Goal: Task Accomplishment & Management: Use online tool/utility

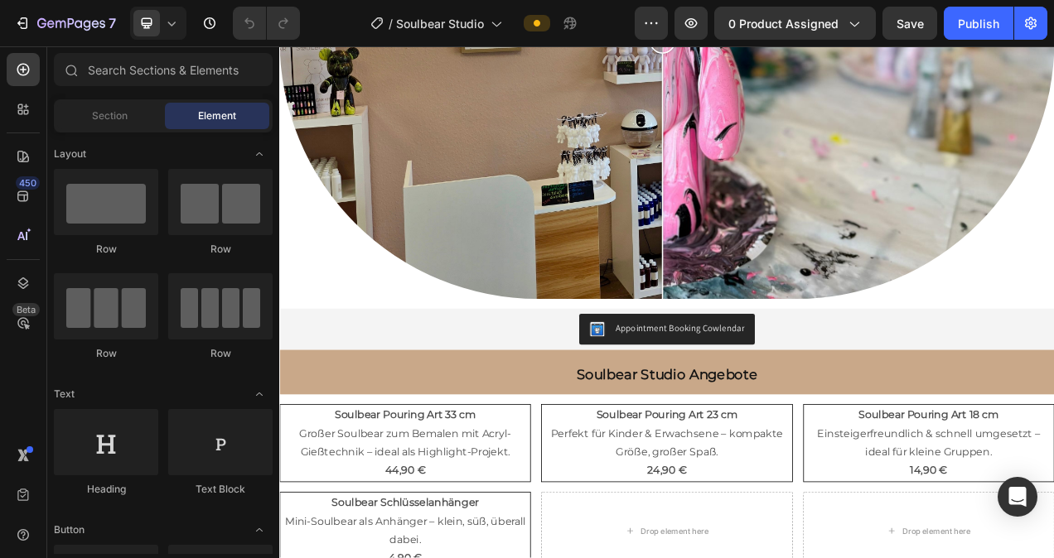
scroll to position [27, 0]
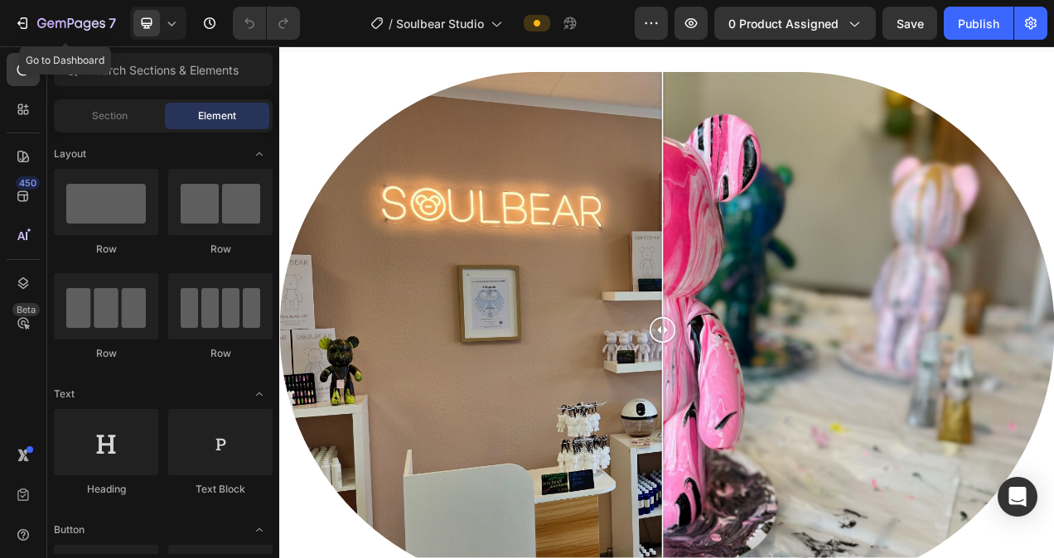
click at [16, 18] on icon "button" at bounding box center [22, 23] width 17 height 17
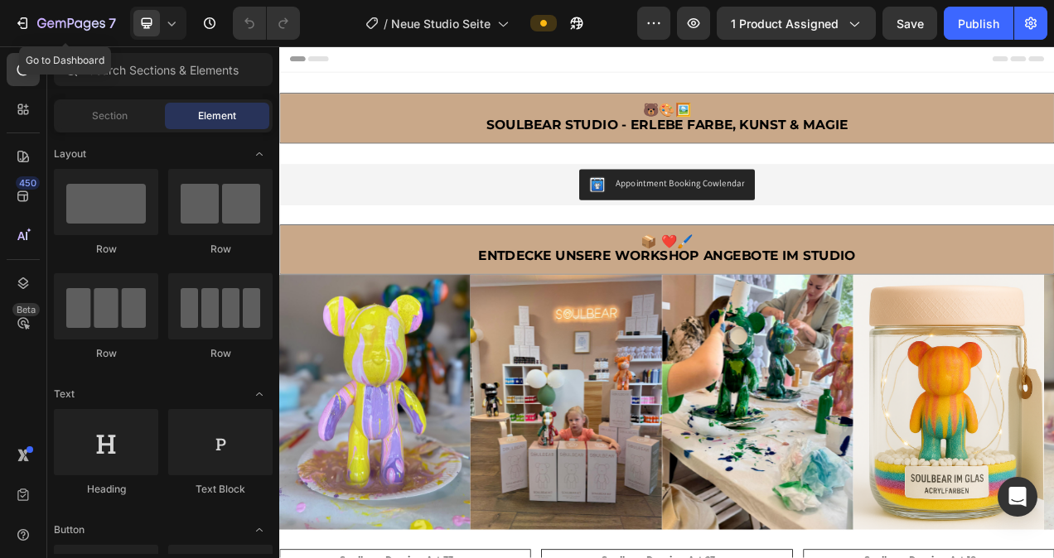
click at [24, 23] on icon "button" at bounding box center [20, 23] width 7 height 5
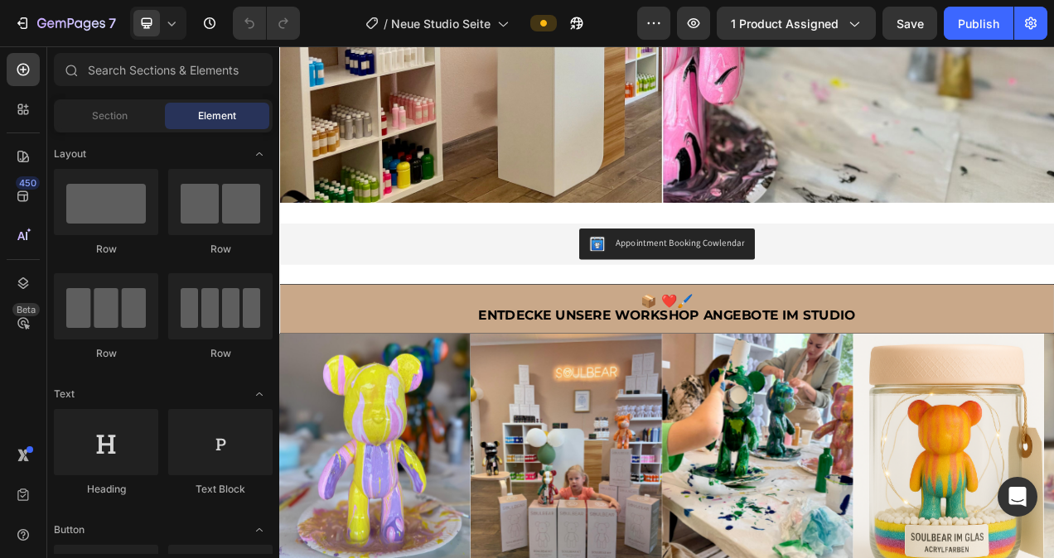
scroll to position [507, 0]
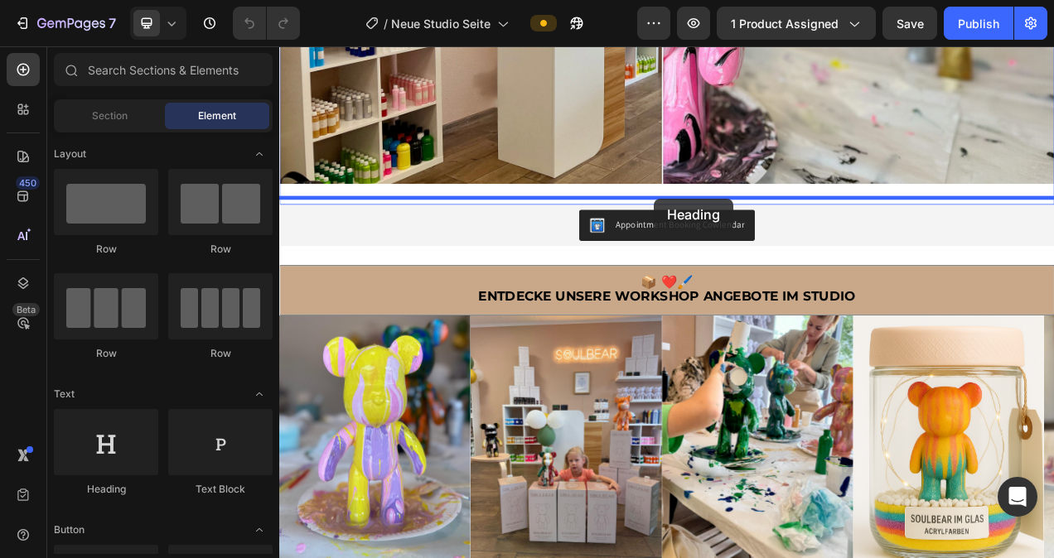
drag, startPoint x: 399, startPoint y: 497, endPoint x: 760, endPoint y: 241, distance: 441.9
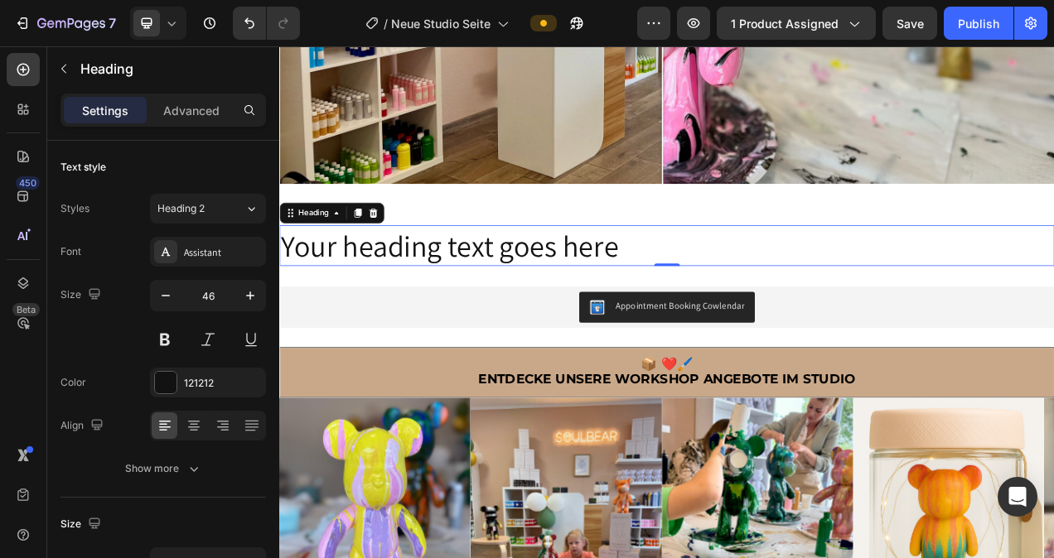
click at [927, 287] on h2 "Your heading text goes here" at bounding box center [776, 303] width 994 height 53
click at [740, 290] on p "Your heading text goes here" at bounding box center [776, 303] width 991 height 50
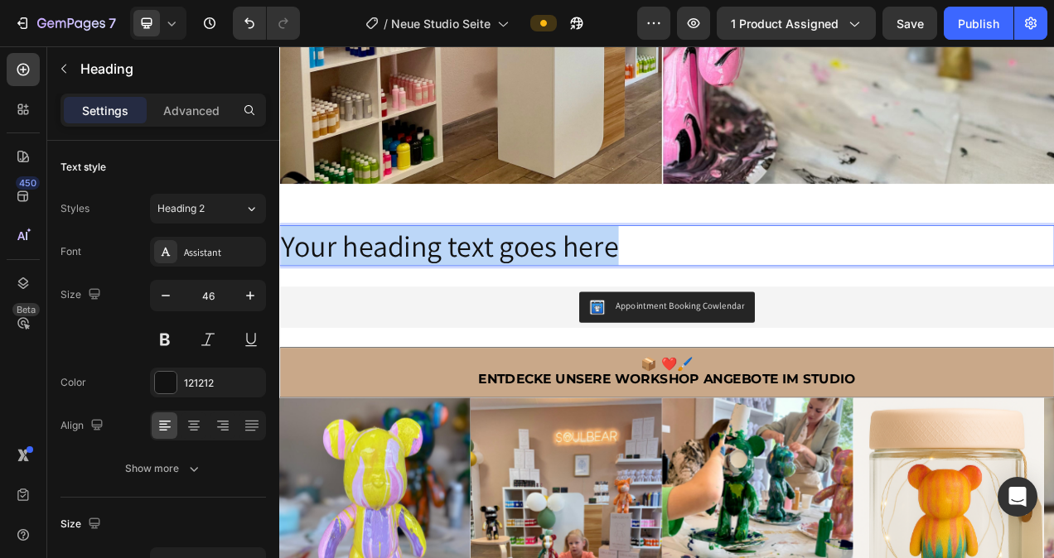
drag, startPoint x: 728, startPoint y: 289, endPoint x: 287, endPoint y: 299, distance: 440.7
click at [287, 299] on p "Your heading text goes here" at bounding box center [776, 303] width 991 height 50
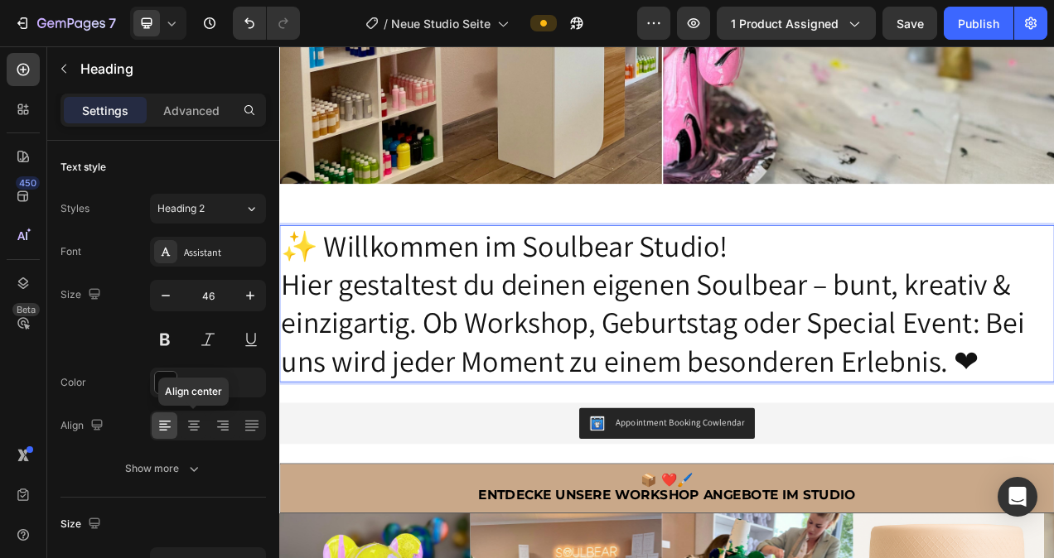
click at [202, 423] on div at bounding box center [194, 425] width 26 height 27
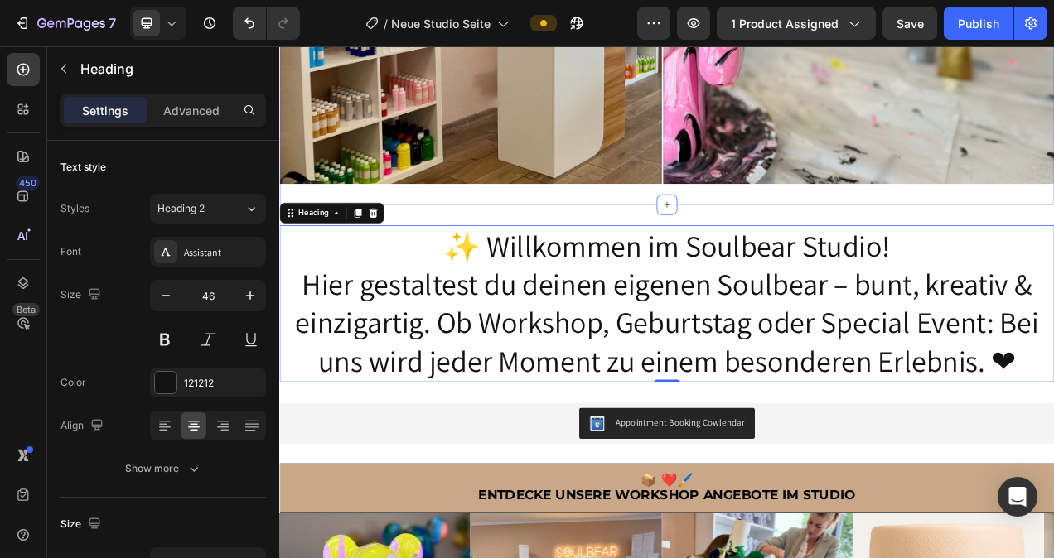
click at [821, 278] on p "✨ Willkommen im Soulbear Studio! Hier gestaltest du deinen eigenen Soulbear – b…" at bounding box center [776, 377] width 991 height 198
click at [816, 253] on div "✨ Willkommen im Soulbear Studio! Hier gestaltest du deinen eigenen Soulbear – b…" at bounding box center [776, 377] width 994 height 254
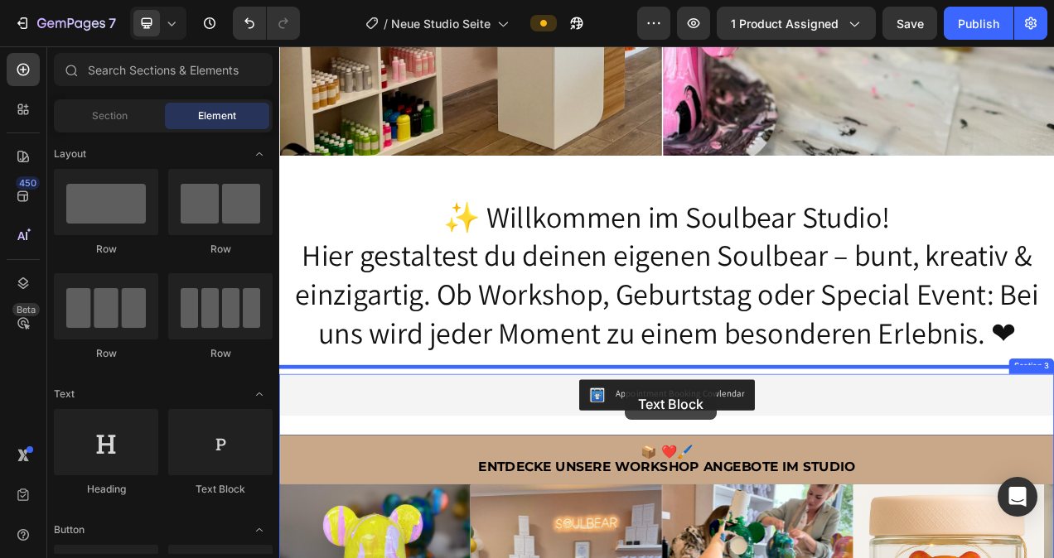
scroll to position [548, 0]
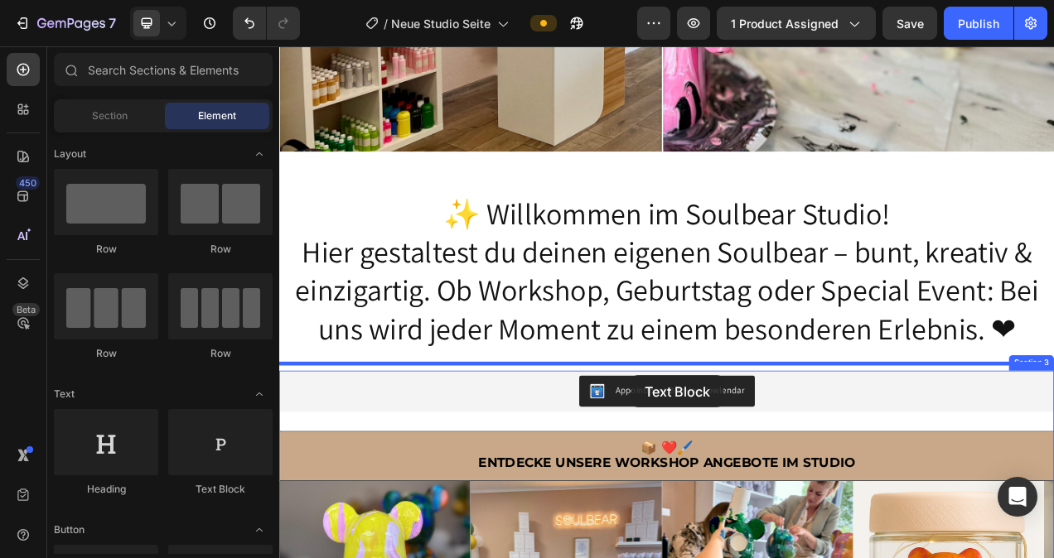
drag, startPoint x: 504, startPoint y: 494, endPoint x: 731, endPoint y: 469, distance: 228.4
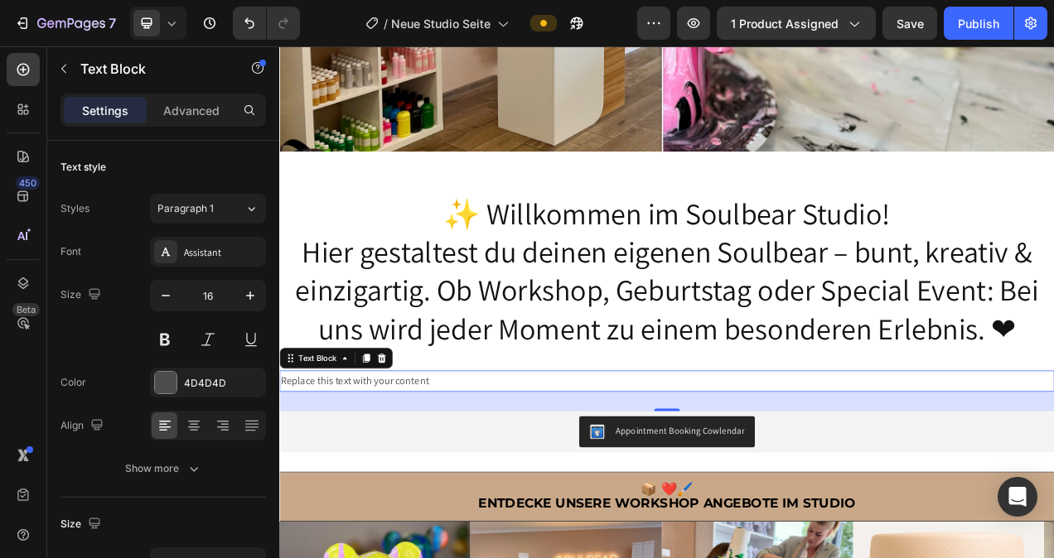
click at [889, 463] on div "Replace this text with your content" at bounding box center [776, 476] width 994 height 27
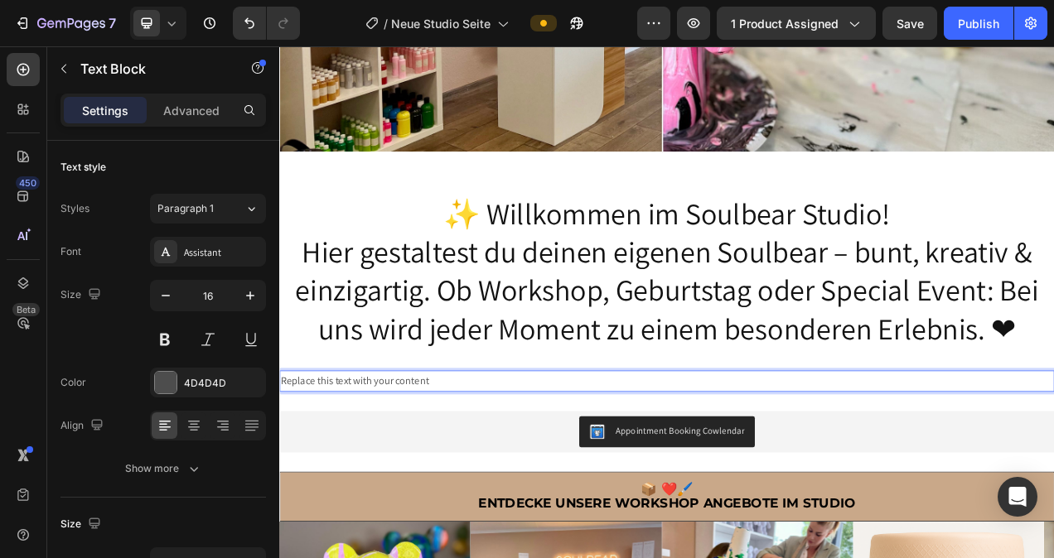
click at [493, 465] on p "Replace this text with your content" at bounding box center [776, 477] width 991 height 24
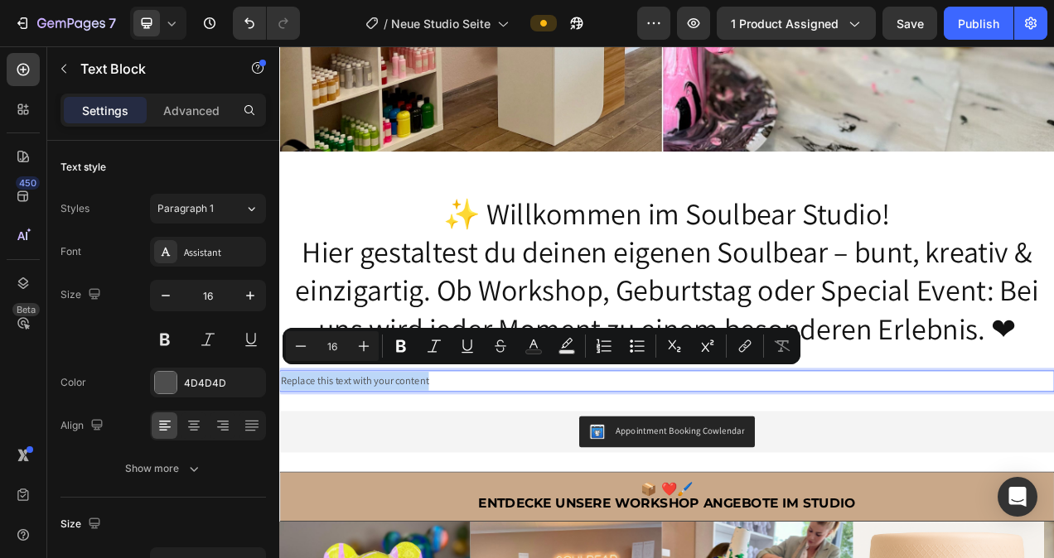
drag, startPoint x: 490, startPoint y: 465, endPoint x: 269, endPoint y: 470, distance: 221.2
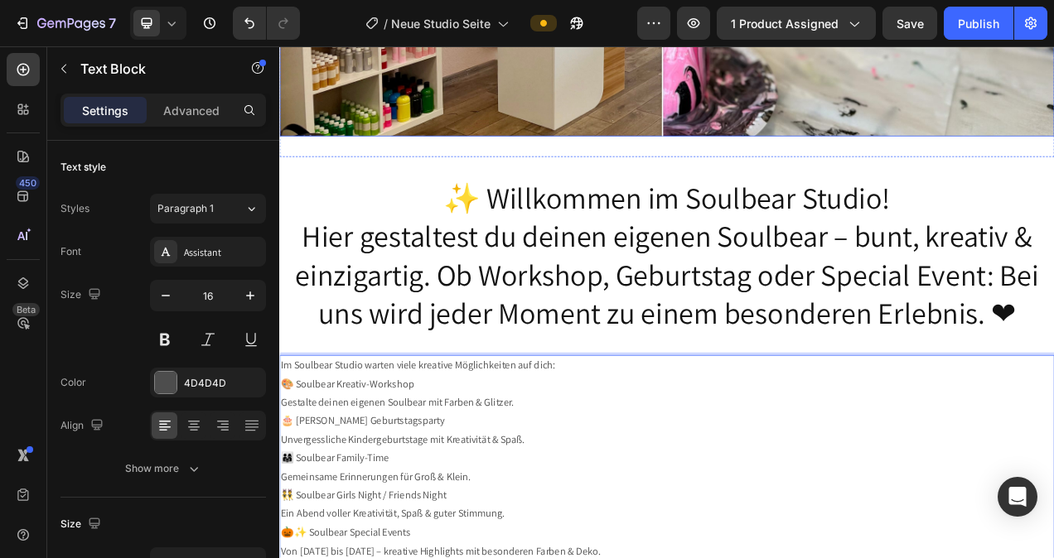
scroll to position [600, 0]
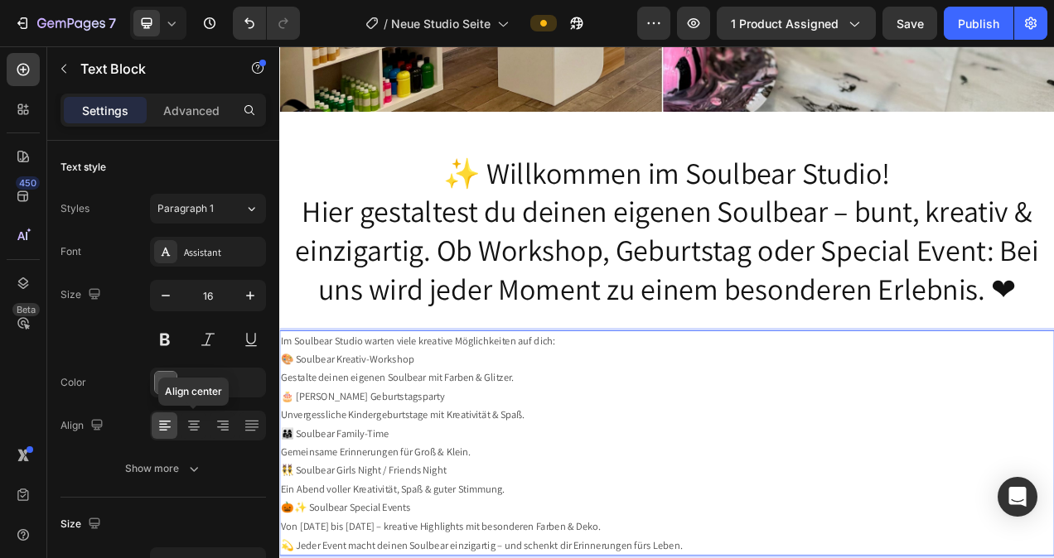
click at [198, 425] on icon at bounding box center [194, 425] width 17 height 17
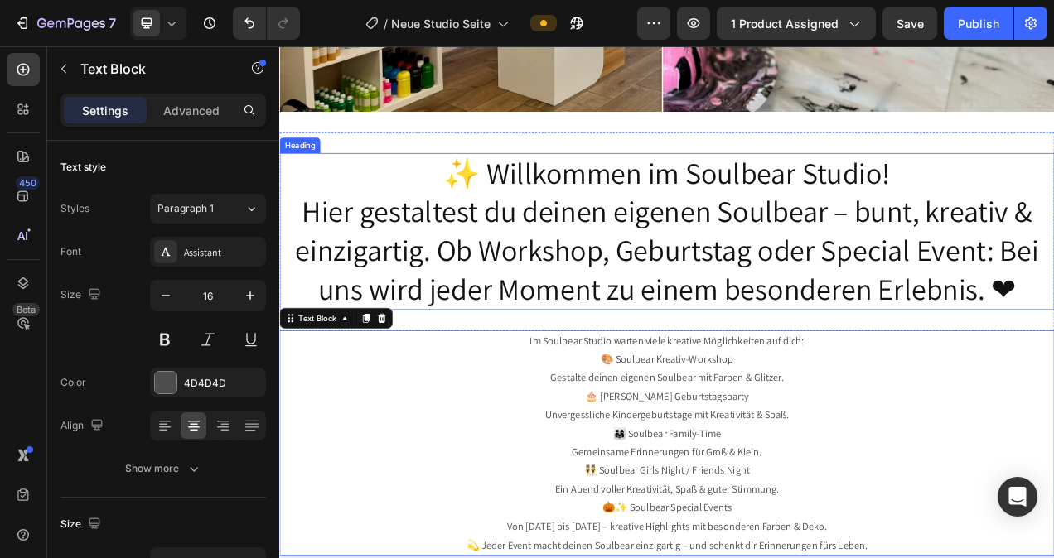
click at [1053, 352] on h2 "✨ Willkommen im Soulbear Studio! Hier gestaltest du deinen eigenen Soulbear – b…" at bounding box center [776, 284] width 994 height 201
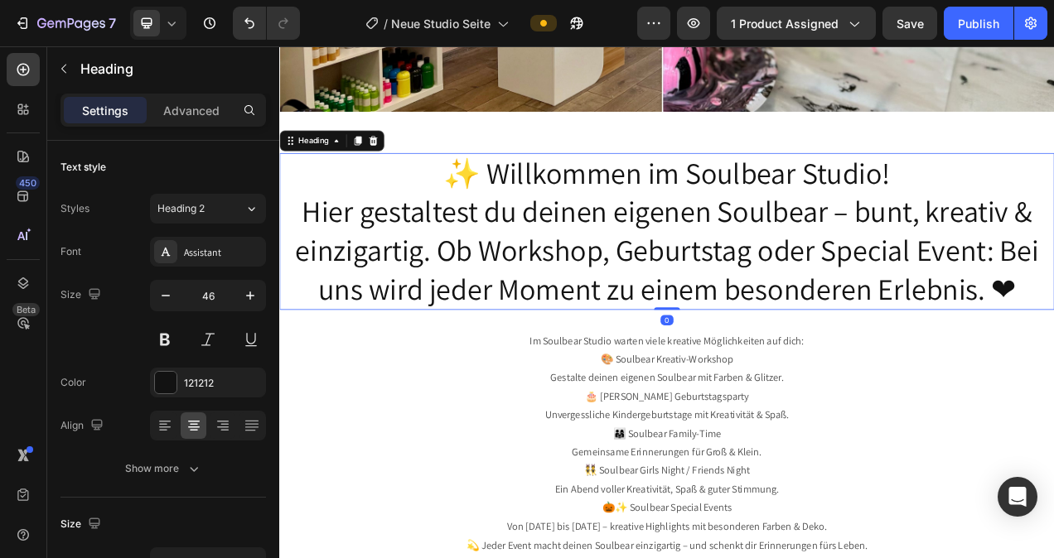
click at [1053, 352] on h2 "✨ Willkommen im Soulbear Studio! Hier gestaltest du deinen eigenen Soulbear – b…" at bounding box center [776, 284] width 994 height 201
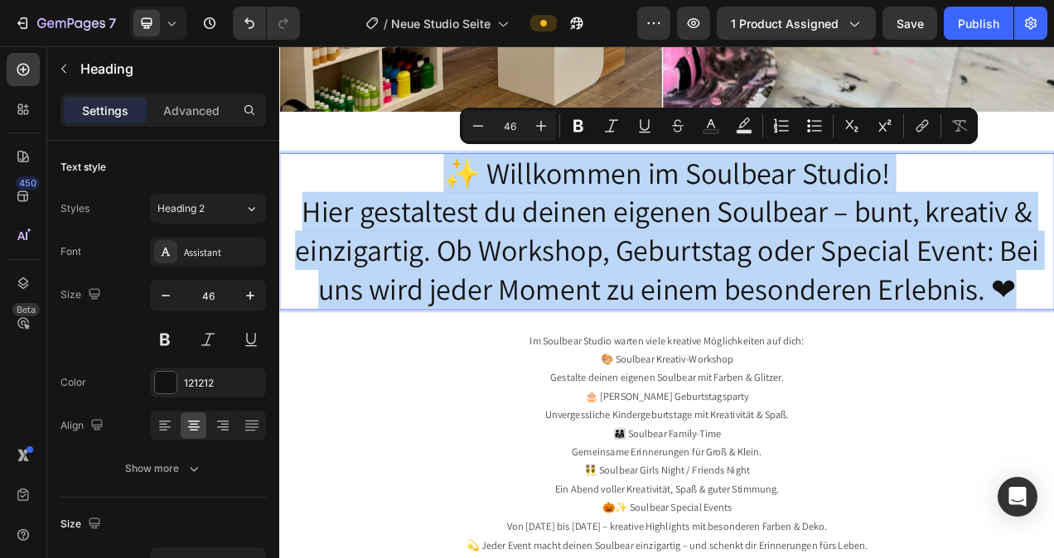
drag, startPoint x: 1233, startPoint y: 352, endPoint x: 471, endPoint y: 209, distance: 775.4
click at [471, 209] on p "✨ Willkommen im Soulbear Studio! Hier gestaltest du deinen eigenen Soulbear – b…" at bounding box center [776, 285] width 991 height 198
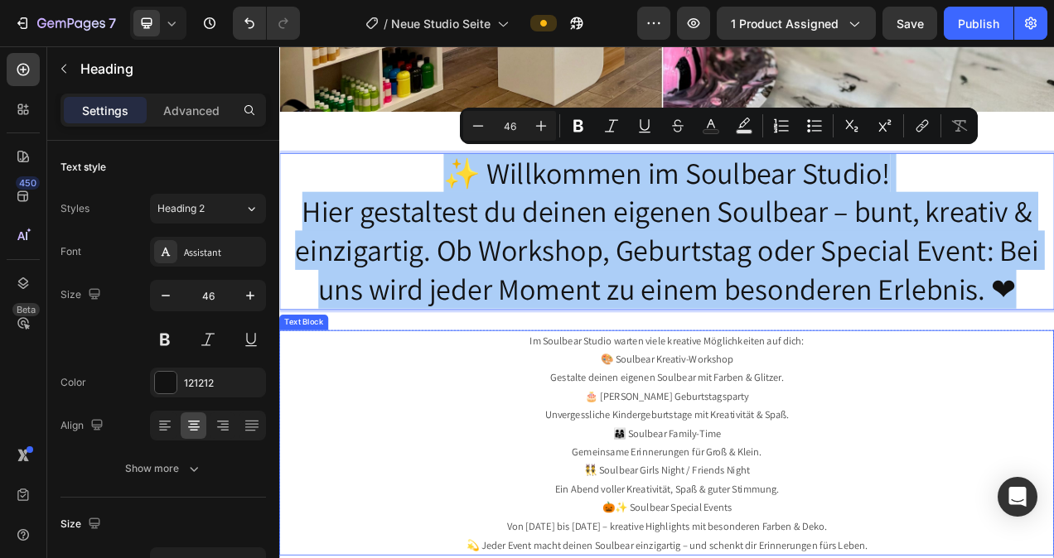
click at [733, 437] on p "🎨 Soulbear Kreativ-Workshop Gestalte deinen eigenen Soulbear mit Farben & Glitz…" at bounding box center [776, 461] width 991 height 48
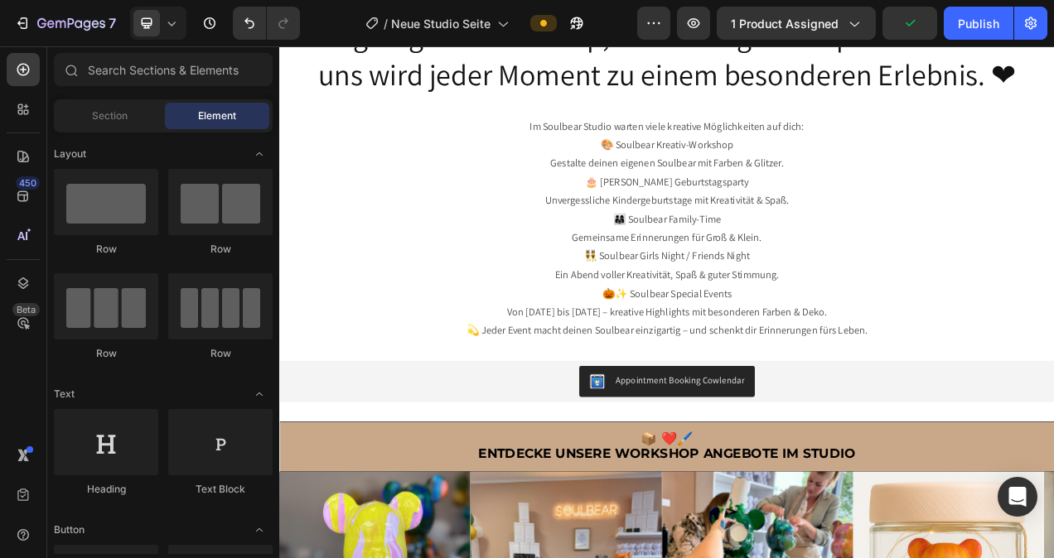
scroll to position [887, 0]
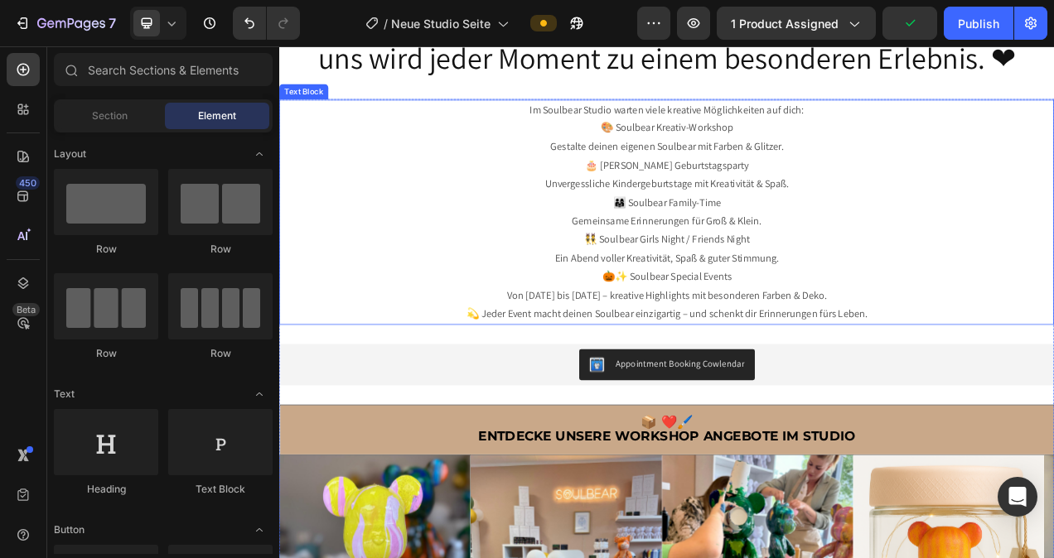
click at [1052, 384] on p "💫 Jeder Event macht deinen Soulbear einzigartig – und schenkt dir Erinnerungen …" at bounding box center [776, 391] width 991 height 24
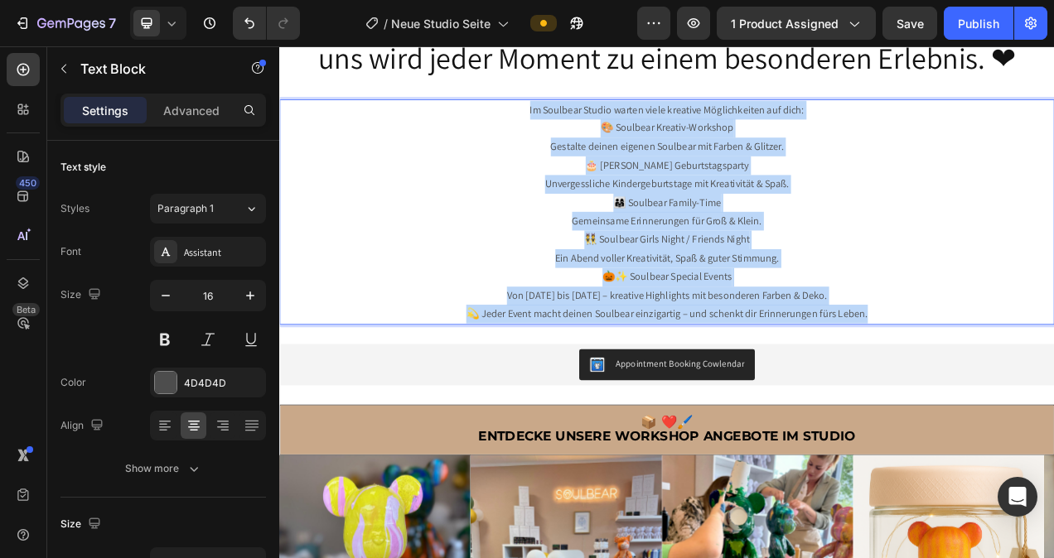
drag, startPoint x: 1052, startPoint y: 387, endPoint x: 575, endPoint y: 128, distance: 543.0
click at [575, 128] on div "Im Soulbear Studio warten viele kreative Möglichkeiten auf dich: 🎨 Soulbear Kre…" at bounding box center [776, 260] width 994 height 290
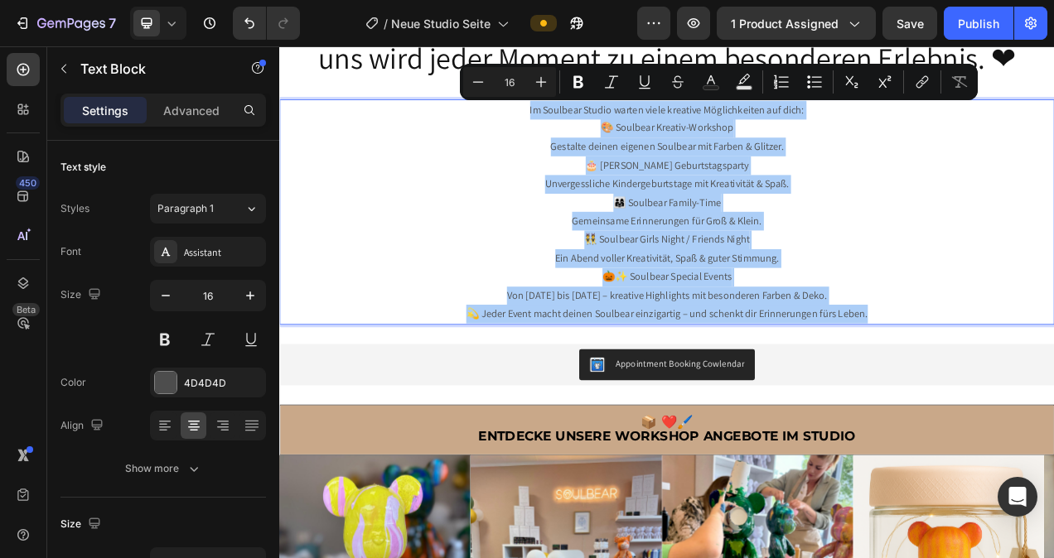
click at [482, 84] on icon "Editor contextual toolbar" at bounding box center [478, 82] width 17 height 17
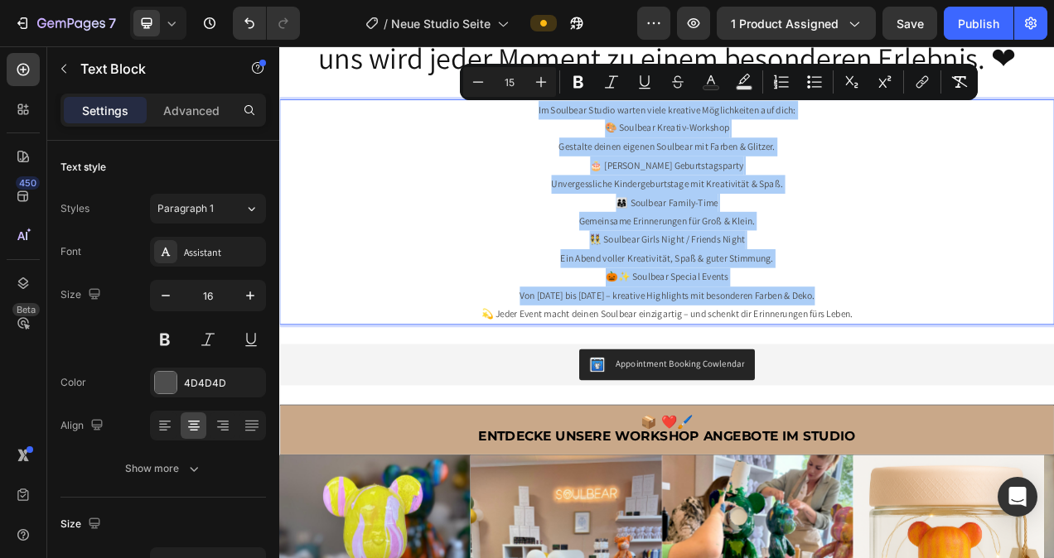
click at [482, 84] on icon "Editor contextual toolbar" at bounding box center [478, 82] width 17 height 17
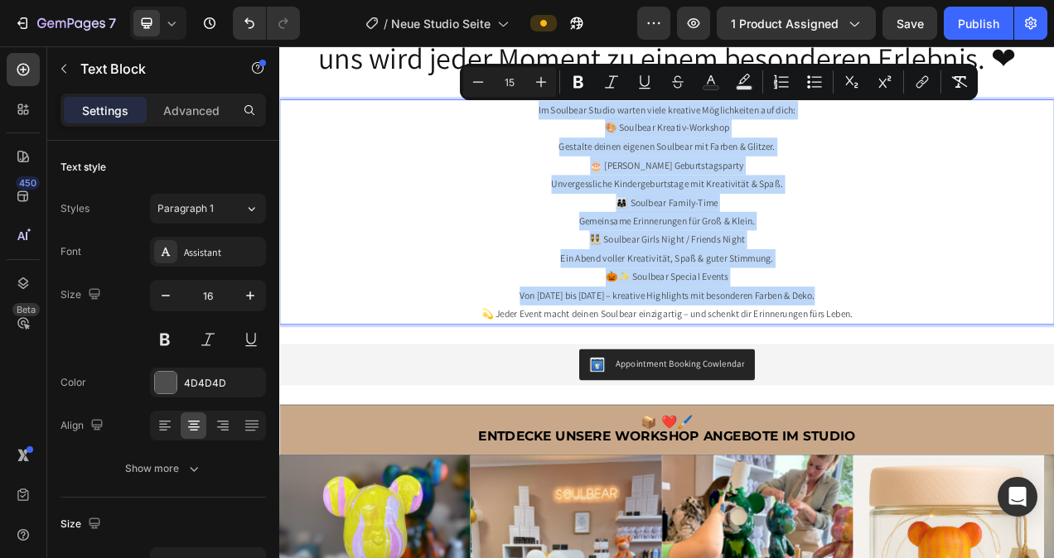
type input "14"
click at [976, 239] on p "👨‍👩‍👧 Soulbear Family-Time Gemeinsame Erinnerungen für Groß & Klein." at bounding box center [776, 260] width 991 height 48
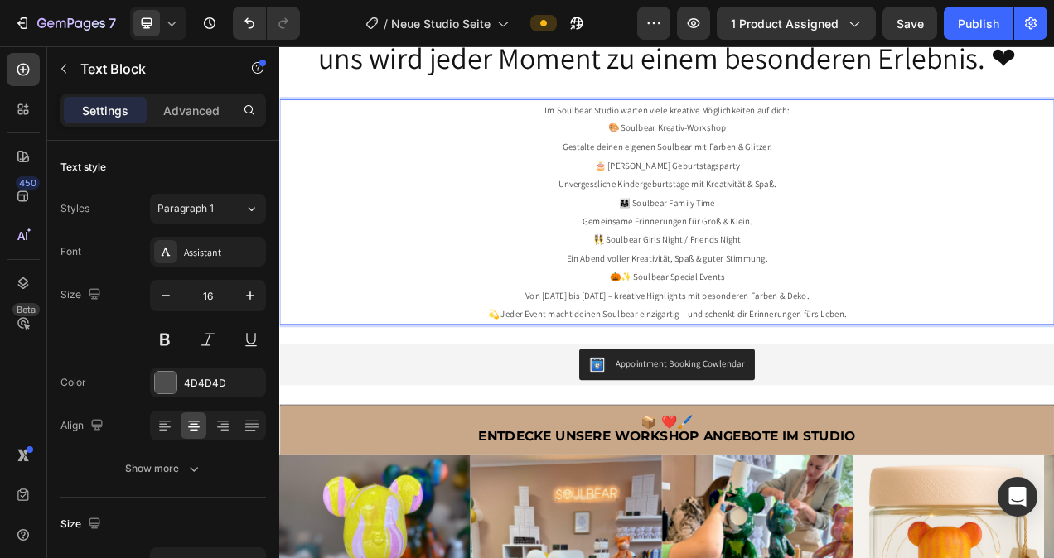
click at [1020, 393] on p "💫 Jeder Event macht deinen Soulbear einzigartig – und schenkt dir Erinnerungen …" at bounding box center [776, 391] width 991 height 24
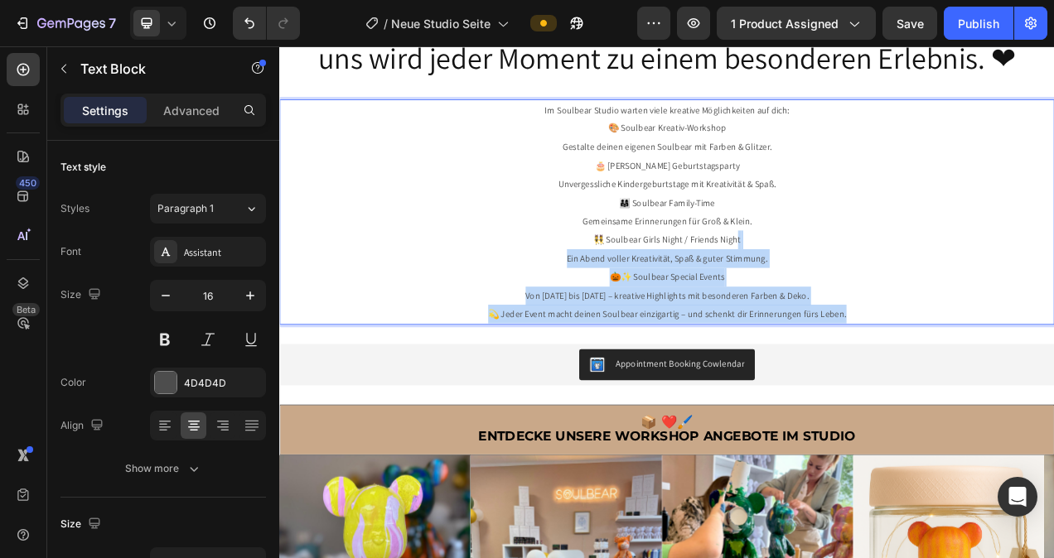
drag, startPoint x: 1020, startPoint y: 393, endPoint x: 865, endPoint y: 313, distance: 174.1
click at [861, 313] on div "Im Soulbear Studio warten viele kreative Möglichkeiten auf dich: 🎨 Soulbear Kre…" at bounding box center [776, 260] width 994 height 290
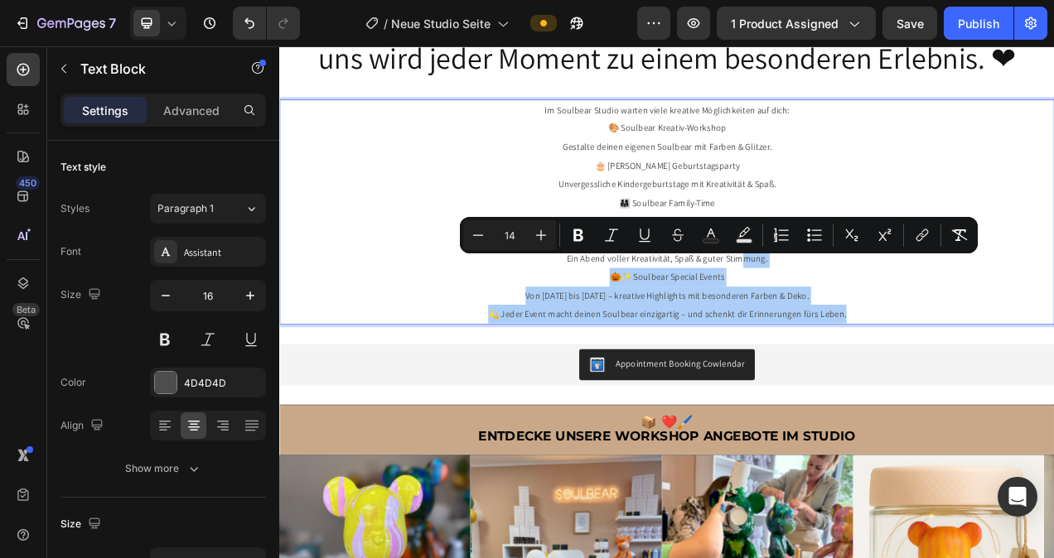
click at [224, 252] on div "Assistant" at bounding box center [223, 252] width 78 height 15
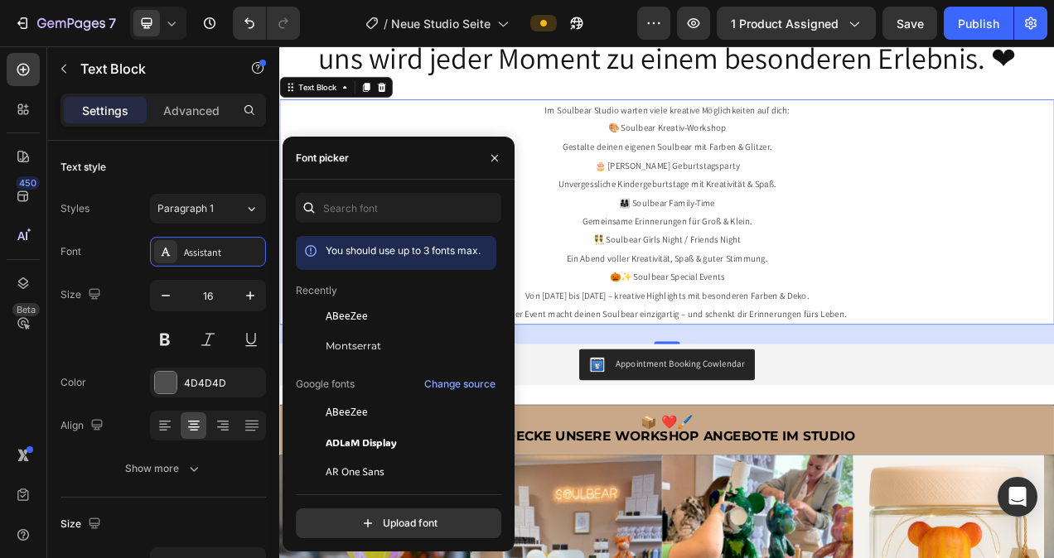
click at [374, 338] on div "Montserrat" at bounding box center [396, 346] width 200 height 30
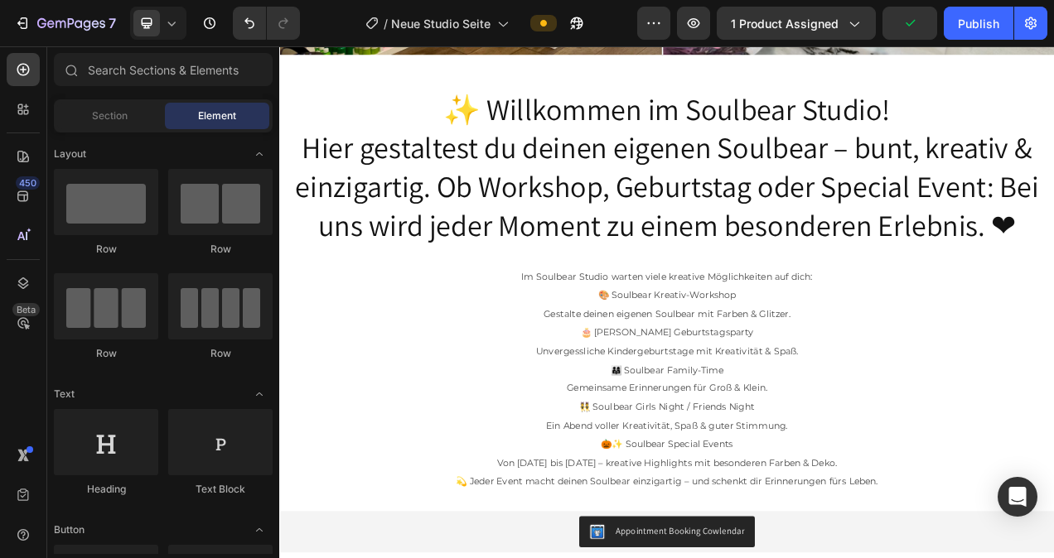
scroll to position [629, 0]
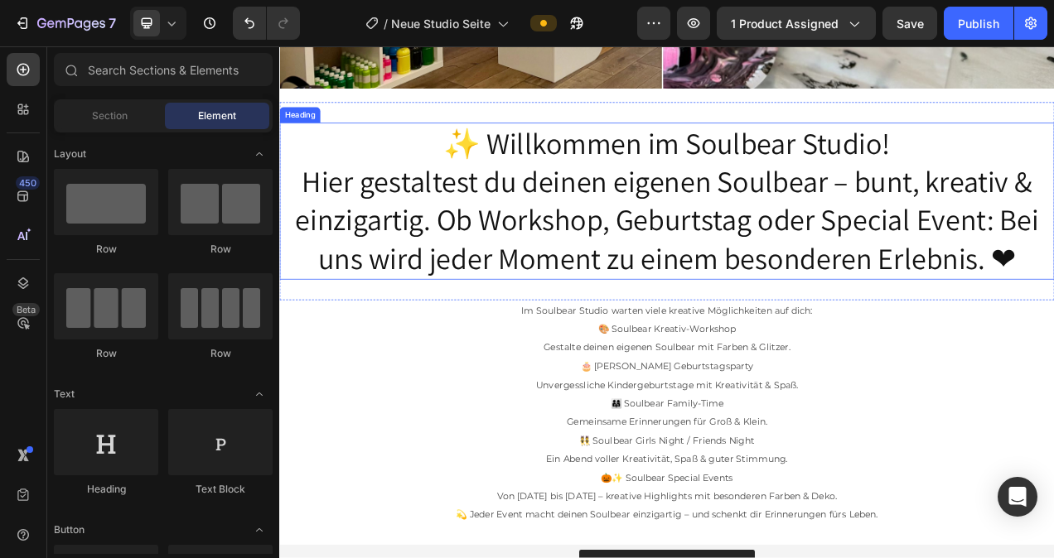
click at [1025, 229] on p "✨ Willkommen im Soulbear Studio! Hier gestaltest du deinen eigenen Soulbear – b…" at bounding box center [776, 246] width 991 height 198
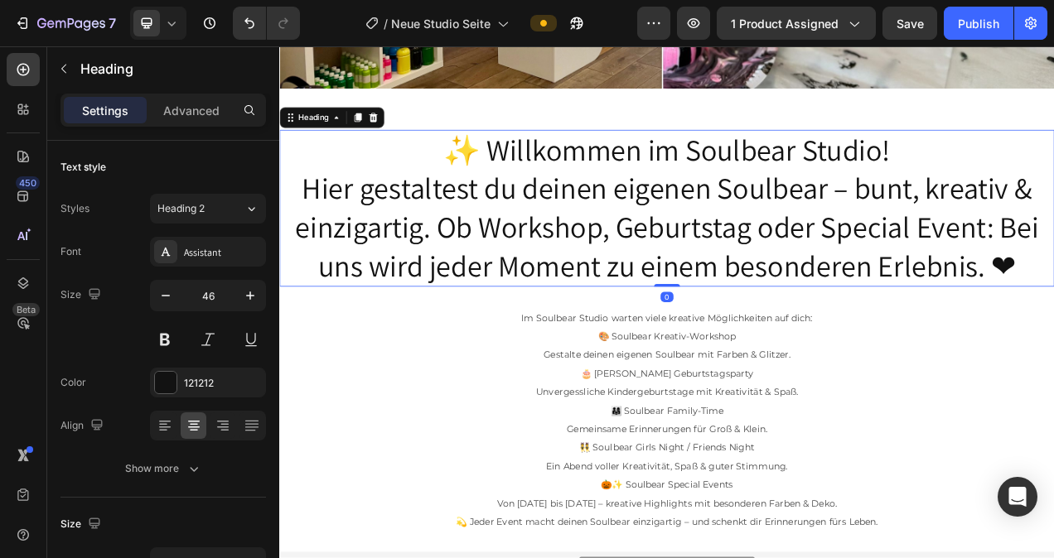
click at [234, 257] on div "Assistant" at bounding box center [223, 252] width 78 height 15
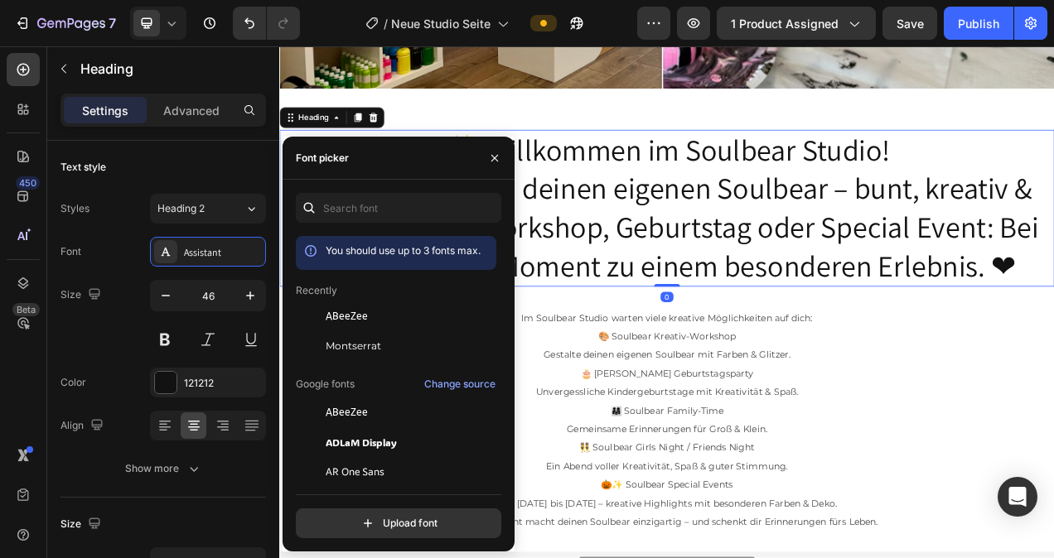
click at [337, 340] on span "Montserrat" at bounding box center [353, 346] width 55 height 15
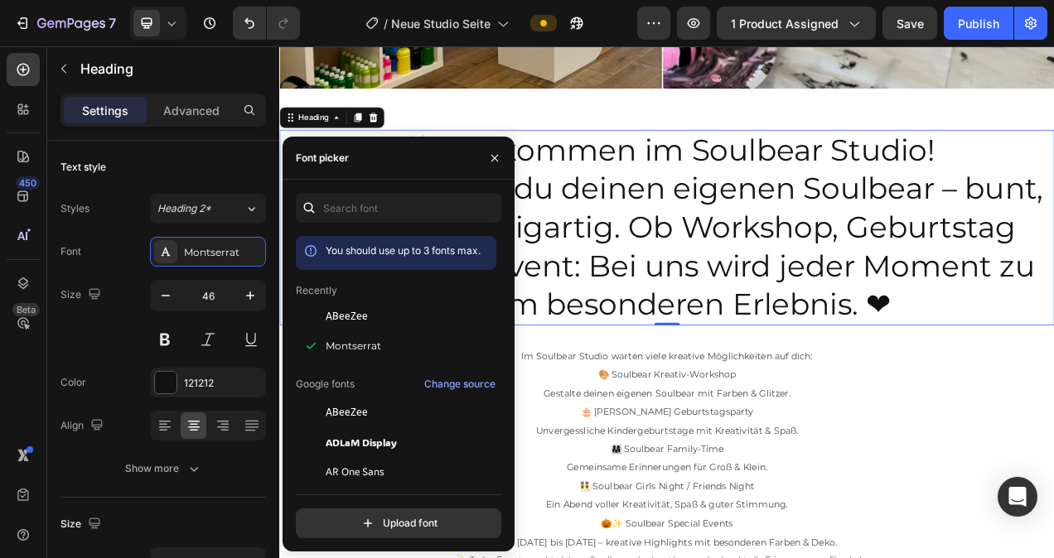
click at [496, 157] on icon "button" at bounding box center [494, 158] width 13 height 13
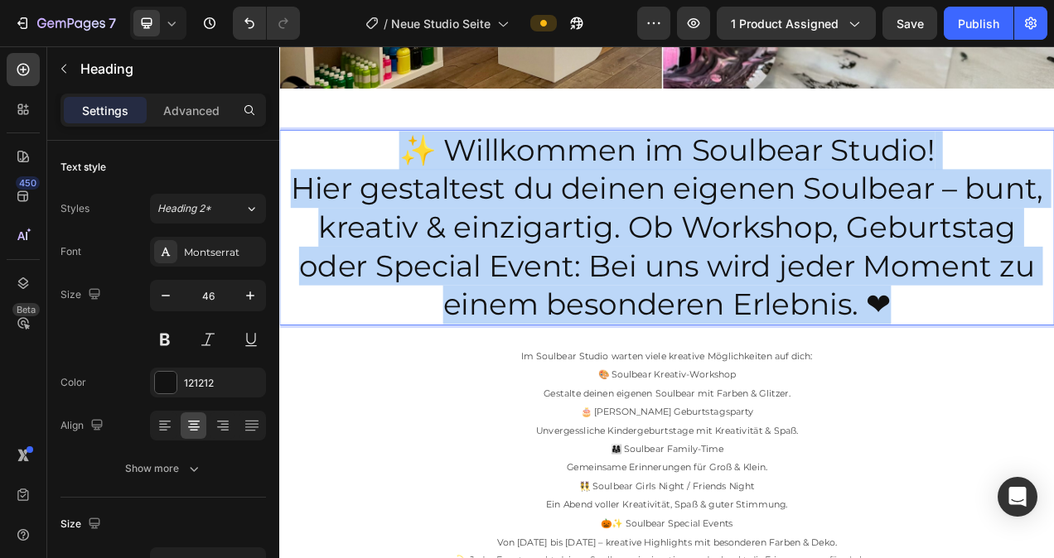
drag, startPoint x: 1092, startPoint y: 369, endPoint x: 436, endPoint y: 172, distance: 685.5
click at [436, 172] on p "✨ Willkommen im Soulbear Studio! Hier gestaltest du deinen eigenen Soulbear – b…" at bounding box center [776, 280] width 991 height 248
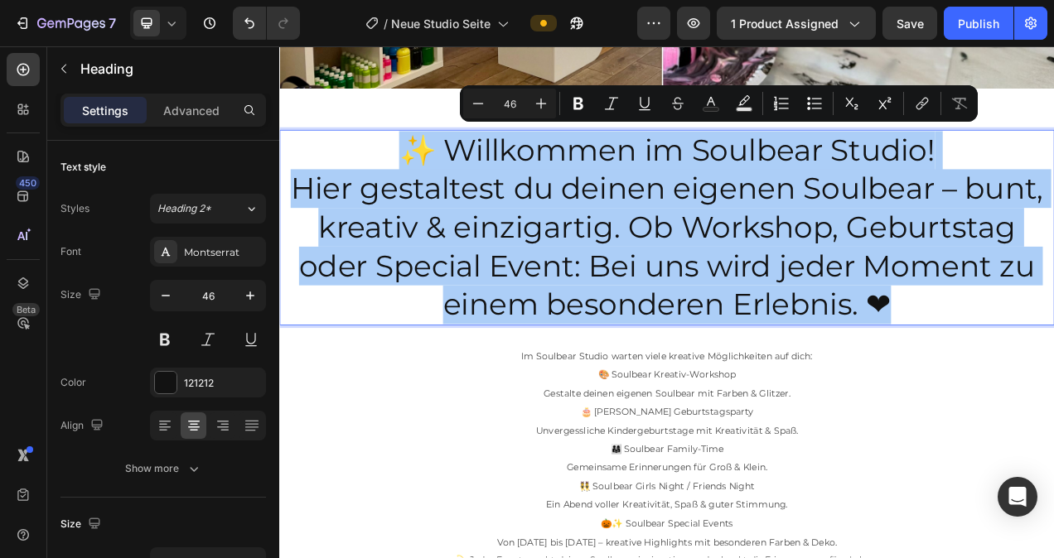
click at [474, 103] on icon "Editor contextual toolbar" at bounding box center [478, 103] width 11 height 1
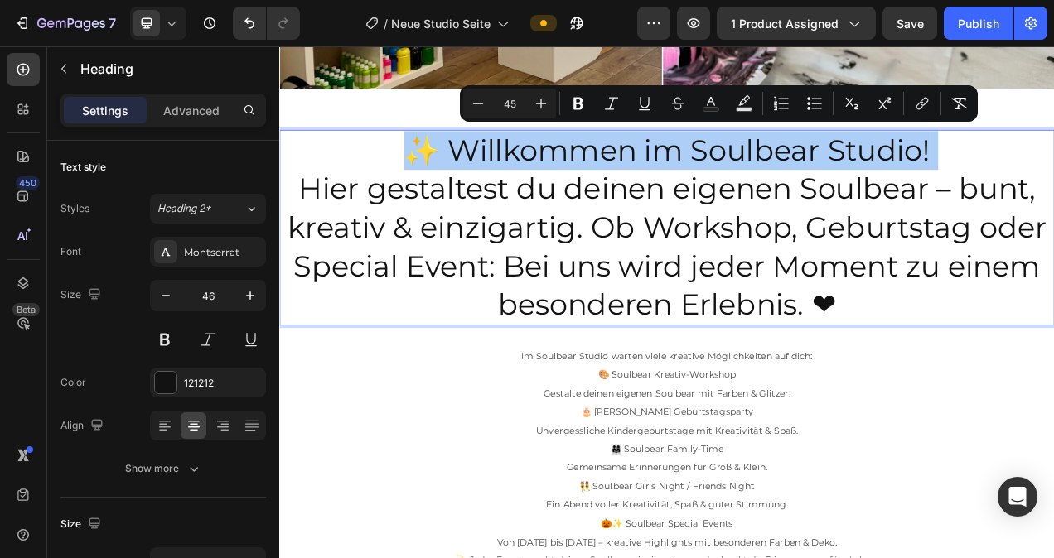
click at [474, 103] on icon "Editor contextual toolbar" at bounding box center [478, 103] width 11 height 1
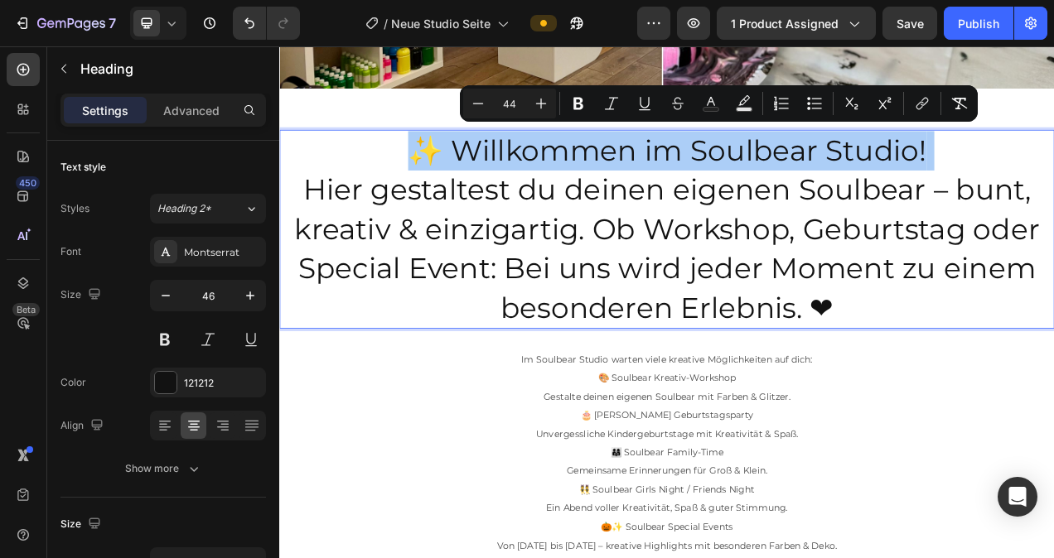
click at [474, 103] on icon "Editor contextual toolbar" at bounding box center [478, 103] width 11 height 1
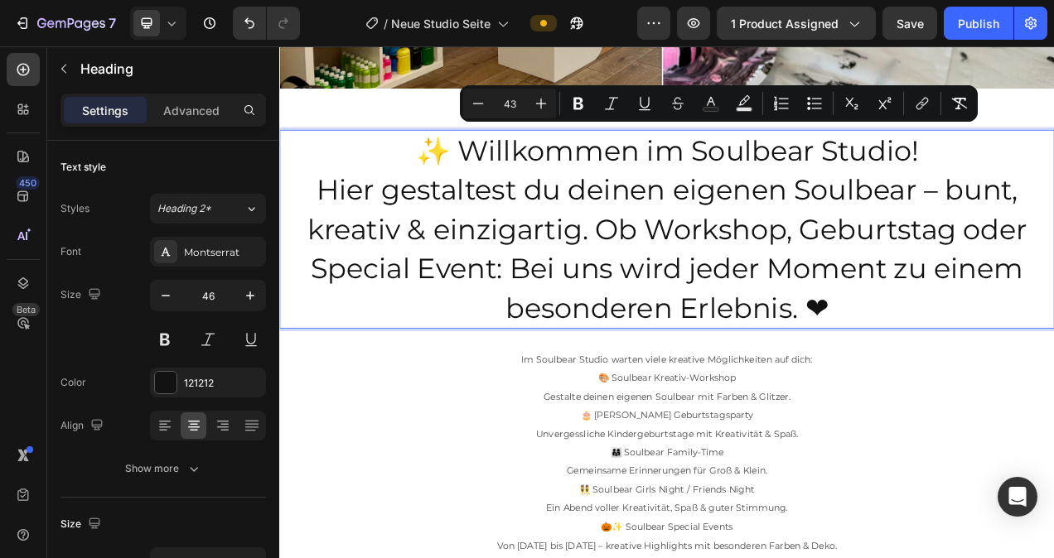
click at [474, 103] on icon "Editor contextual toolbar" at bounding box center [478, 103] width 11 height 1
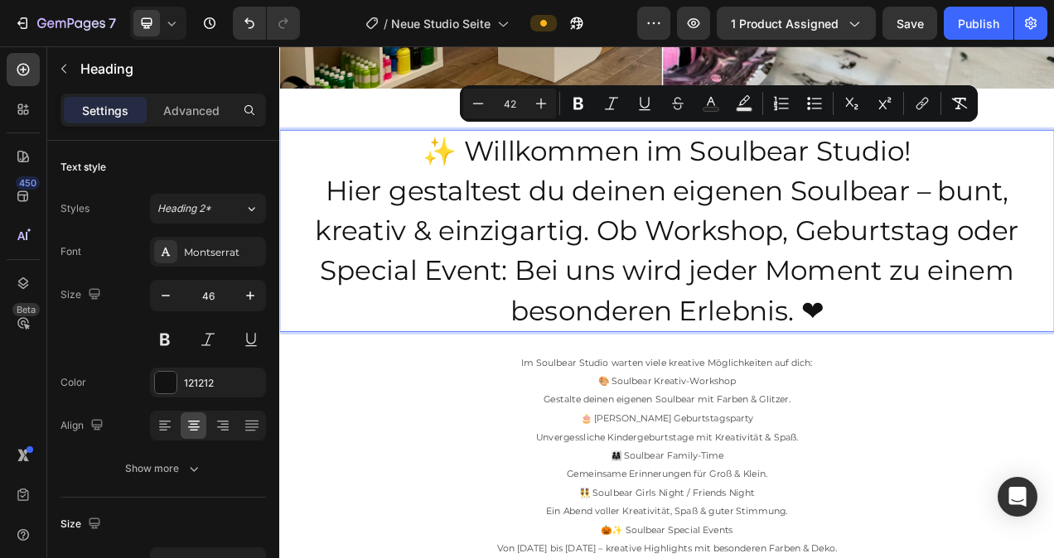
click at [474, 103] on icon "Editor contextual toolbar" at bounding box center [478, 103] width 11 height 1
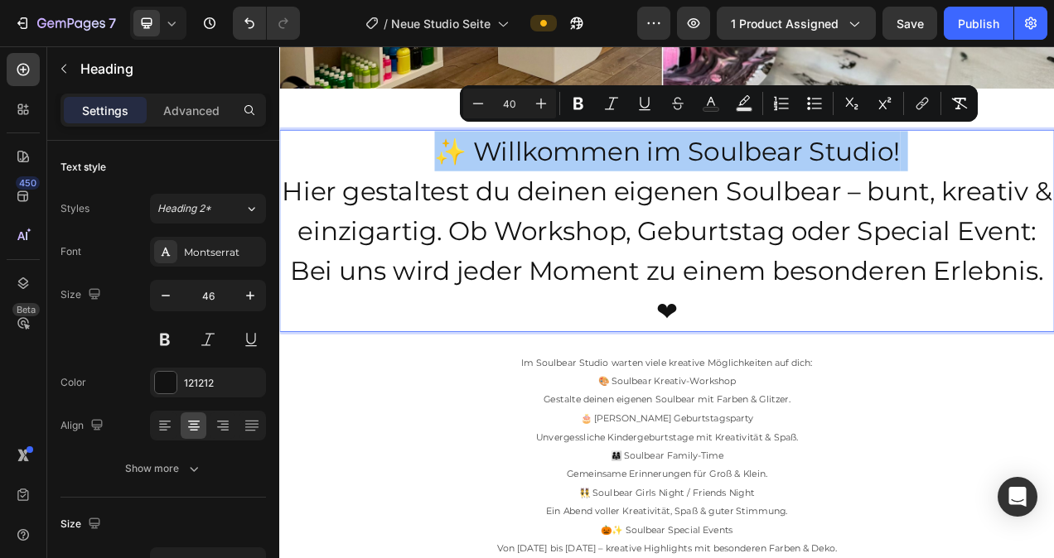
click at [474, 103] on icon "Editor contextual toolbar" at bounding box center [478, 103] width 11 height 1
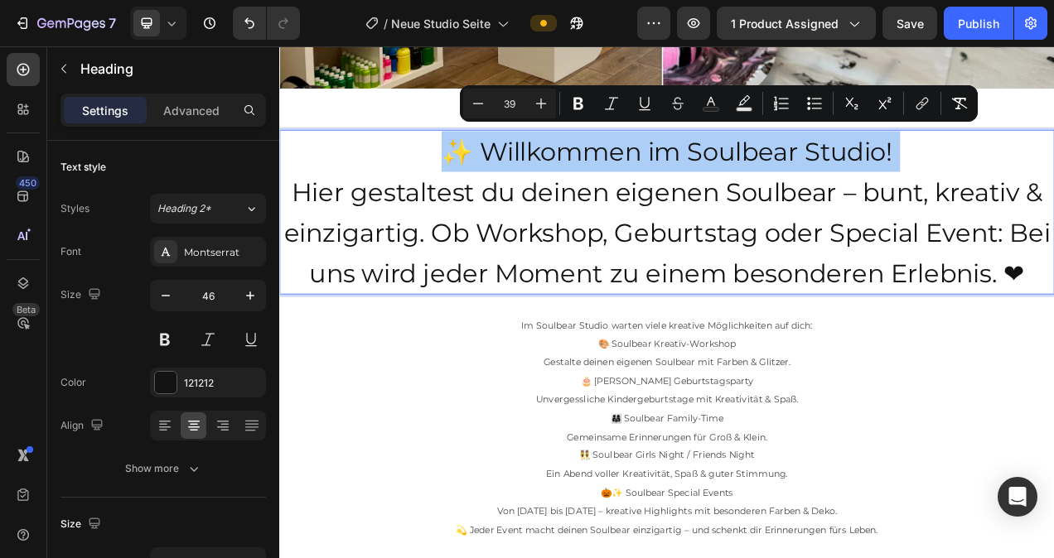
click at [474, 103] on icon "Editor contextual toolbar" at bounding box center [478, 103] width 11 height 1
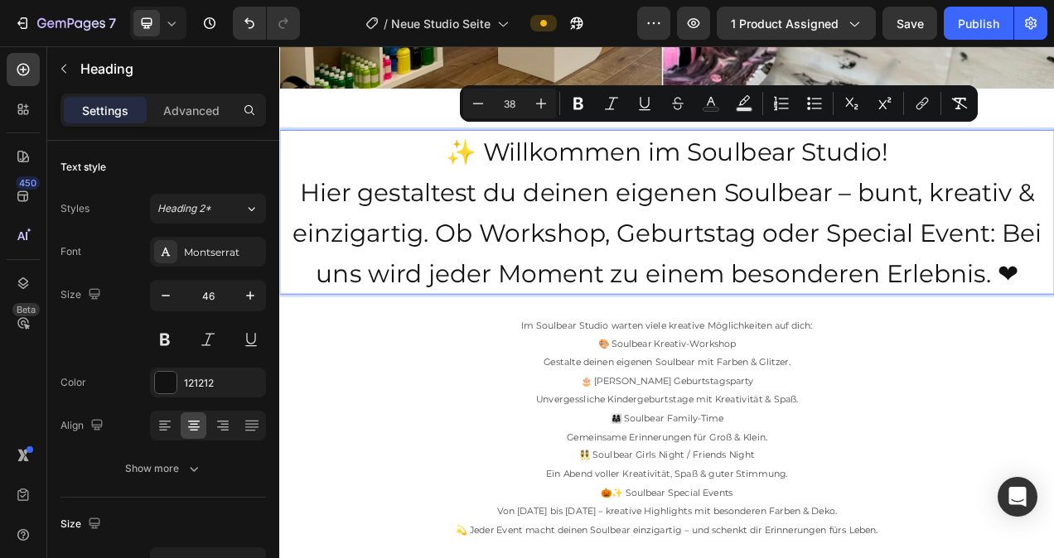
click at [474, 103] on icon "Editor contextual toolbar" at bounding box center [478, 103] width 11 height 1
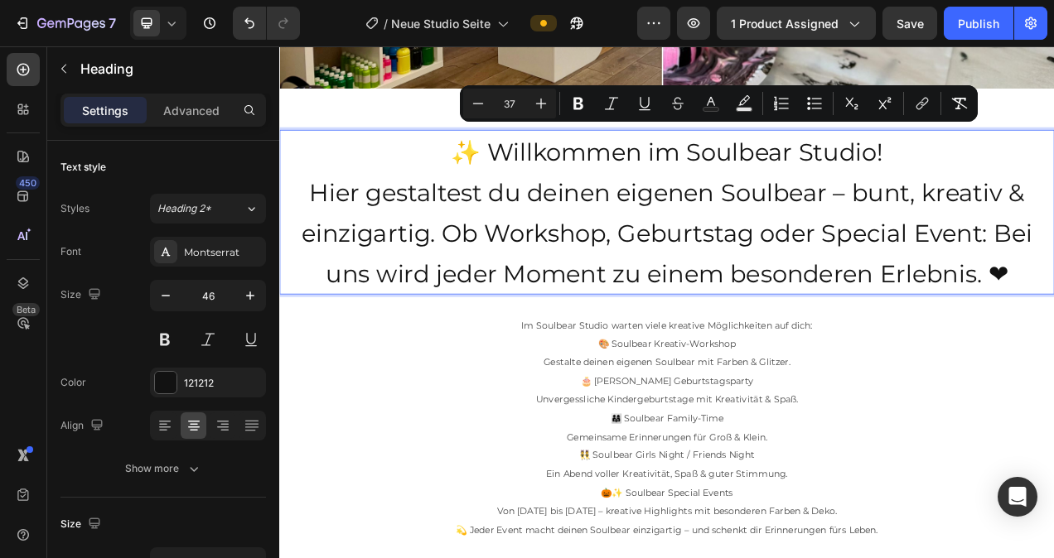
click at [474, 103] on icon "Editor contextual toolbar" at bounding box center [478, 103] width 11 height 1
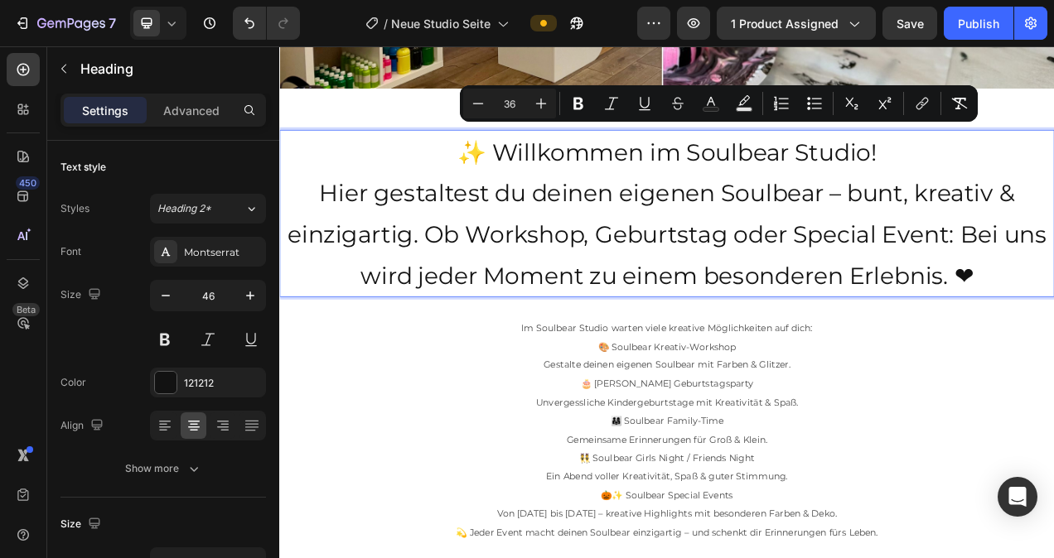
click at [474, 103] on icon "Editor contextual toolbar" at bounding box center [478, 103] width 11 height 1
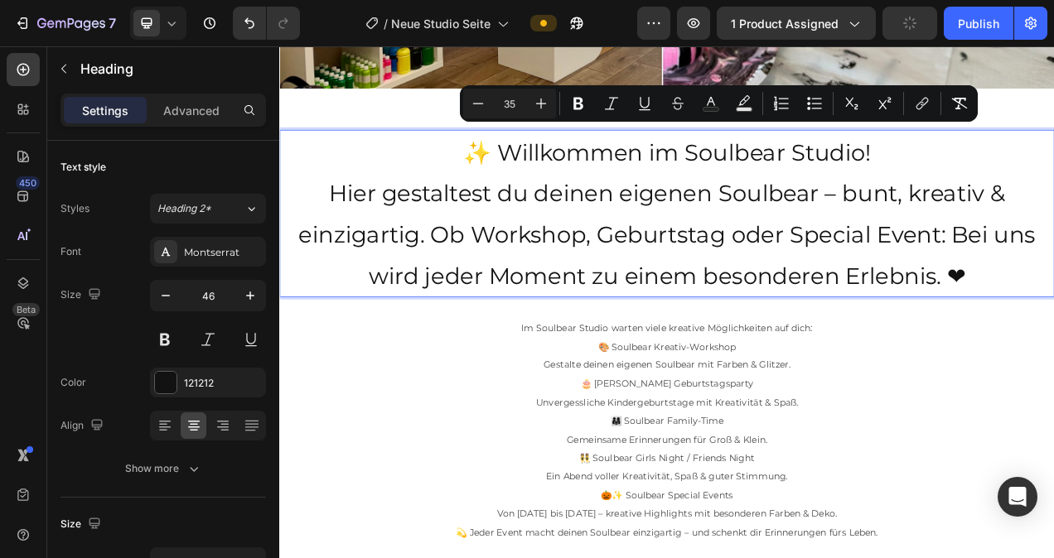
click at [474, 103] on icon "Editor contextual toolbar" at bounding box center [478, 103] width 11 height 1
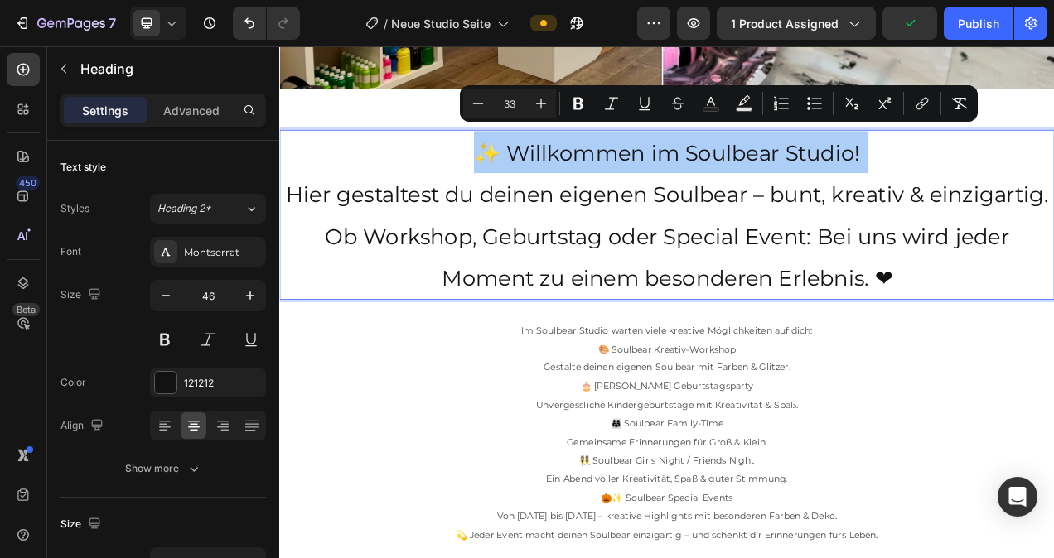
click at [474, 103] on icon "Editor contextual toolbar" at bounding box center [478, 103] width 11 height 1
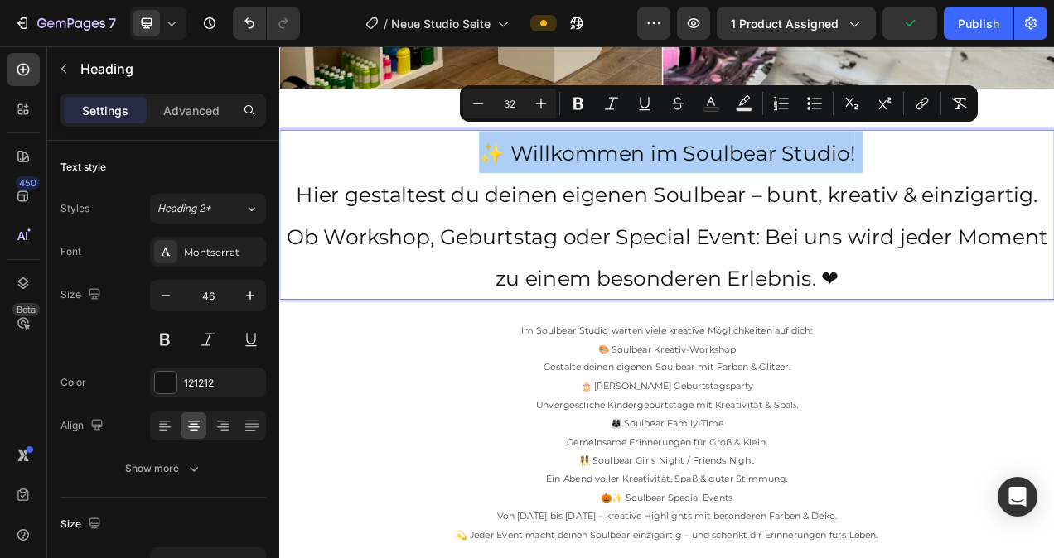
click at [474, 103] on icon "Editor contextual toolbar" at bounding box center [478, 103] width 11 height 1
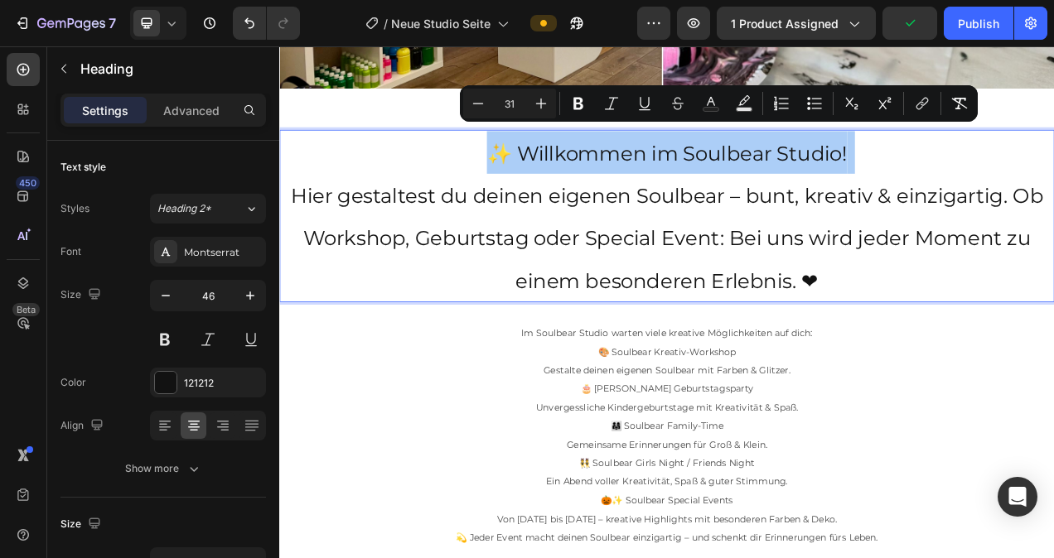
click at [474, 103] on icon "Editor contextual toolbar" at bounding box center [478, 103] width 11 height 1
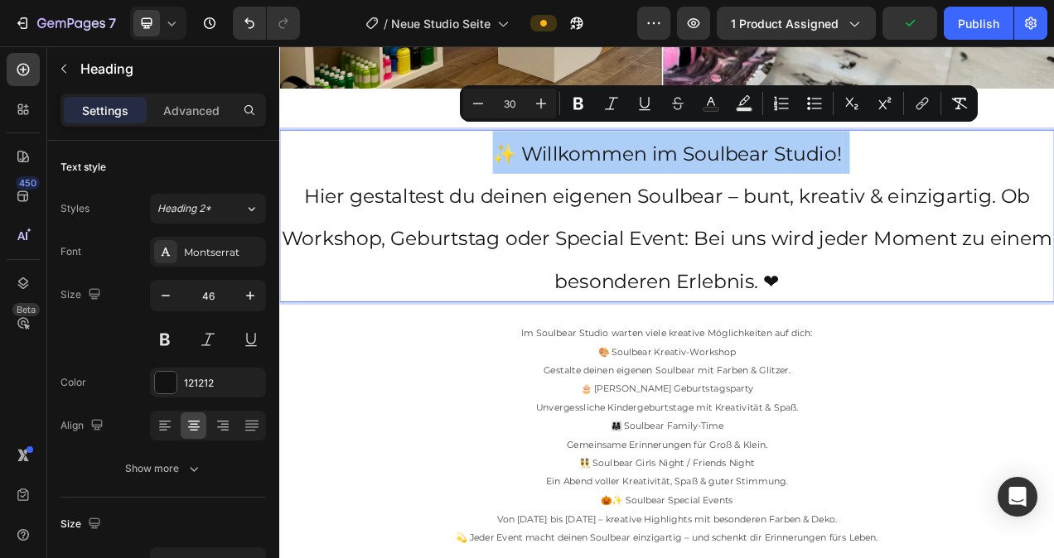
click at [475, 103] on icon "Editor contextual toolbar" at bounding box center [478, 103] width 11 height 1
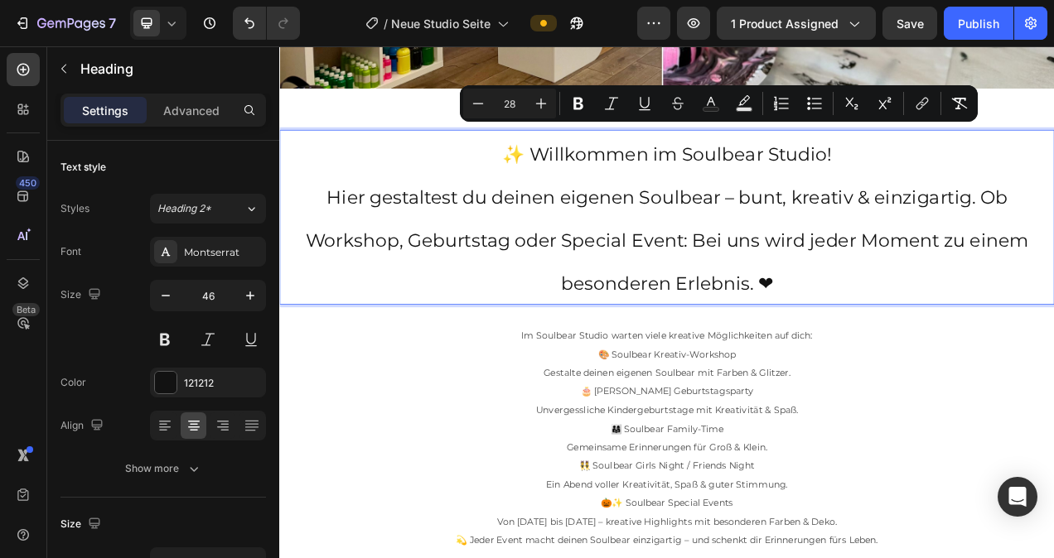
click at [475, 103] on icon "Editor contextual toolbar" at bounding box center [478, 103] width 11 height 1
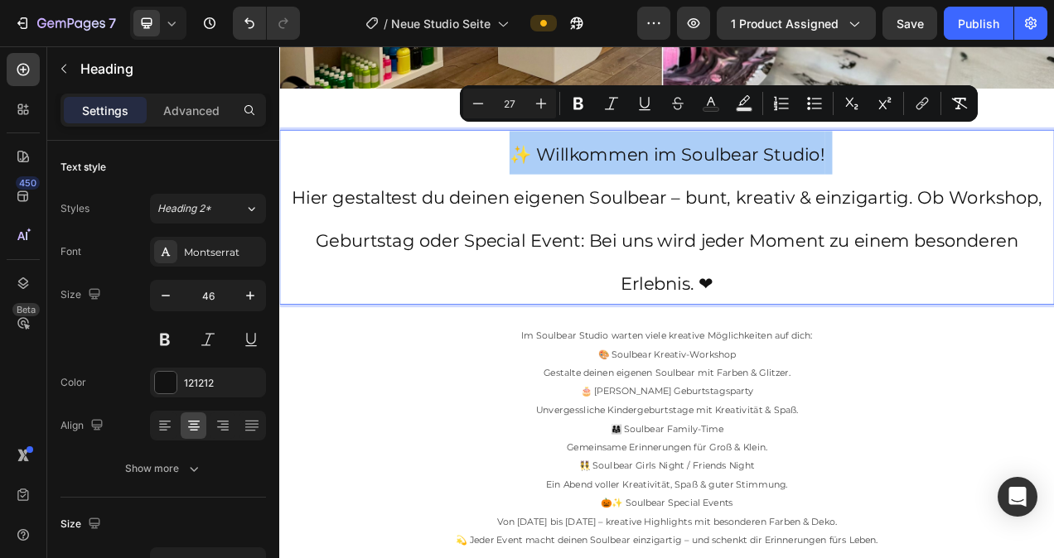
click at [475, 103] on icon "Editor contextual toolbar" at bounding box center [478, 103] width 11 height 1
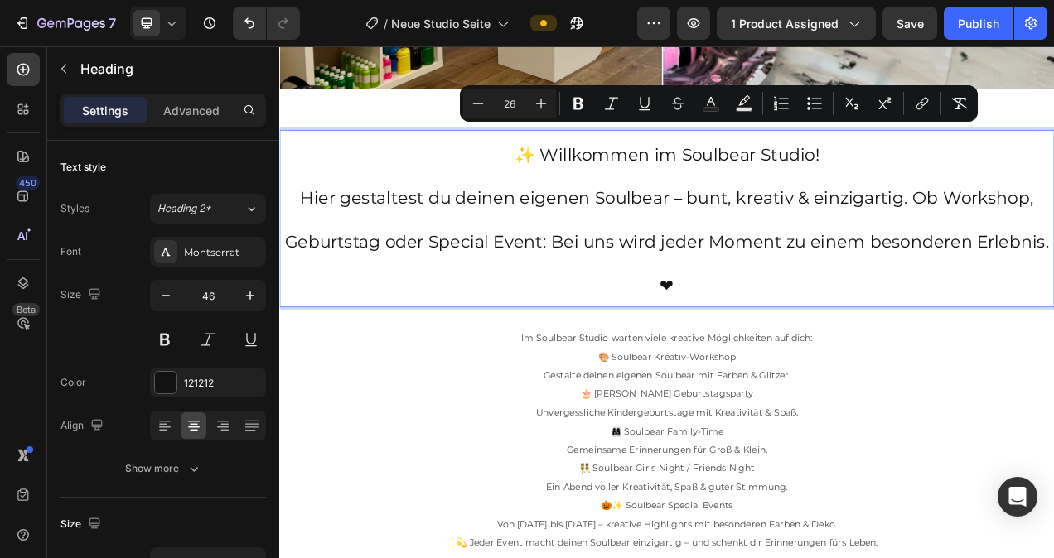
click at [475, 103] on icon "Editor contextual toolbar" at bounding box center [478, 103] width 11 height 1
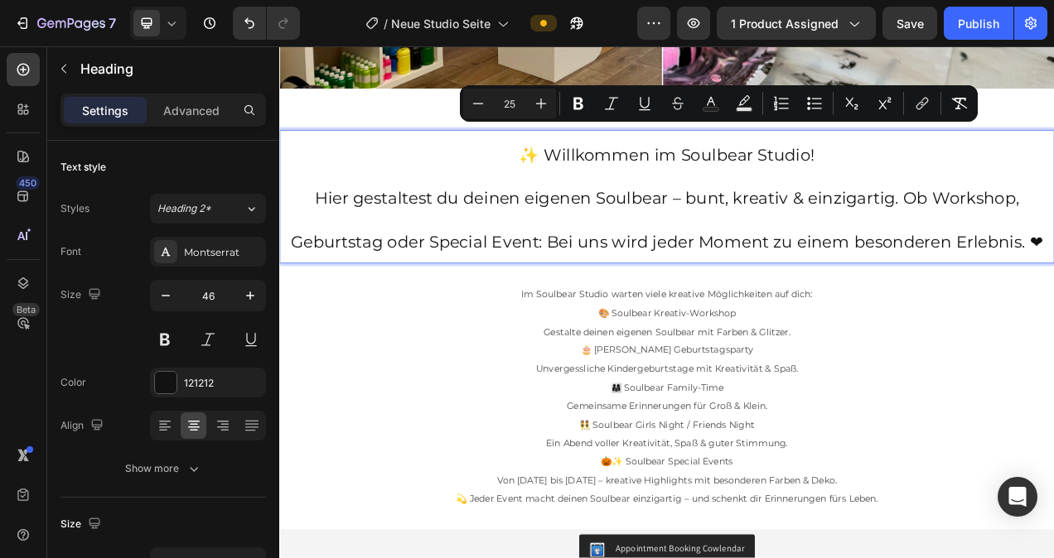
click at [475, 103] on icon "Editor contextual toolbar" at bounding box center [478, 103] width 11 height 1
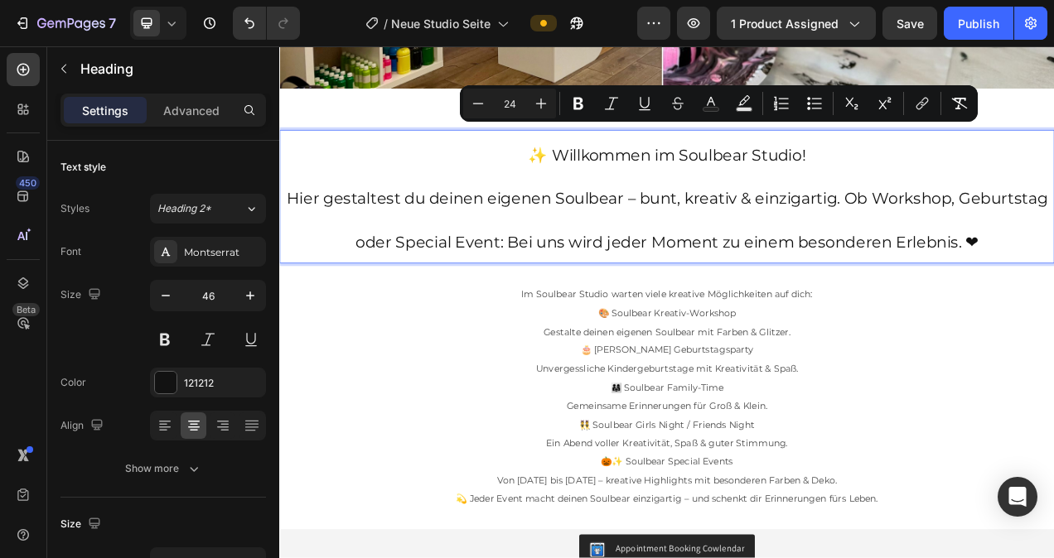
click at [475, 103] on icon "Editor contextual toolbar" at bounding box center [478, 103] width 11 height 1
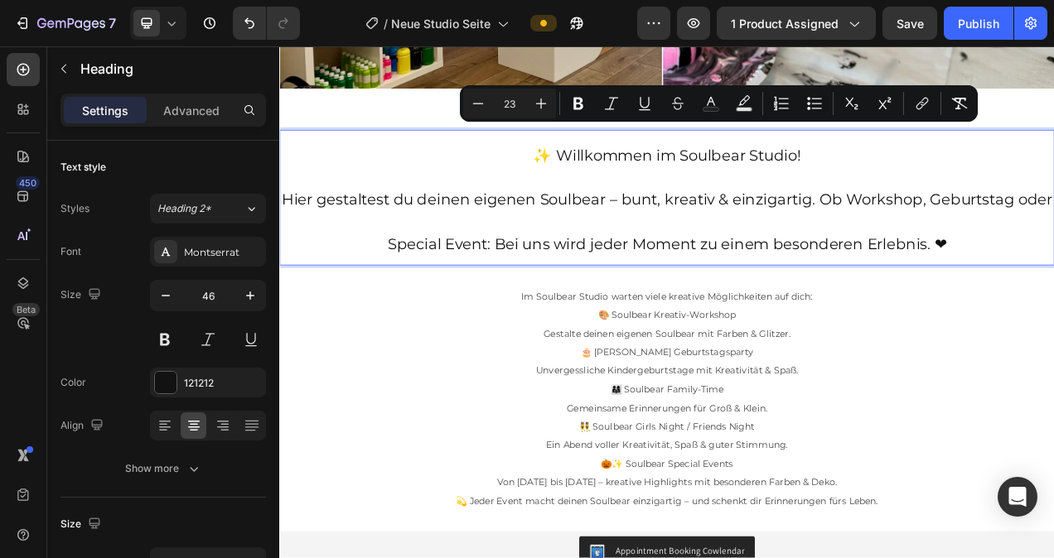
click at [475, 103] on icon "Editor contextual toolbar" at bounding box center [478, 103] width 11 height 1
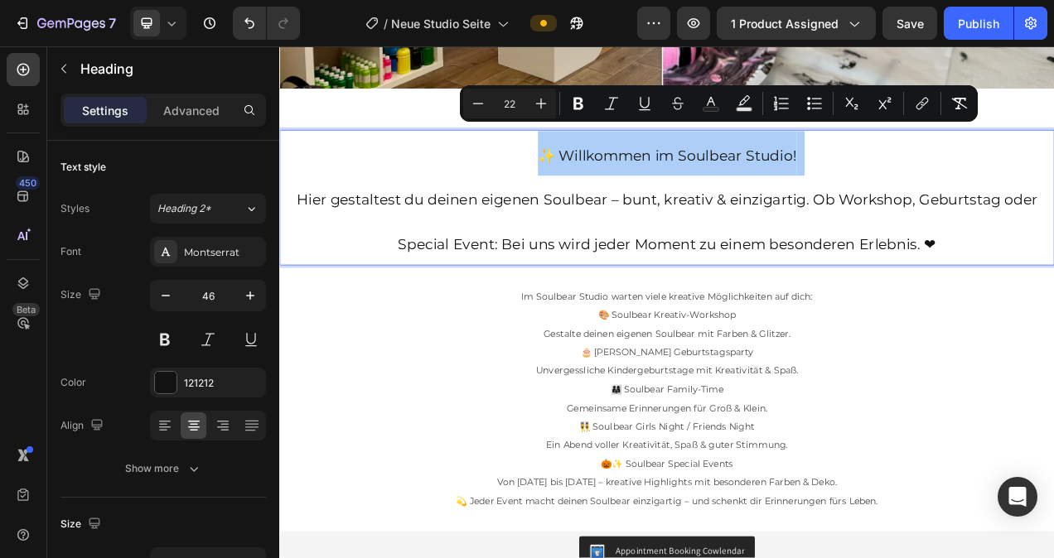
click at [475, 103] on icon "Editor contextual toolbar" at bounding box center [478, 103] width 11 height 1
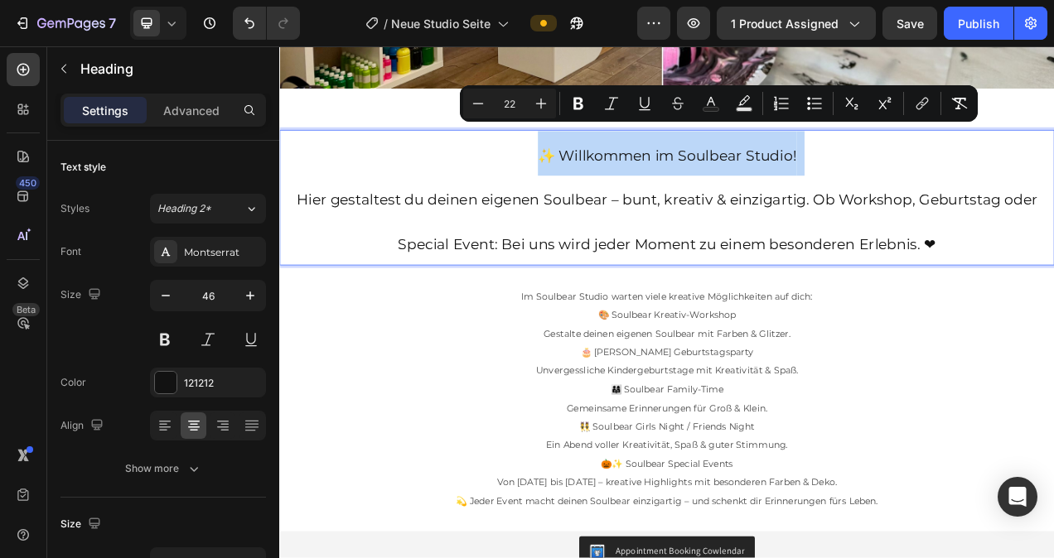
type input "21"
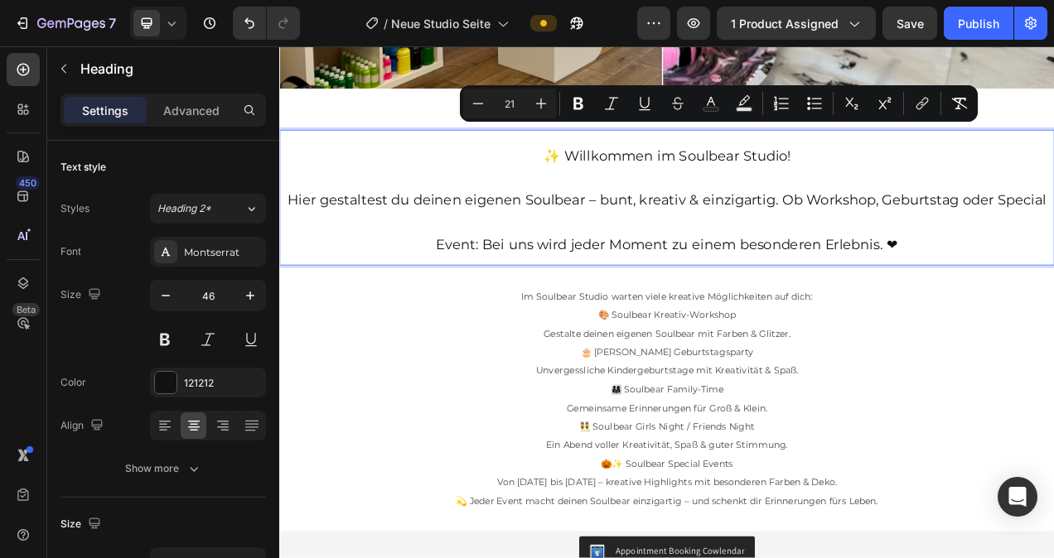
click at [581, 107] on icon "Editor contextual toolbar" at bounding box center [578, 104] width 10 height 12
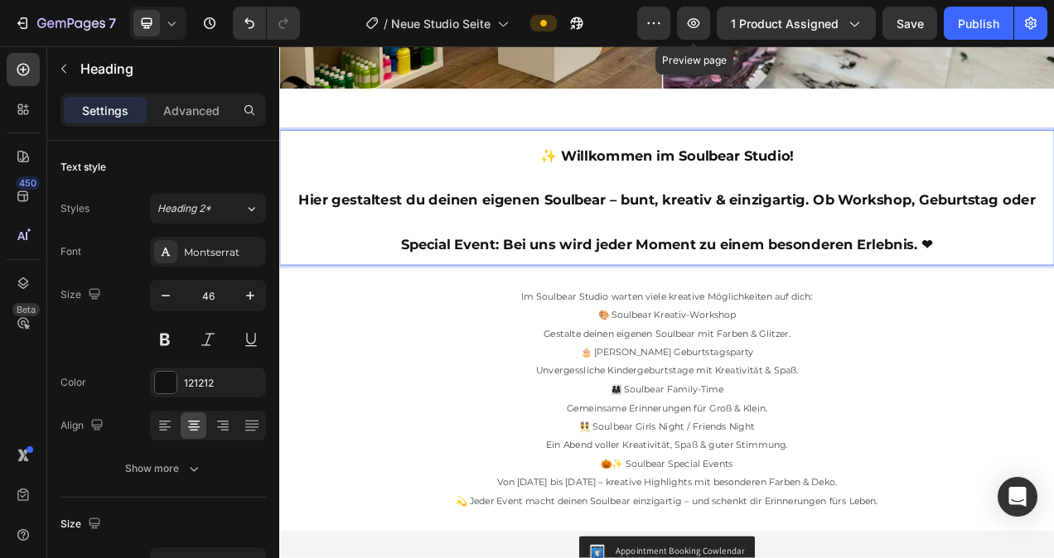
click at [695, 20] on icon "button" at bounding box center [693, 23] width 17 height 17
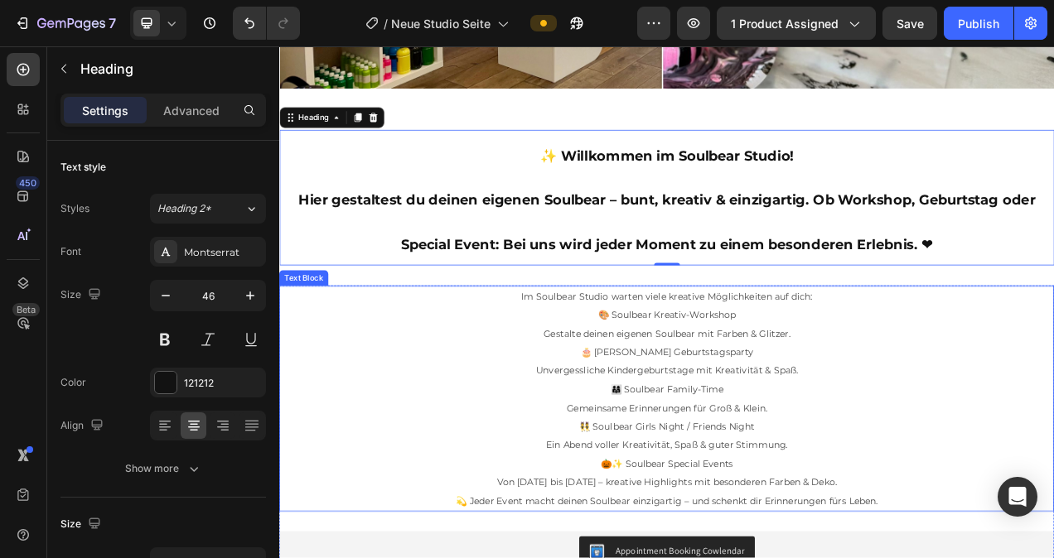
click at [972, 478] on p "👨‍👩‍👧 Soulbear Family-Time Gemeinsame Erinnerungen für Groß & Klein." at bounding box center [776, 499] width 991 height 48
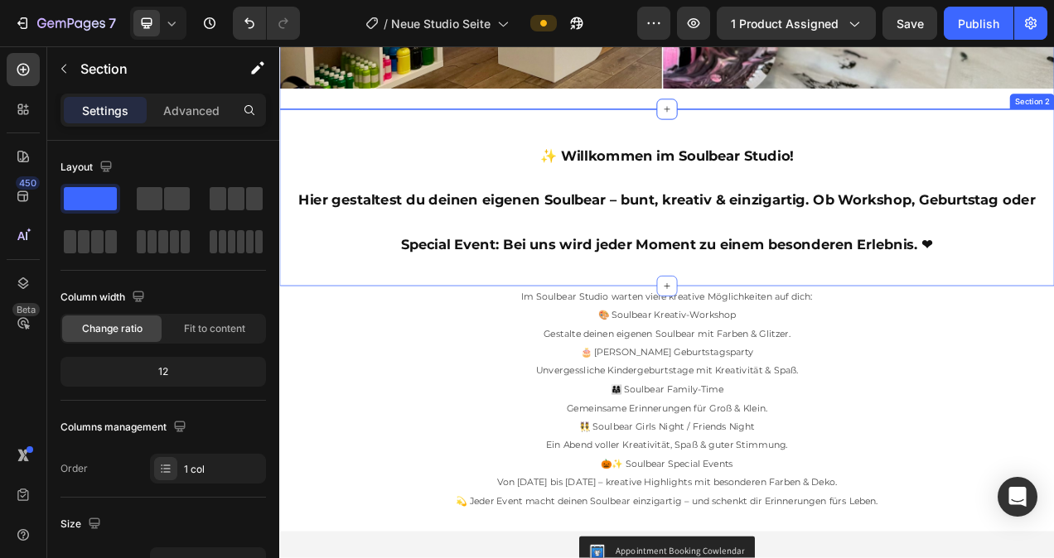
click at [796, 137] on div "⁠⁠⁠⁠⁠⁠⁠ ✨ Willkommen im Soulbear Studio! Hier gestaltest du deinen eigenen Soul…" at bounding box center [776, 241] width 994 height 227
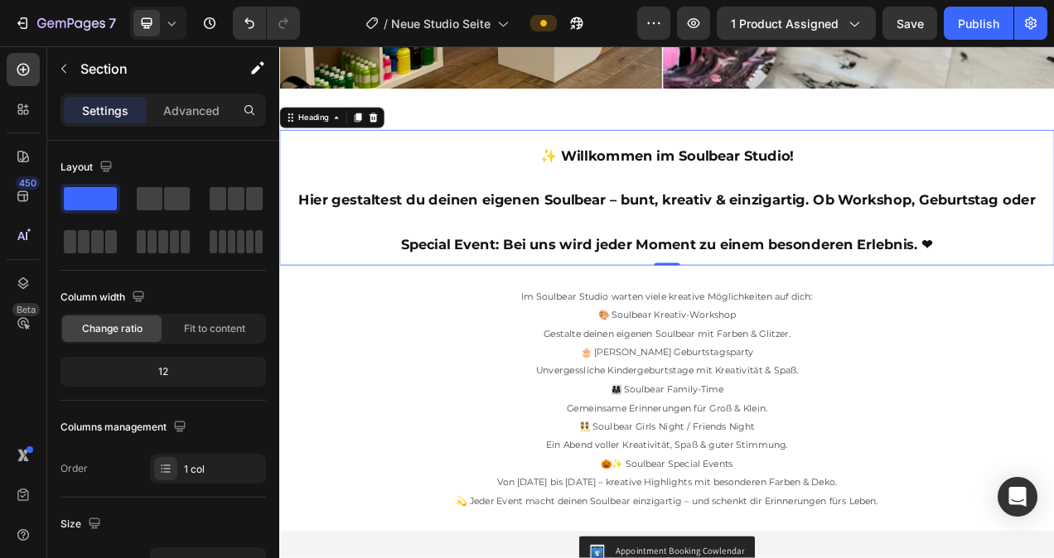
click at [694, 160] on p "⁠⁠⁠⁠⁠⁠⁠ ✨ Willkommen im Soulbear Studio! Hier gestaltest du deinen eigenen Soul…" at bounding box center [776, 241] width 991 height 171
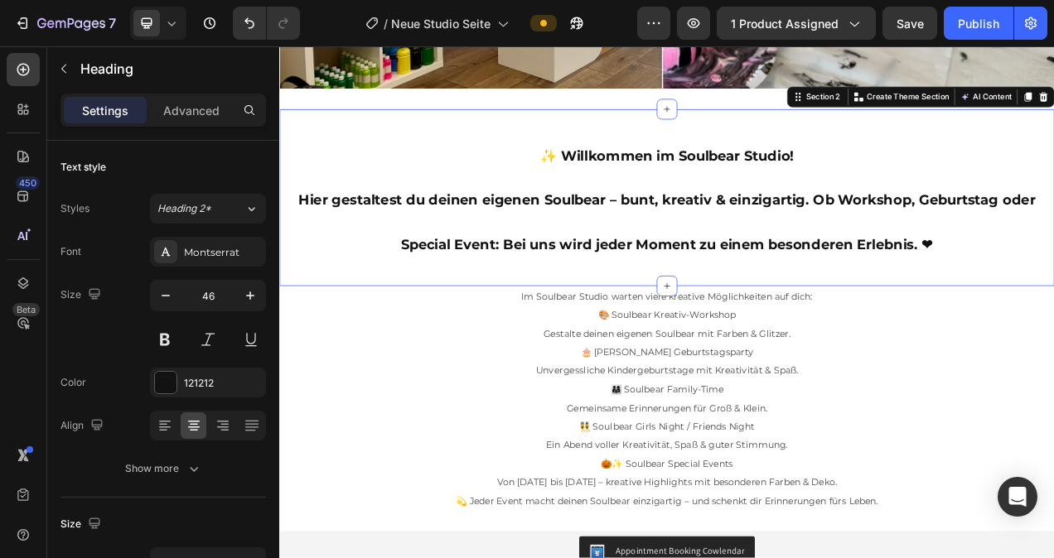
click at [758, 133] on div "⁠⁠⁠⁠⁠⁠⁠ ✨ Willkommen im Soulbear Studio! Hier gestaltest du deinen eigenen Soul…" at bounding box center [776, 241] width 994 height 227
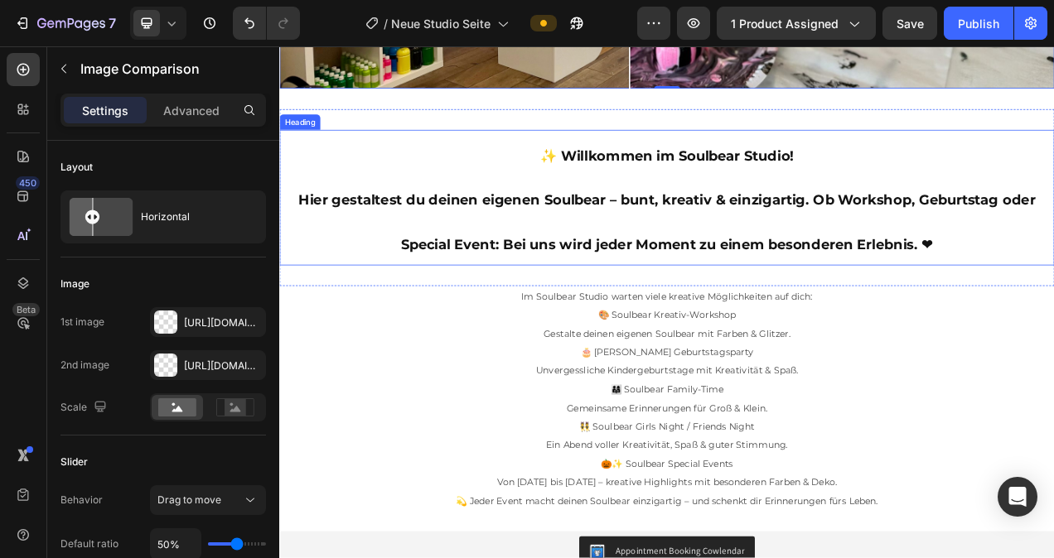
click at [740, 157] on p "⁠⁠⁠⁠⁠⁠⁠ ✨ Willkommen im Soulbear Studio! Hier gestaltest du deinen eigenen Soul…" at bounding box center [776, 241] width 991 height 171
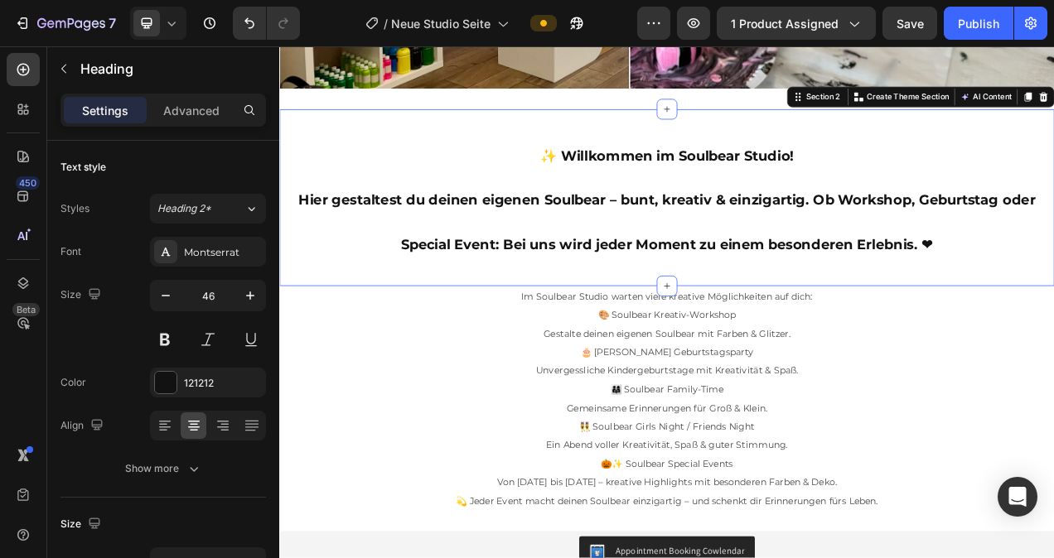
click at [740, 133] on div "⁠⁠⁠⁠⁠⁠⁠ ✨ Willkommen im Soulbear Studio! Hier gestaltest du deinen eigenen Soul…" at bounding box center [776, 241] width 994 height 227
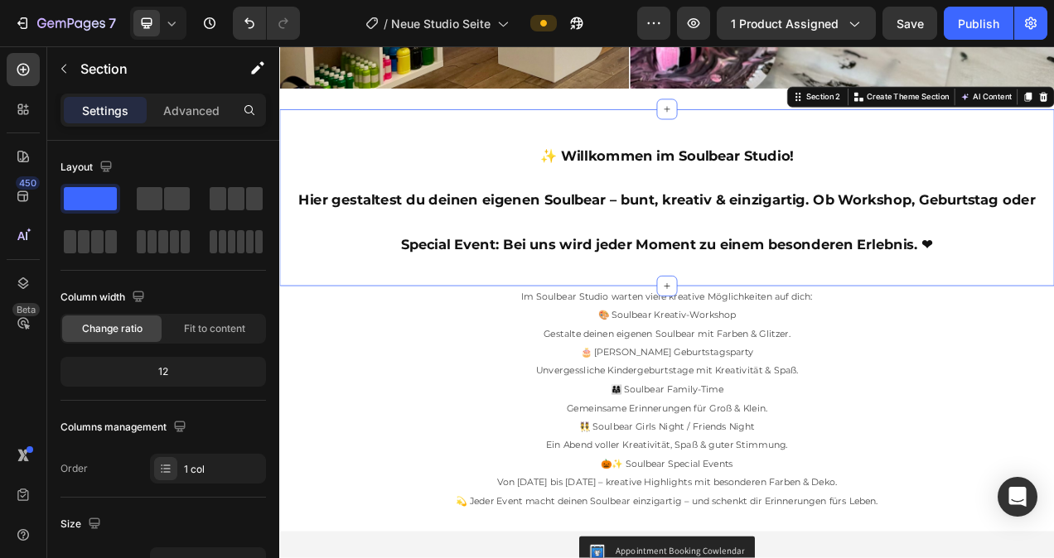
click at [832, 329] on div "⁠⁠⁠⁠⁠⁠⁠ ✨ Willkommen im Soulbear Studio! Hier gestaltest du deinen eigenen Soul…" at bounding box center [776, 241] width 994 height 227
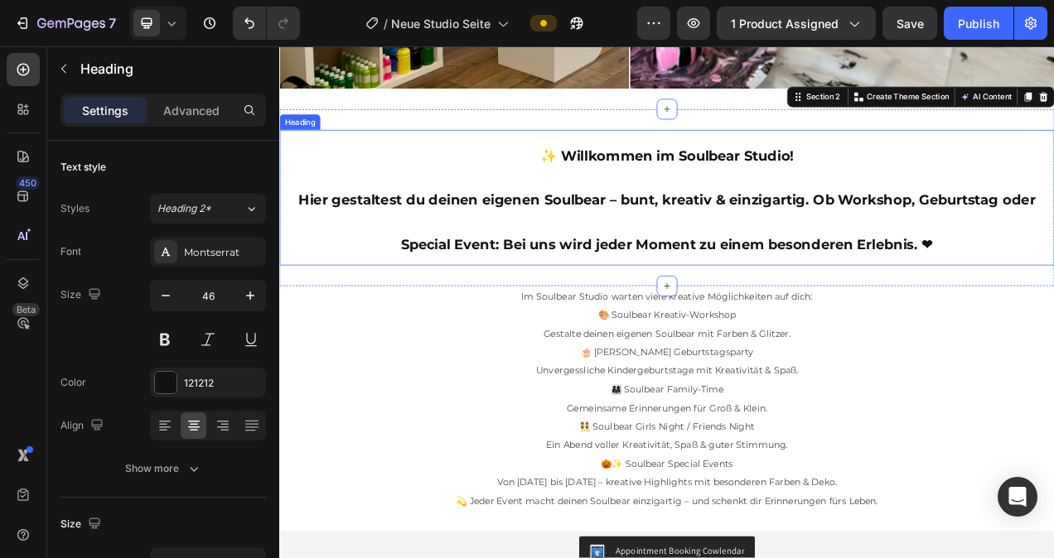
click at [706, 290] on strong "Hier gestaltest du deinen eigenen Soulbear – bunt, kreativ & einzigartig. Ob Wo…" at bounding box center [776, 273] width 945 height 78
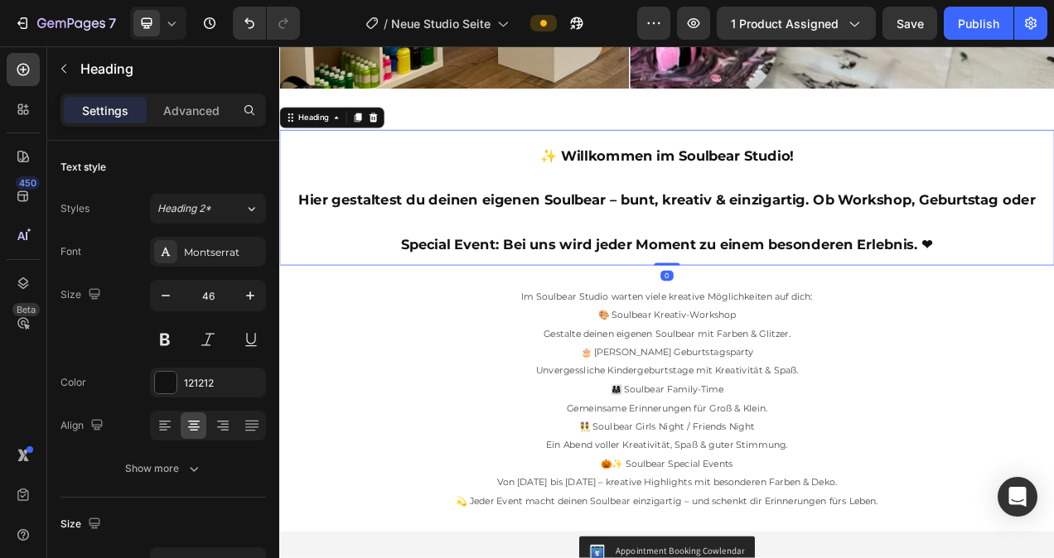
drag, startPoint x: 779, startPoint y: 316, endPoint x: 781, endPoint y: 307, distance: 9.3
click at [781, 307] on div "⁠⁠⁠⁠⁠⁠⁠ ✨ Willkommen im Soulbear Studio! Hier gestaltest du deinen eigenen Soul…" at bounding box center [776, 241] width 994 height 174
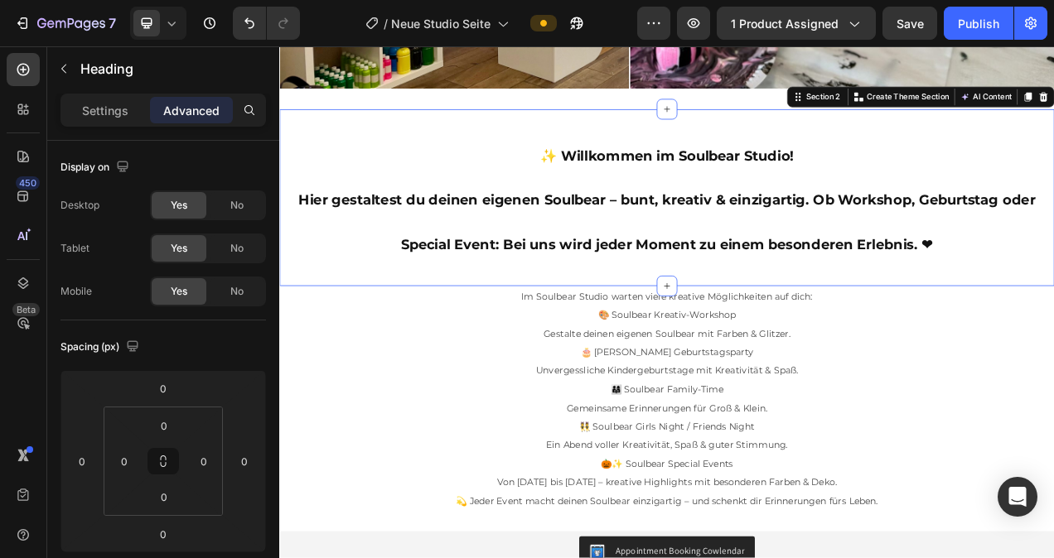
click at [787, 134] on div "⁠⁠⁠⁠⁠⁠⁠ ✨ Willkommen im Soulbear Studio! Hier gestaltest du deinen eigenen Soul…" at bounding box center [776, 241] width 994 height 227
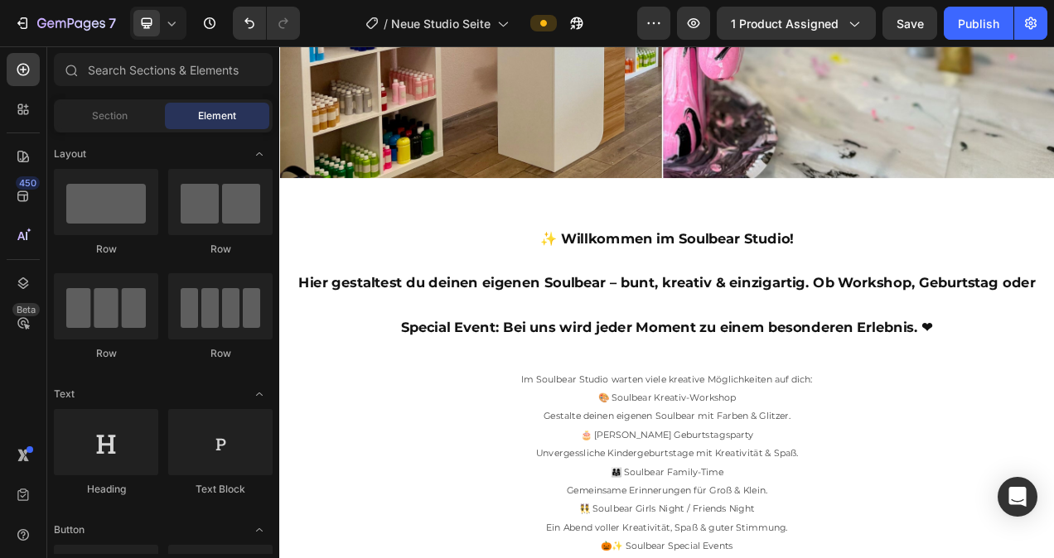
scroll to position [0, 0]
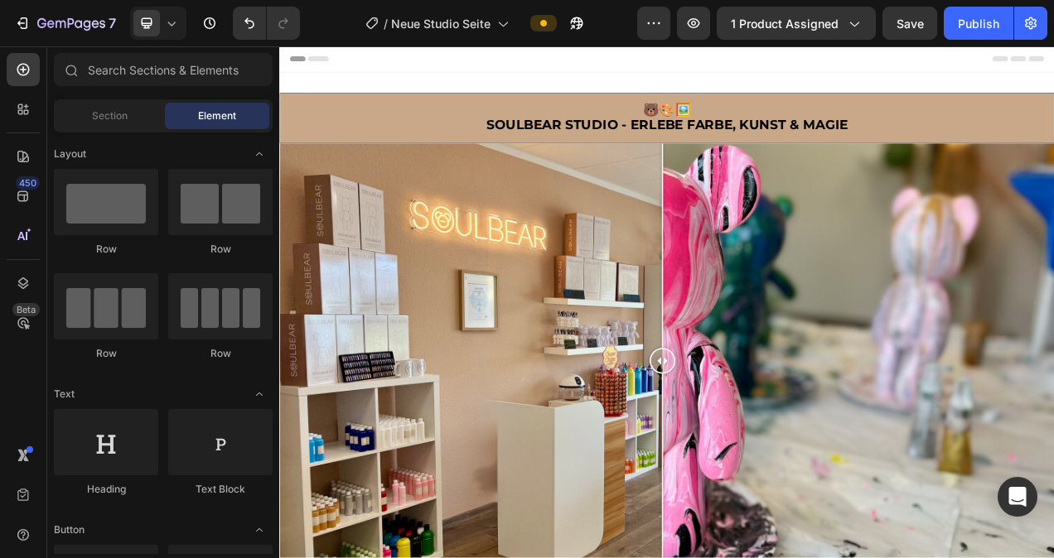
click at [973, 27] on div "Publish" at bounding box center [977, 23] width 41 height 17
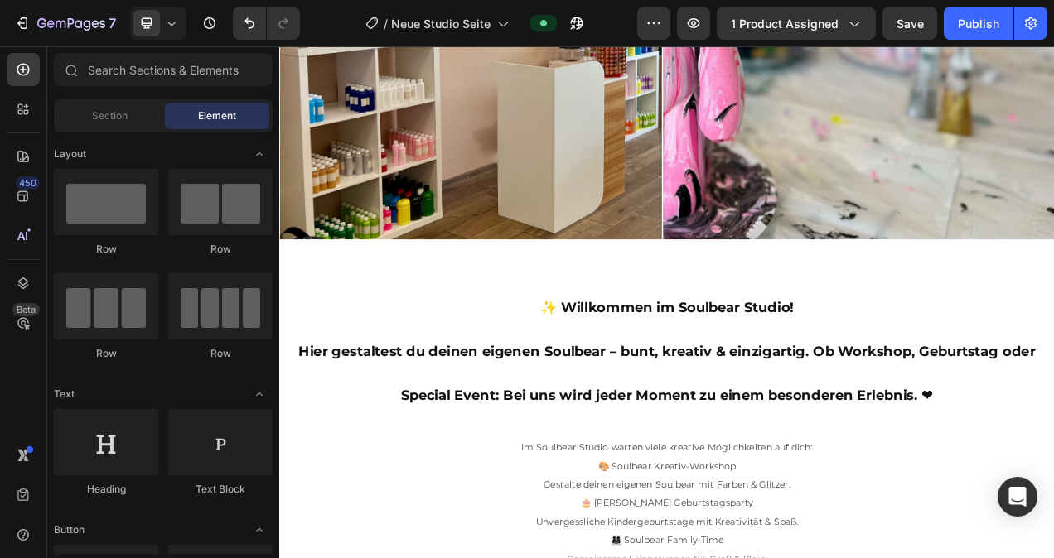
scroll to position [440, 0]
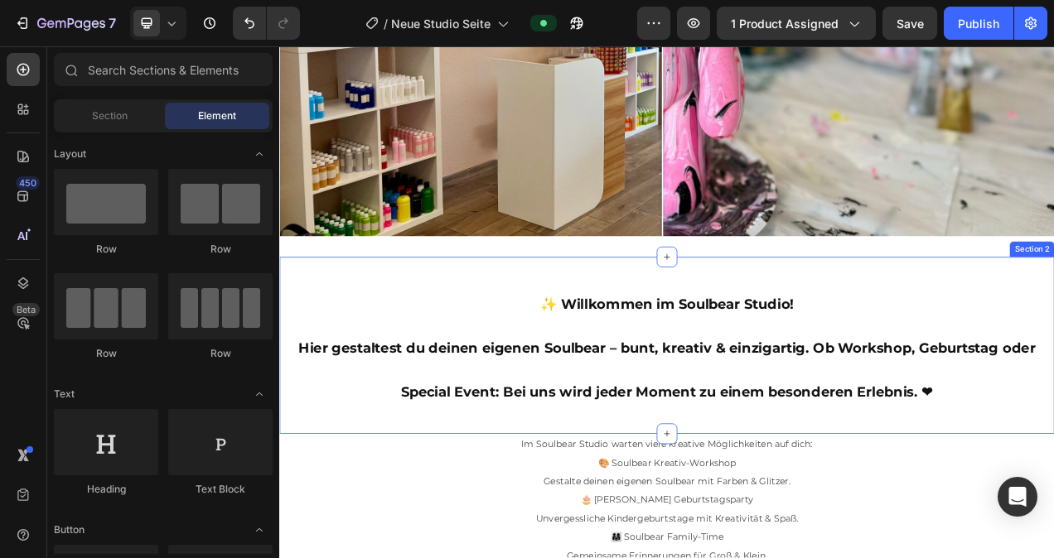
click at [600, 328] on div "✨ Willkommen im Soulbear Studio! Hier gestaltest du deinen eigenen Soulbear – b…" at bounding box center [776, 430] width 994 height 227
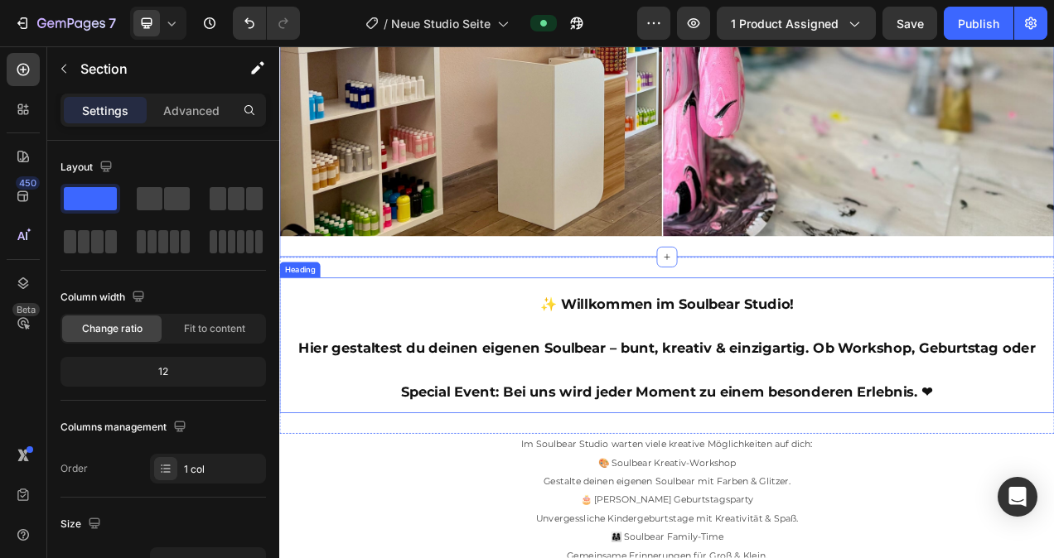
click at [625, 344] on h2 "✨ Willkommen im Soulbear Studio! Hier gestaltest du deinen eigenen Soulbear – b…" at bounding box center [776, 431] width 994 height 174
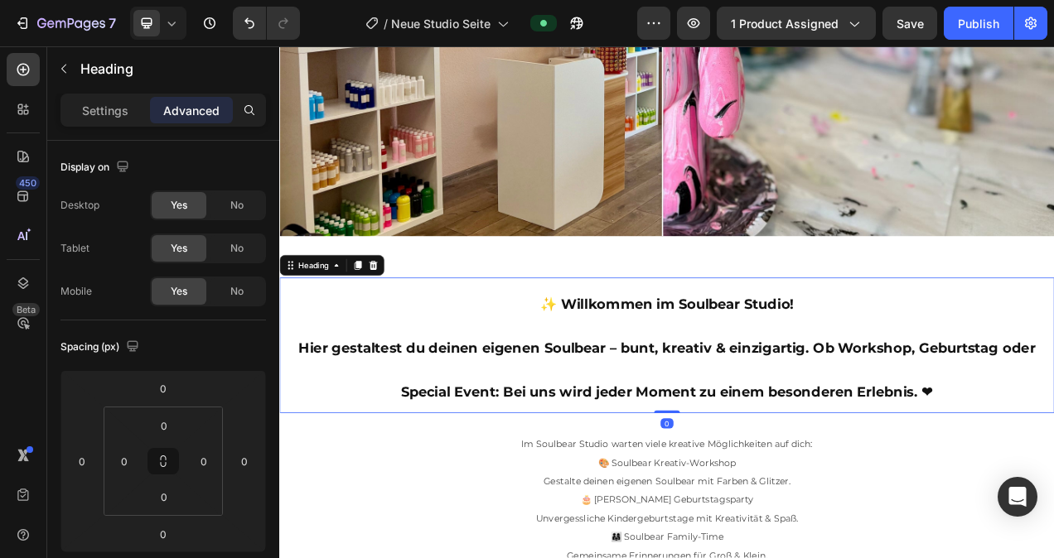
click at [766, 354] on h2 "✨ Willkommen im Soulbear Studio! Hier gestaltest du deinen eigenen Soulbear – b…" at bounding box center [776, 431] width 994 height 174
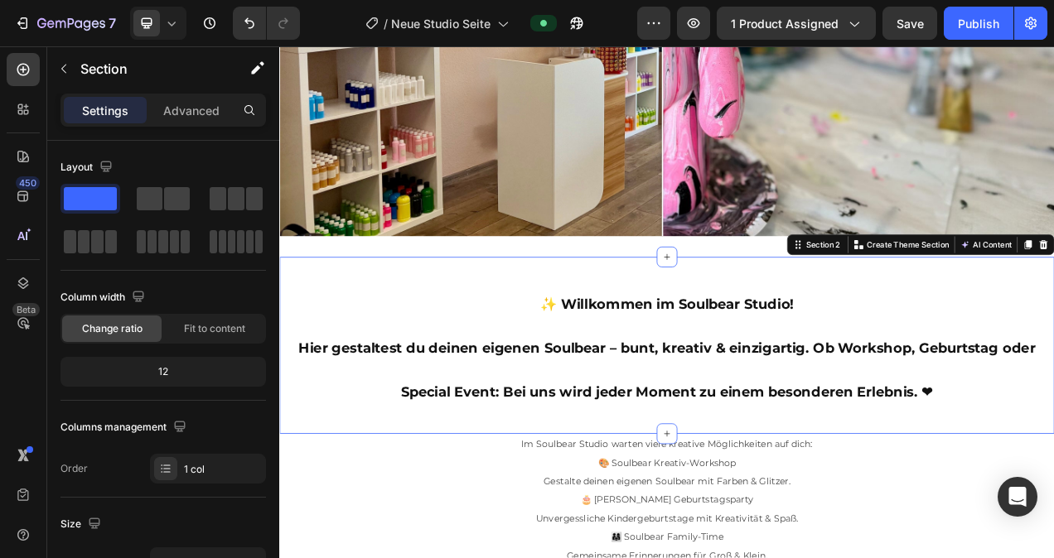
click at [792, 326] on div "⁠⁠⁠⁠⁠⁠⁠ ✨ Willkommen im Soulbear Studio! Hier gestaltest du deinen eigenen Soul…" at bounding box center [776, 430] width 994 height 227
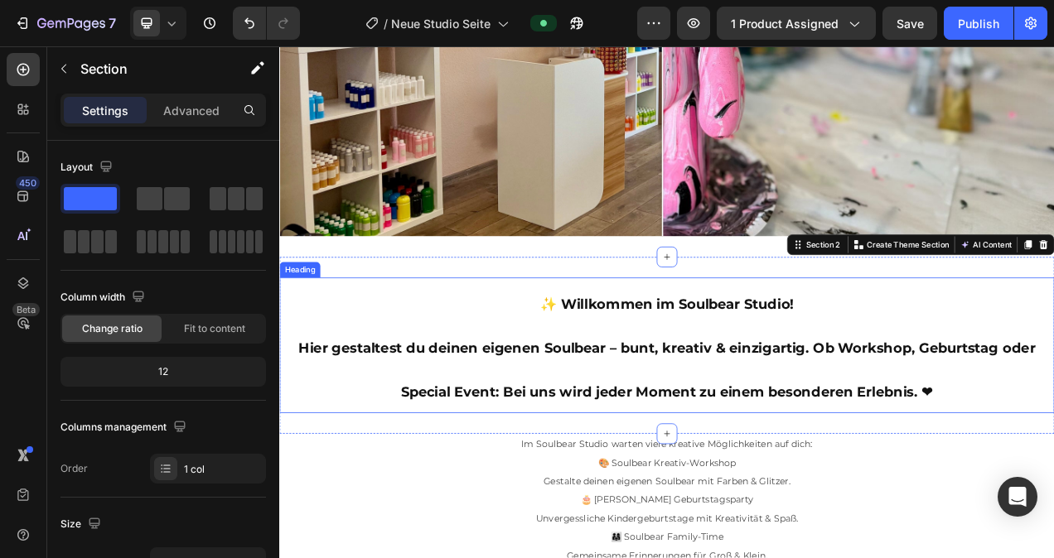
click at [1053, 475] on p "⁠⁠⁠⁠⁠⁠⁠ ✨ Willkommen im Soulbear Studio! Hier gestaltest du deinen eigenen Soul…" at bounding box center [776, 430] width 991 height 171
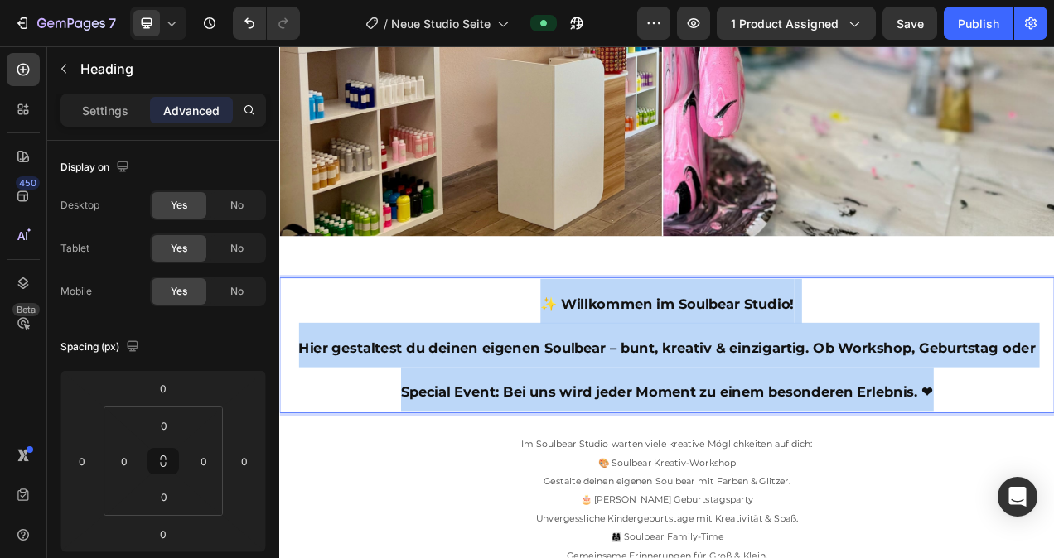
drag, startPoint x: 1117, startPoint y: 473, endPoint x: 606, endPoint y: 374, distance: 520.5
click at [606, 374] on p "✨ Willkommen im Soulbear Studio! Hier gestaltest du deinen eigenen Soulbear – b…" at bounding box center [776, 430] width 991 height 171
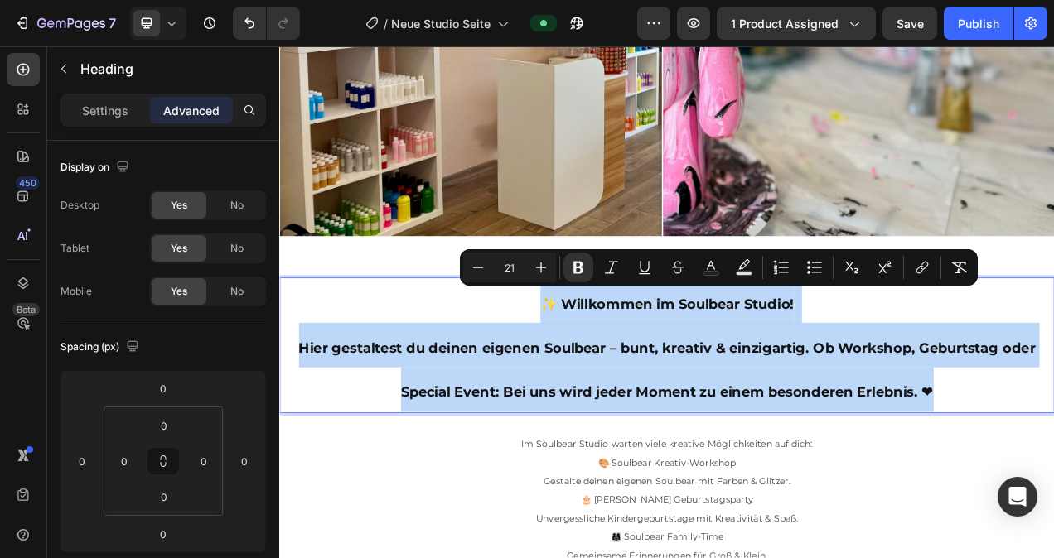
copy p "✨ Willkommen im Soulbear Studio! Hier gestaltest du deinen eigenen Soulbear – b…"
click at [952, 394] on p "✨ Willkommen im Soulbear Studio! Hier gestaltest du deinen eigenen Soulbear – b…" at bounding box center [776, 430] width 991 height 171
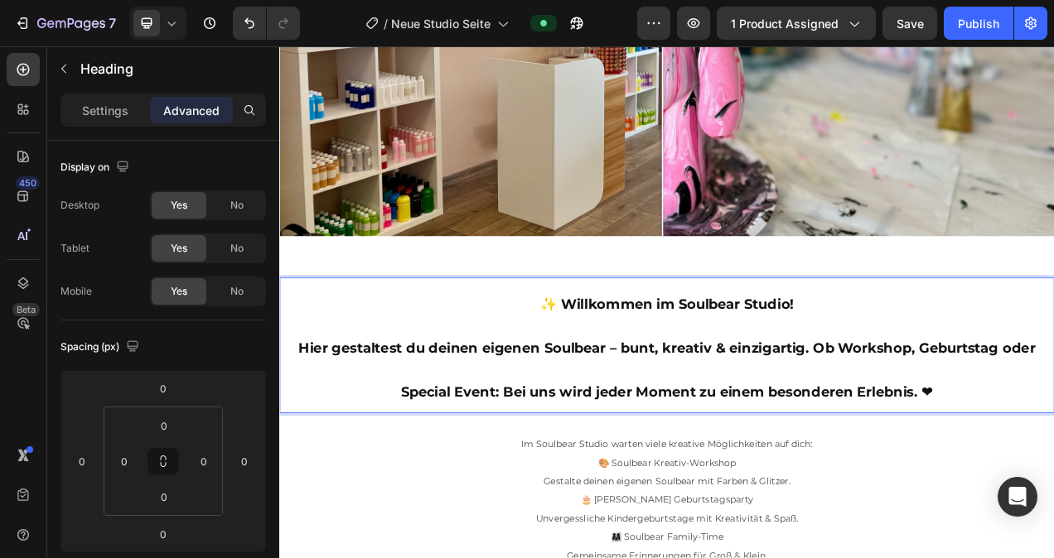
click at [357, 346] on p "✨ Willkommen im Soulbear Studio! Hier gestaltest du deinen eigenen Soulbear – b…" at bounding box center [776, 430] width 991 height 171
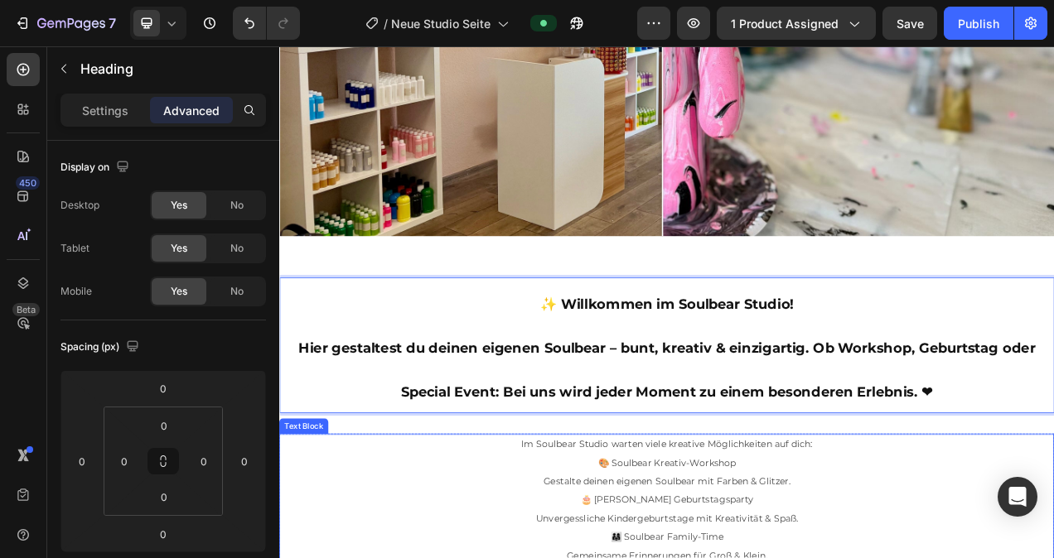
click at [513, 557] on p "Im Soulbear Studio warten viele kreative Möglichkeiten auf dich:" at bounding box center [776, 558] width 991 height 24
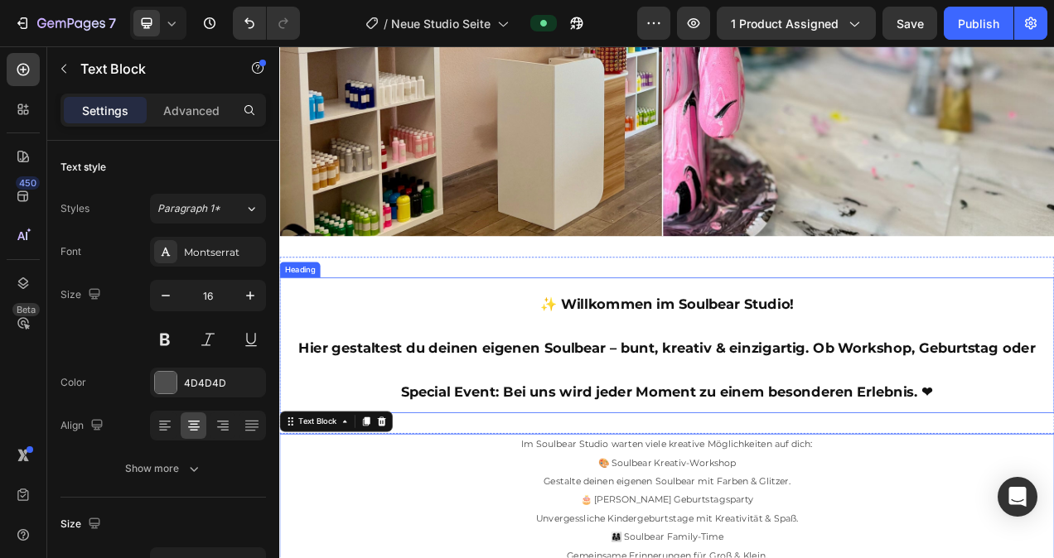
click at [465, 382] on p "⁠⁠⁠⁠⁠⁠⁠ ✨ Willkommen im Soulbear Studio! Hier gestaltest du deinen eigenen Soul…" at bounding box center [776, 430] width 991 height 171
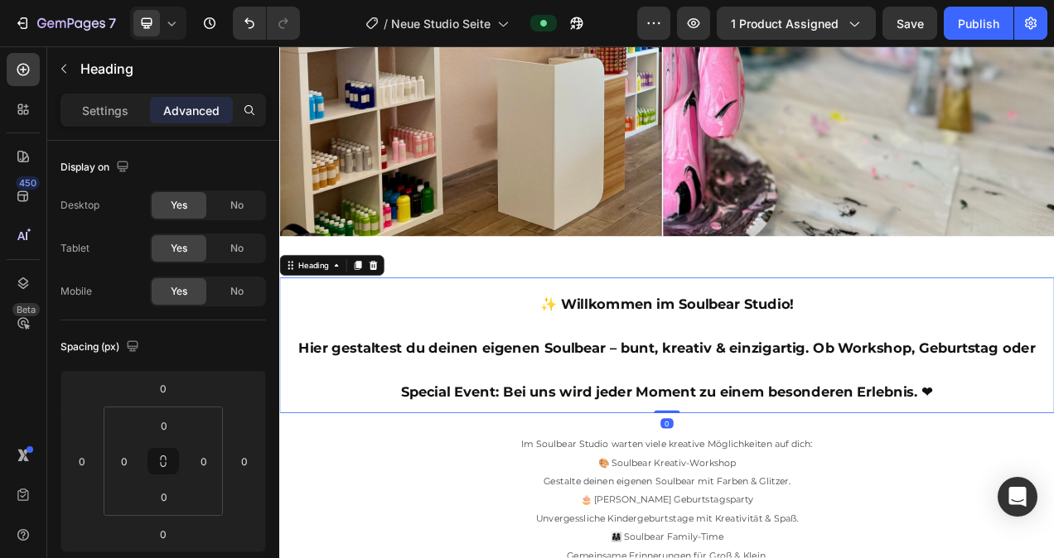
click at [402, 321] on icon at bounding box center [399, 327] width 13 height 13
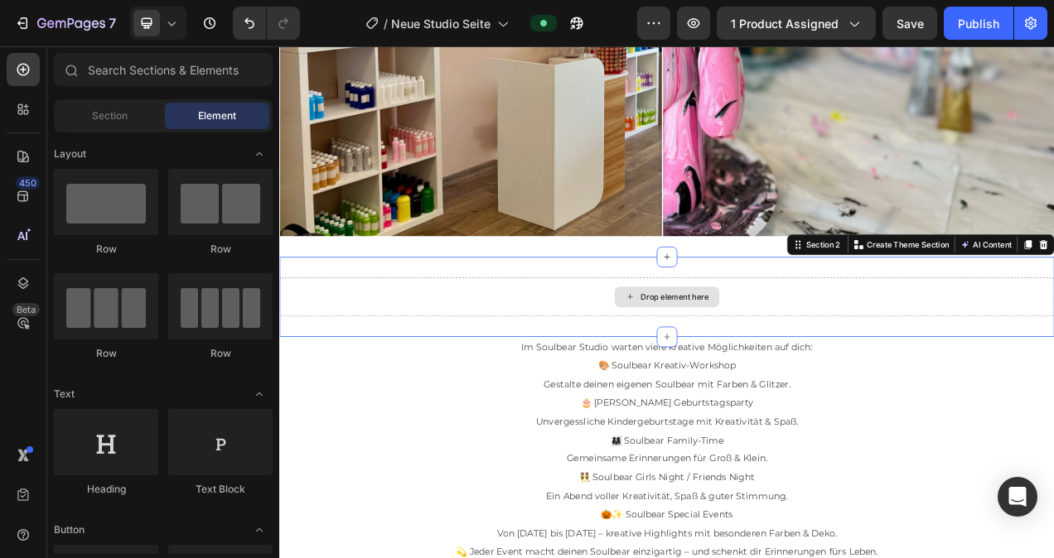
click at [547, 353] on div "Drop element here" at bounding box center [776, 369] width 994 height 50
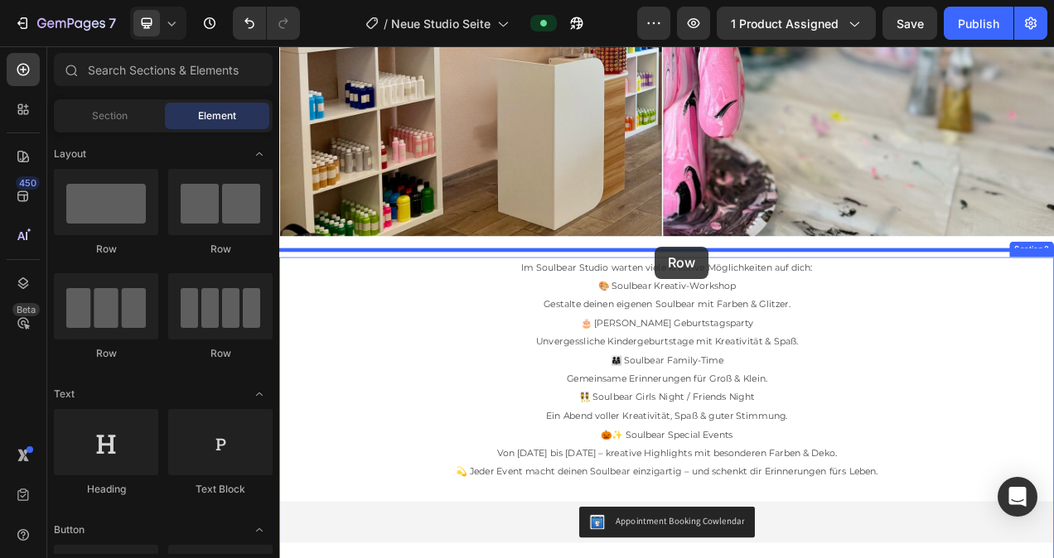
drag, startPoint x: 478, startPoint y: 280, endPoint x: 761, endPoint y: 303, distance: 284.2
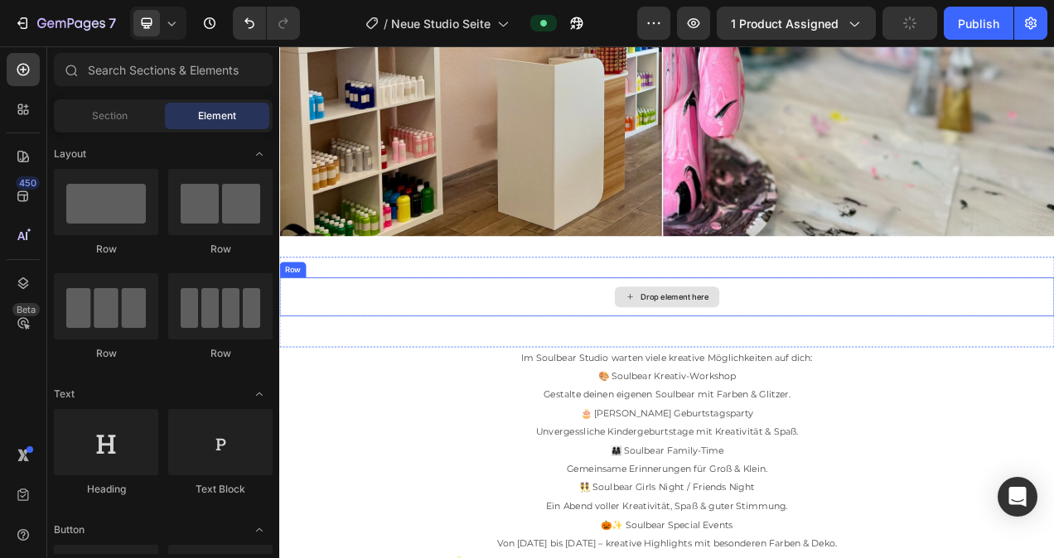
click at [749, 362] on div "Drop element here" at bounding box center [786, 368] width 88 height 13
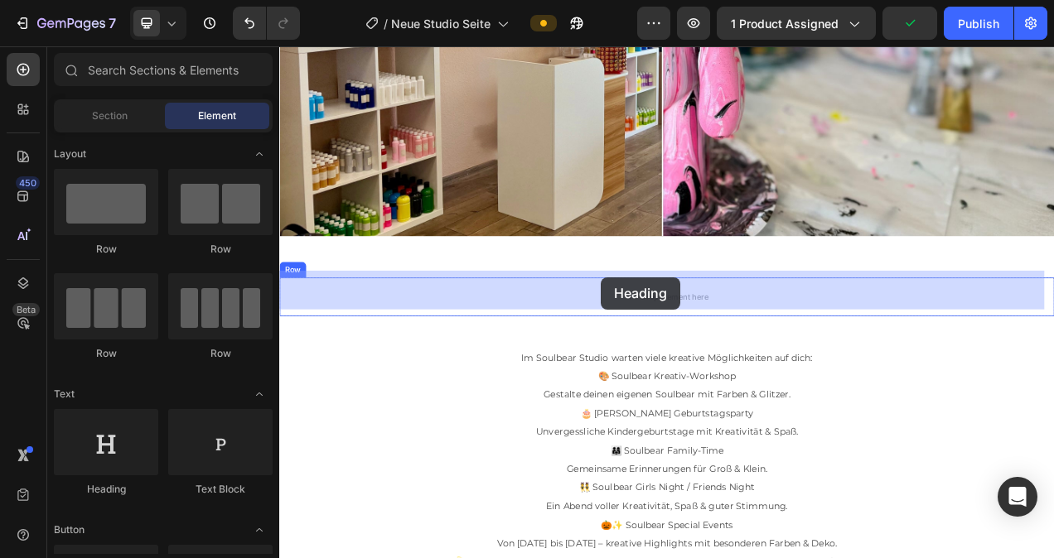
drag, startPoint x: 399, startPoint y: 487, endPoint x: 692, endPoint y: 343, distance: 326.0
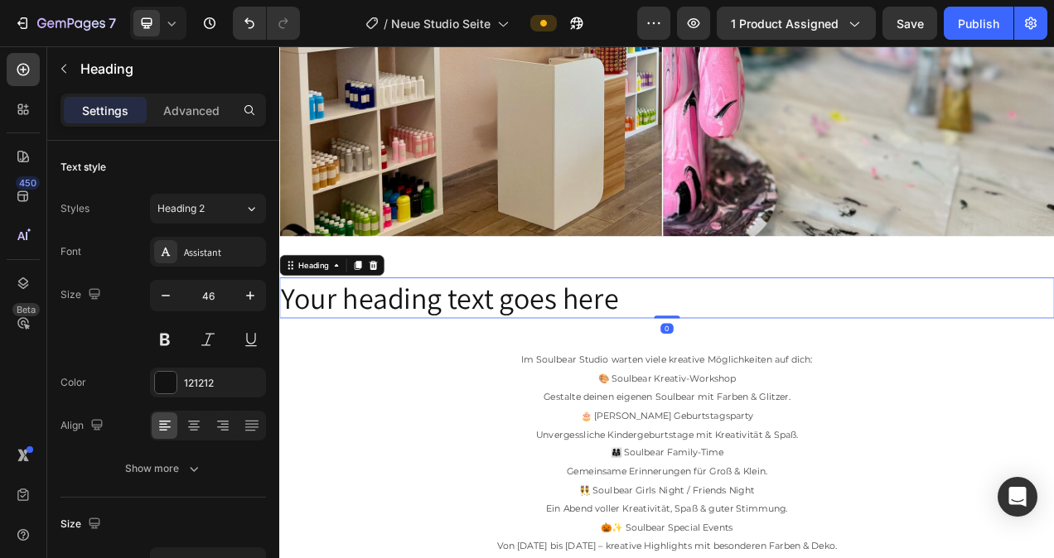
click at [726, 355] on h2 "Your heading text goes here" at bounding box center [776, 370] width 994 height 53
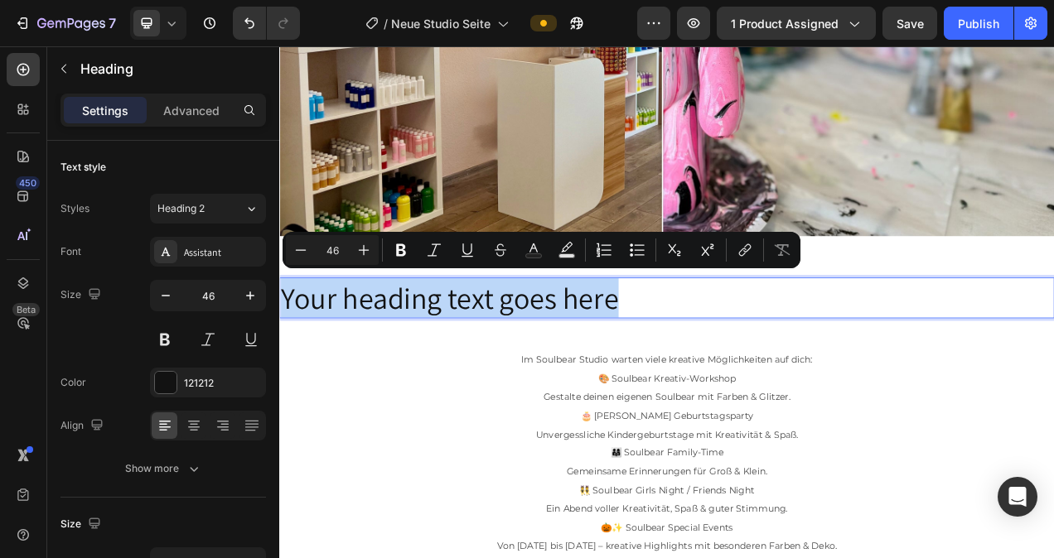
drag, startPoint x: 726, startPoint y: 355, endPoint x: 279, endPoint y: 370, distance: 446.7
click at [279, 370] on h2 "Your heading text goes here" at bounding box center [776, 370] width 994 height 53
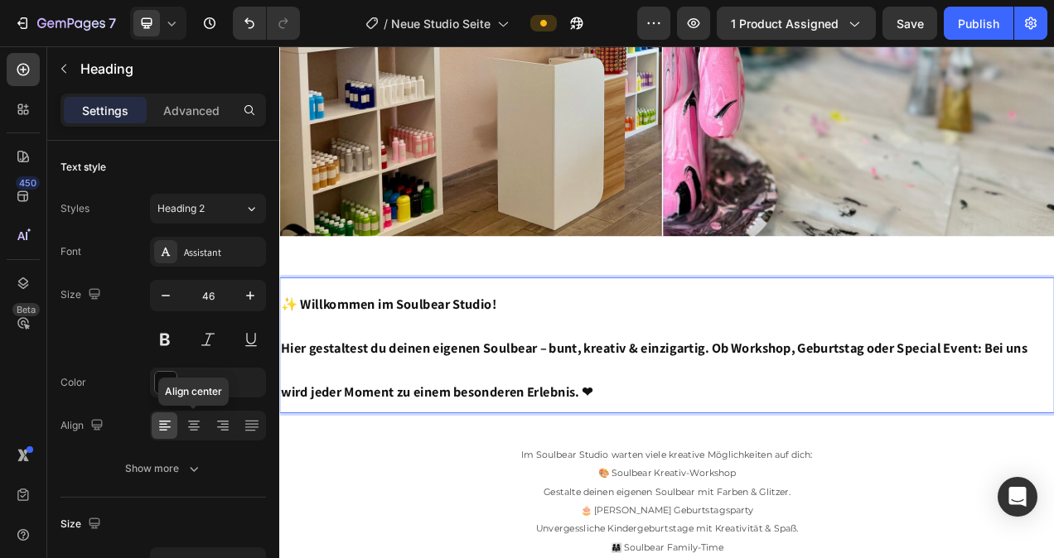
click at [198, 423] on icon at bounding box center [194, 425] width 17 height 17
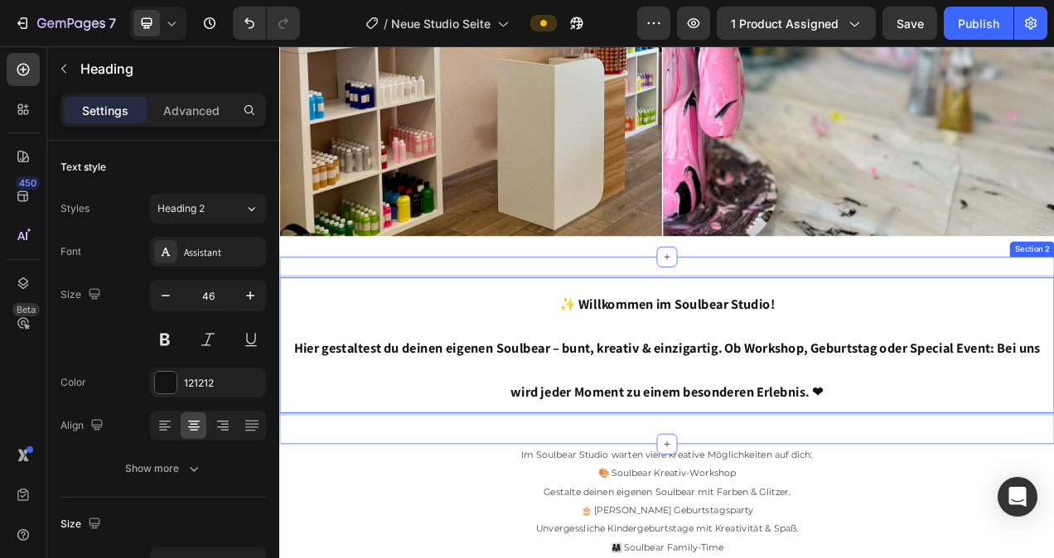
click at [786, 317] on div "✨ Willkommen im Soulbear Studio! Hier gestaltest du deinen eigenen Soulbear – b…" at bounding box center [776, 437] width 994 height 240
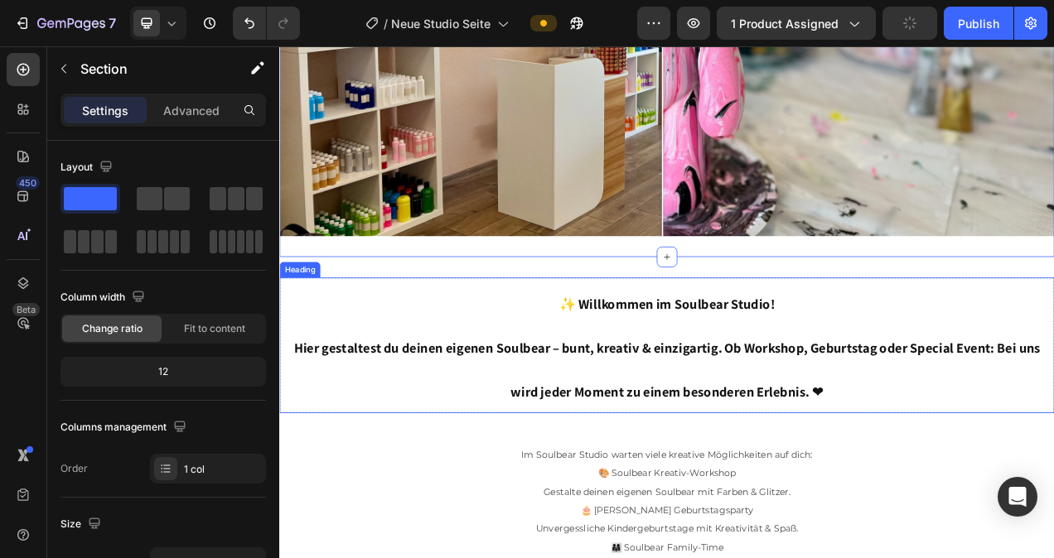
click at [791, 371] on strong "✨ Willkommen im Soulbear Studio!" at bounding box center [776, 377] width 277 height 22
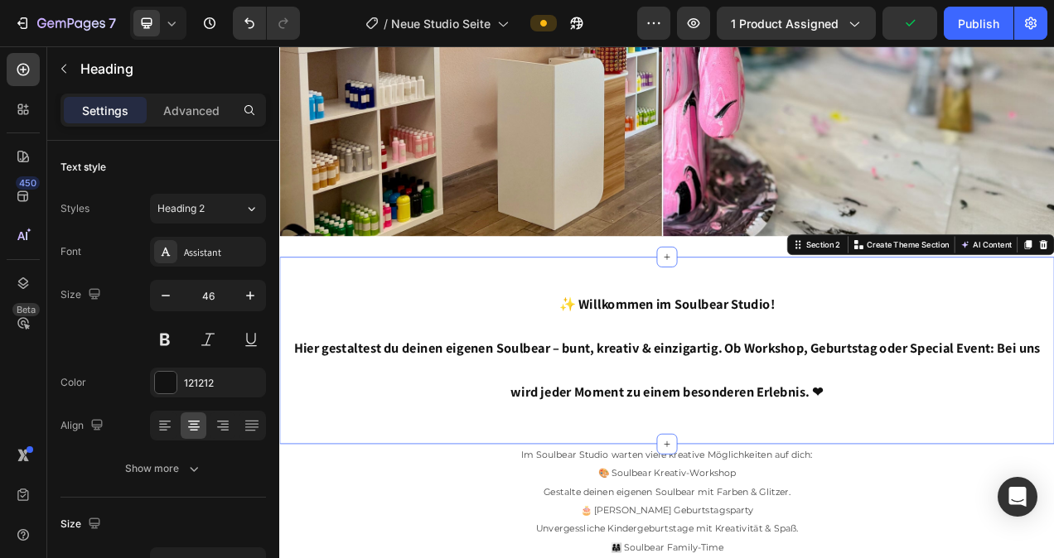
click at [784, 317] on div "⁠⁠⁠⁠⁠⁠⁠ ✨ Willkommen im Soulbear Studio! Hier gestaltest du deinen eigenen Soul…" at bounding box center [776, 437] width 994 height 240
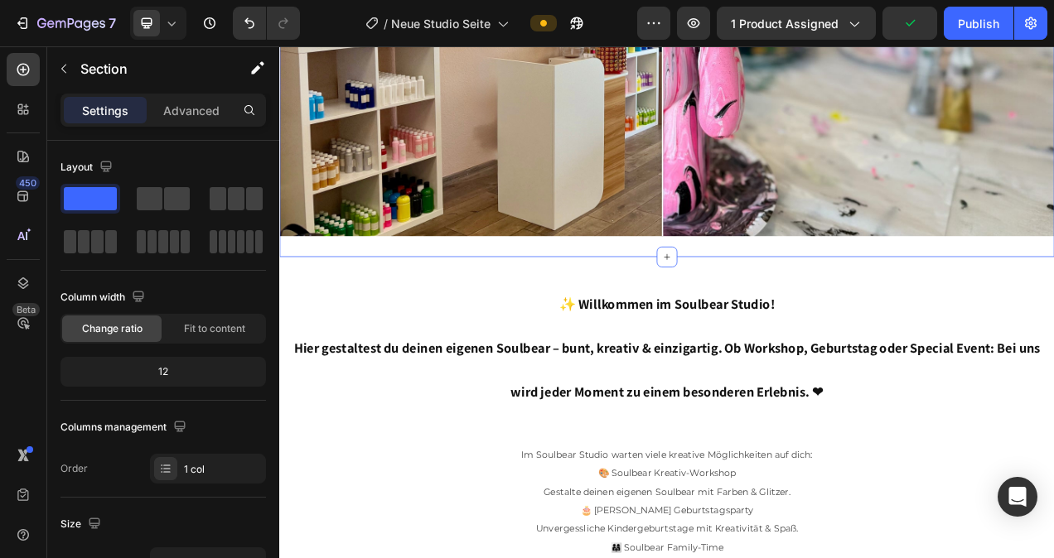
click at [786, 251] on div at bounding box center [776, 11] width 994 height 559
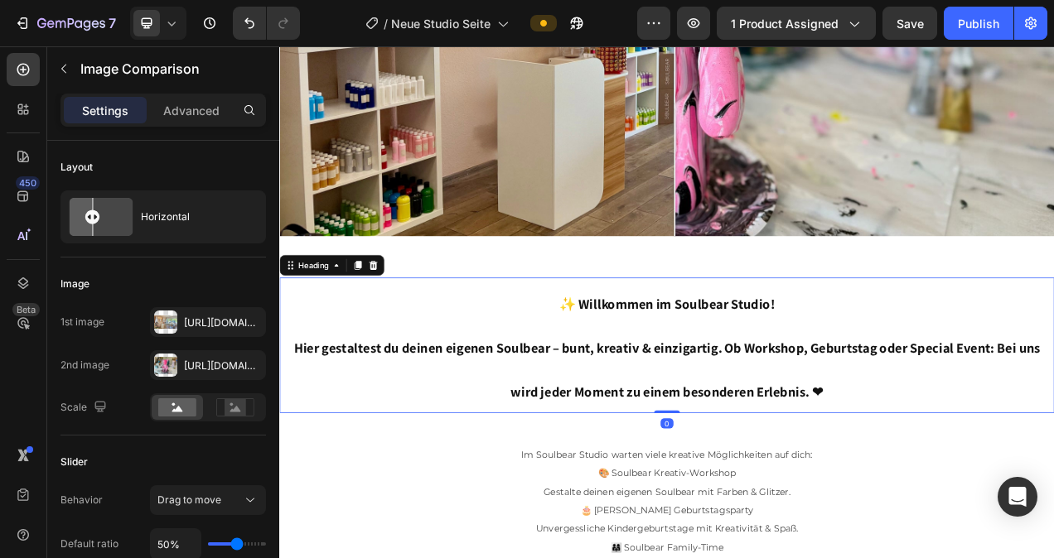
click at [789, 345] on p "⁠⁠⁠⁠⁠⁠⁠ ✨ Willkommen im Soulbear Studio! Hier gestaltest du deinen eigenen Soul…" at bounding box center [776, 430] width 991 height 171
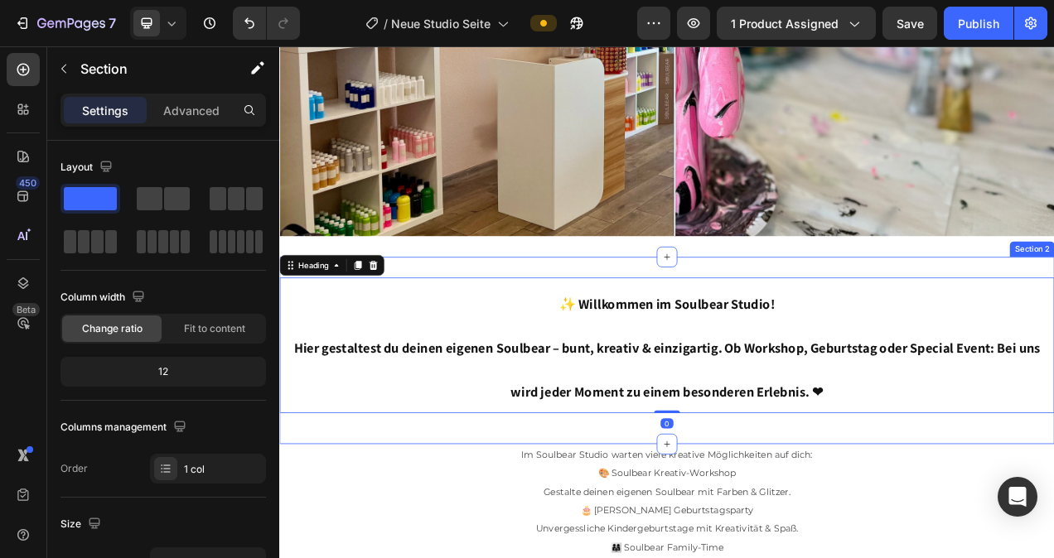
click at [679, 317] on div "⁠⁠⁠⁠⁠⁠⁠ ✨ Willkommen im Soulbear Studio! Hier gestaltest du deinen eigenen Soul…" at bounding box center [776, 437] width 994 height 240
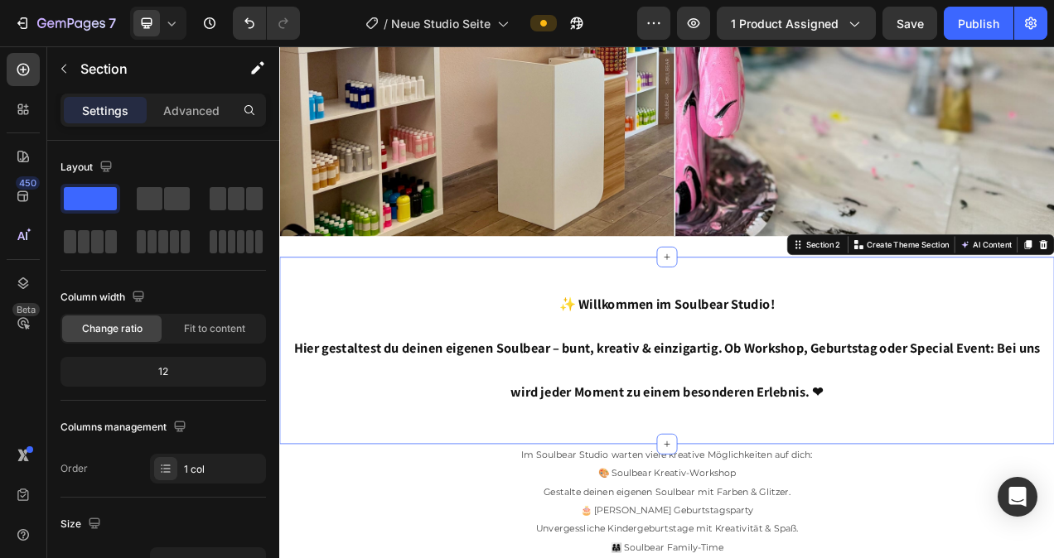
click at [804, 529] on div "⁠⁠⁠⁠⁠⁠⁠ ✨ Willkommen im Soulbear Studio! Hier gestaltest du deinen eigenen Soul…" at bounding box center [776, 437] width 994 height 240
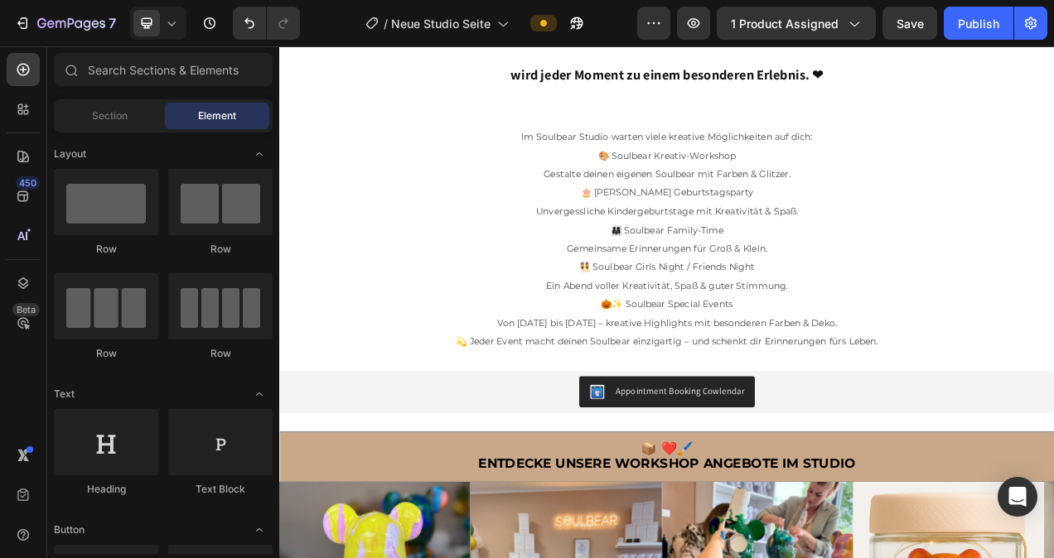
scroll to position [799, 0]
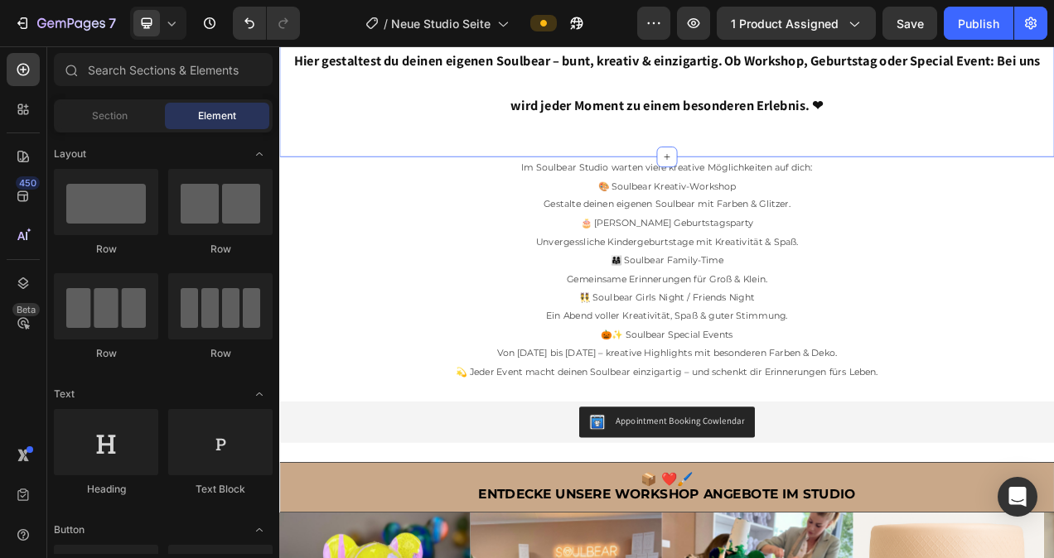
click at [846, 154] on div "⁠⁠⁠⁠⁠⁠⁠ ✨ Willkommen im Soulbear Studio! Hier gestaltest du deinen eigenen Soul…" at bounding box center [776, 68] width 994 height 187
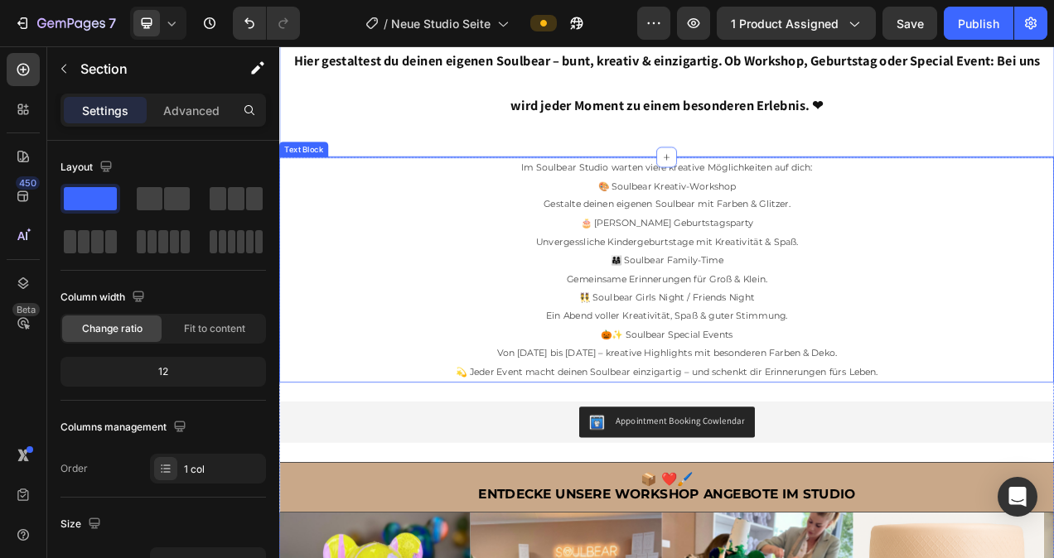
click at [782, 207] on span "Im Soulbear Studio warten viele kreative Möglichkeiten auf dich:" at bounding box center [777, 202] width 374 height 15
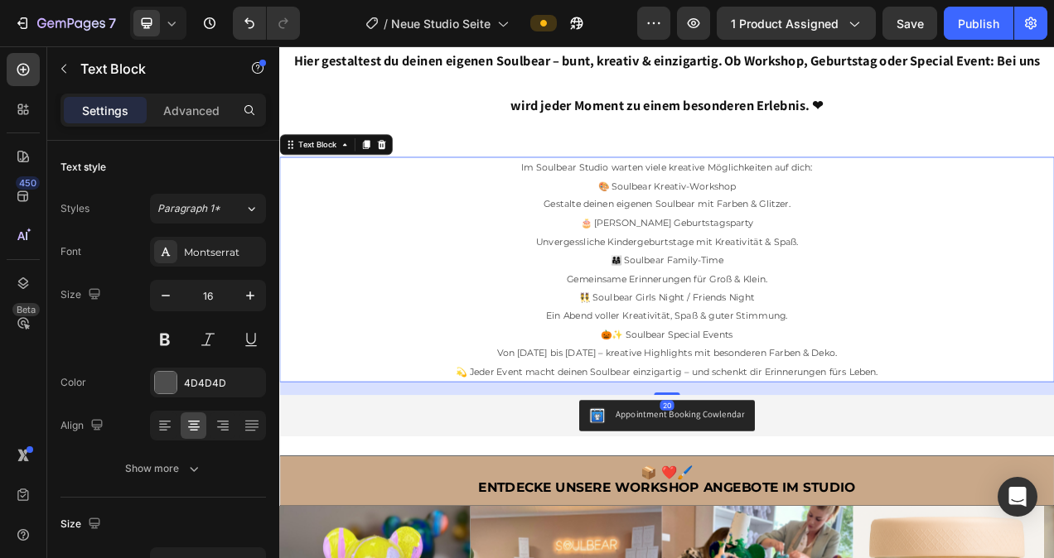
drag, startPoint x: 769, startPoint y: 505, endPoint x: 769, endPoint y: 497, distance: 8.3
click at [769, 494] on div at bounding box center [776, 492] width 33 height 3
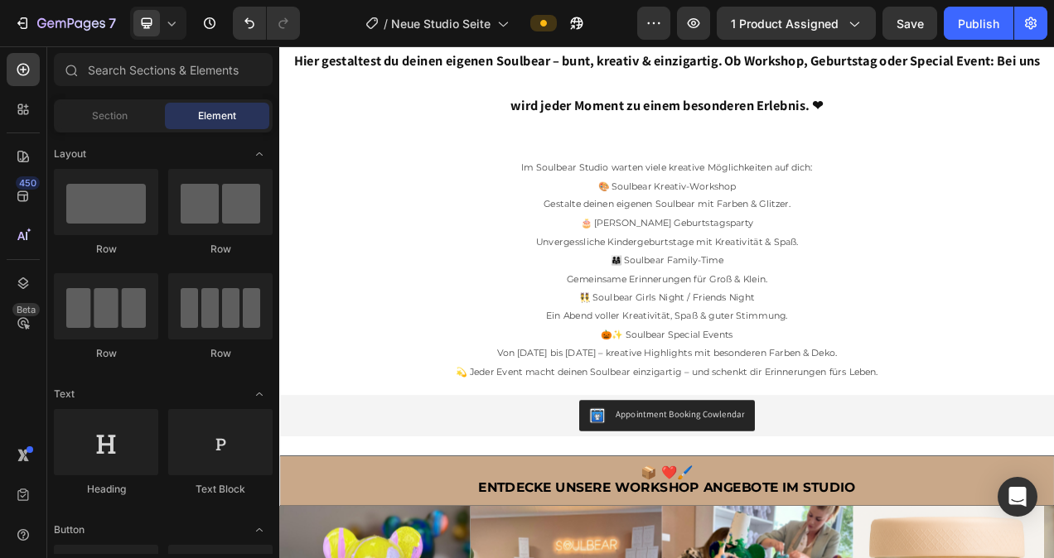
scroll to position [496, 0]
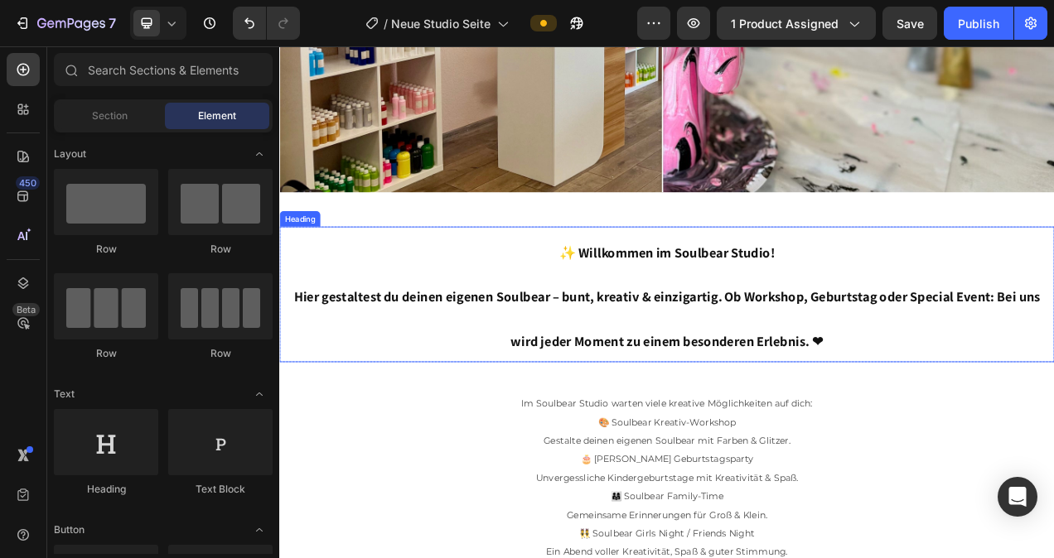
click at [753, 370] on strong "Hier gestaltest du deinen eigenen Soulbear – bunt, kreativ & einzigartig. Ob Wo…" at bounding box center [775, 397] width 957 height 80
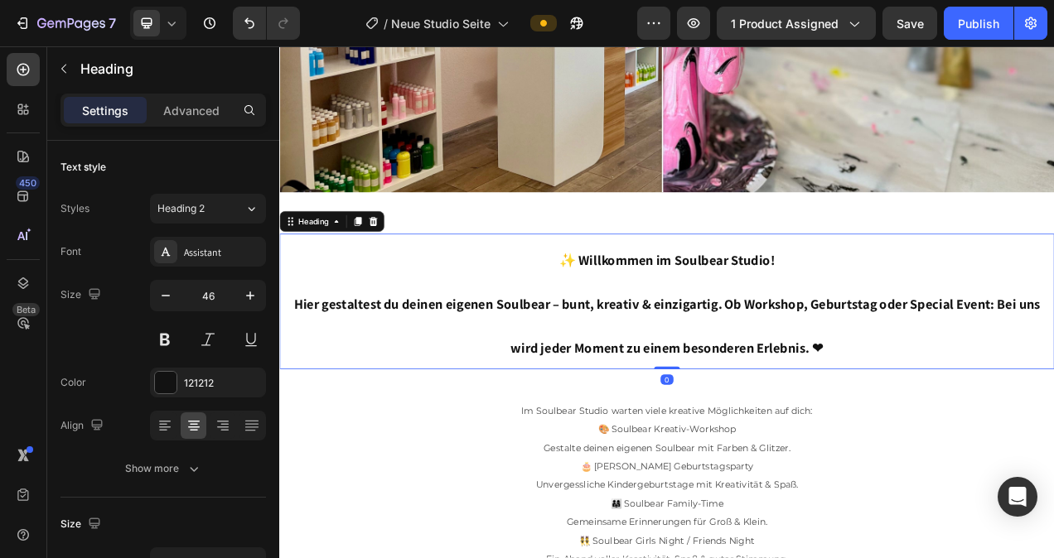
click at [406, 265] on icon at bounding box center [399, 271] width 13 height 13
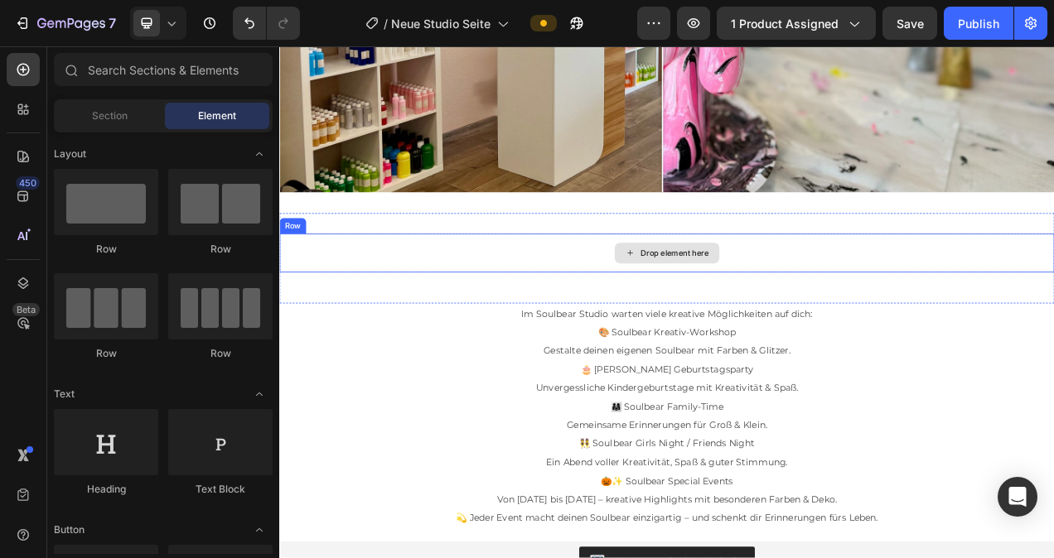
click at [570, 296] on div "Drop element here" at bounding box center [776, 312] width 994 height 50
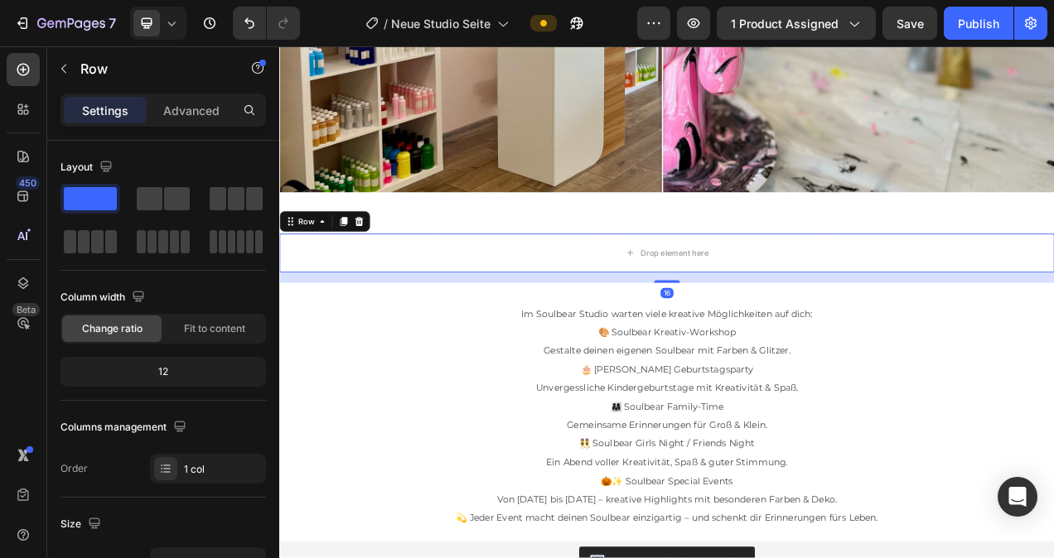
click at [384, 265] on icon at bounding box center [380, 271] width 13 height 13
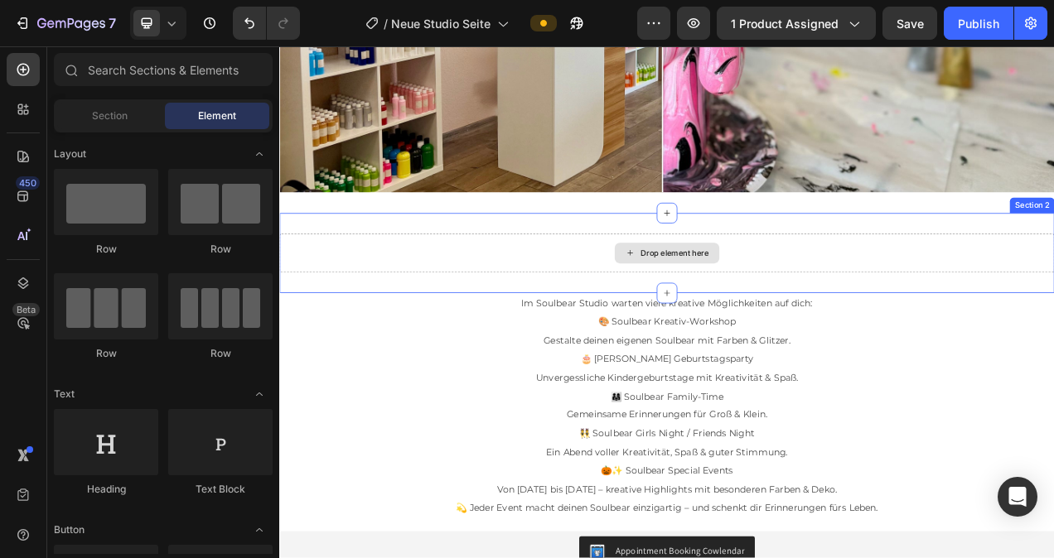
click at [527, 287] on div "Drop element here" at bounding box center [776, 312] width 994 height 50
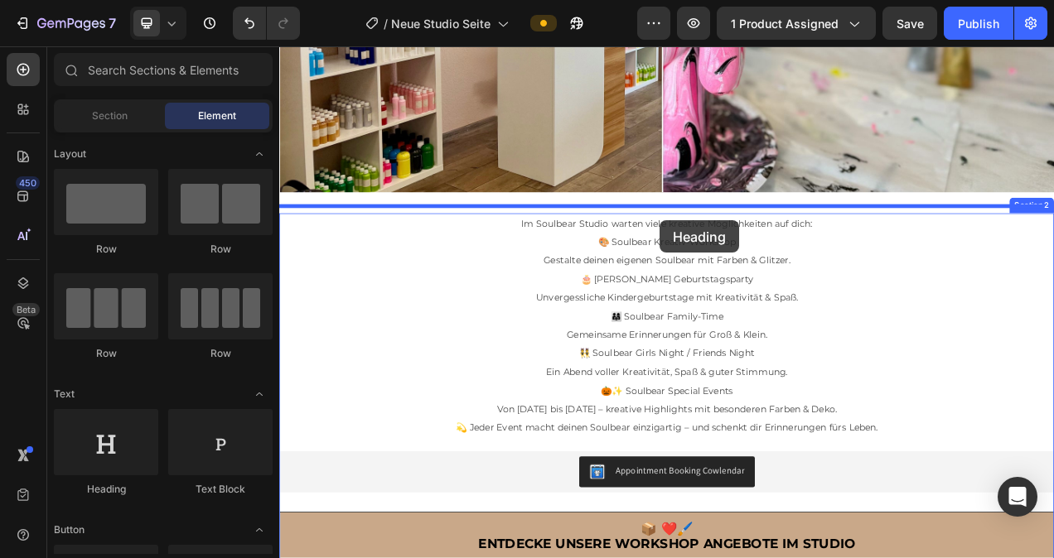
drag, startPoint x: 406, startPoint y: 482, endPoint x: 767, endPoint y: 270, distance: 418.8
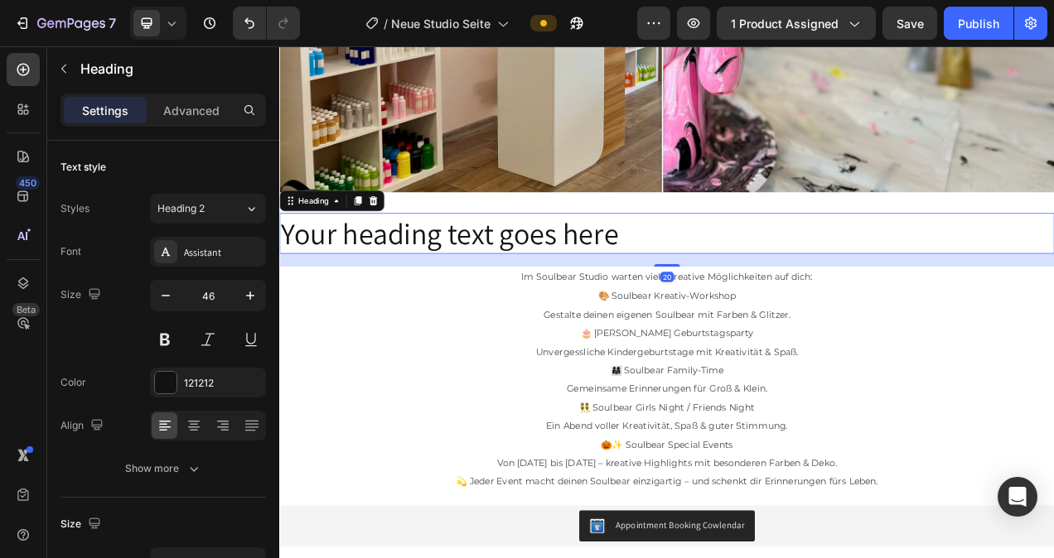
click at [725, 279] on h2 "Your heading text goes here" at bounding box center [776, 287] width 994 height 53
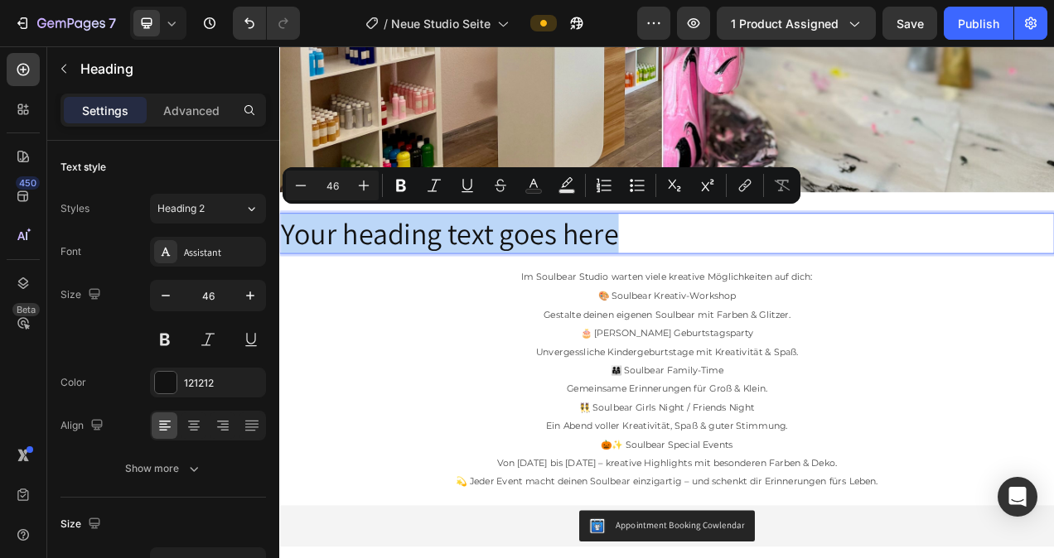
drag, startPoint x: 726, startPoint y: 278, endPoint x: 286, endPoint y: 287, distance: 439.9
click at [286, 287] on p "Your heading text goes here" at bounding box center [776, 288] width 991 height 50
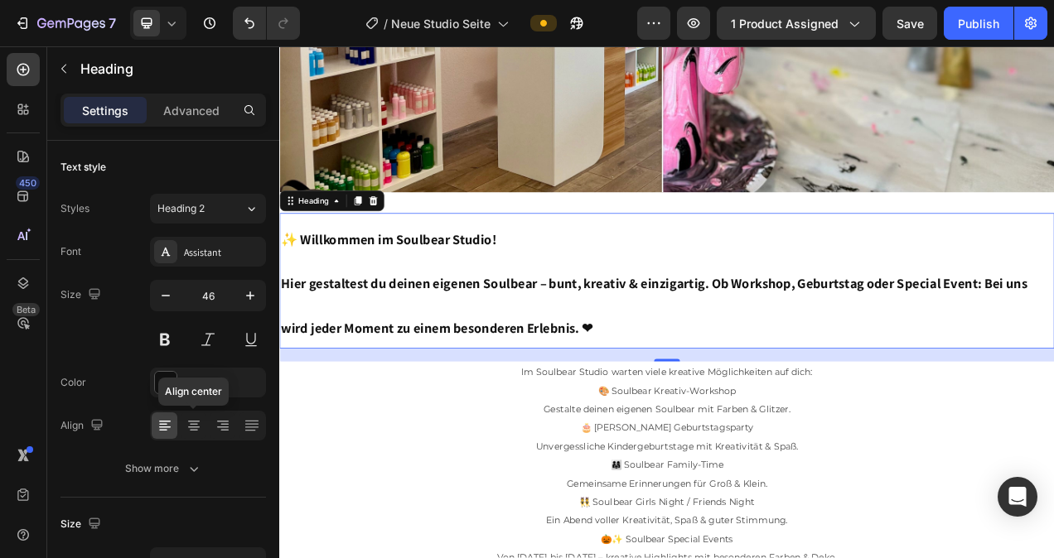
click at [195, 430] on icon at bounding box center [194, 431] width 8 height 2
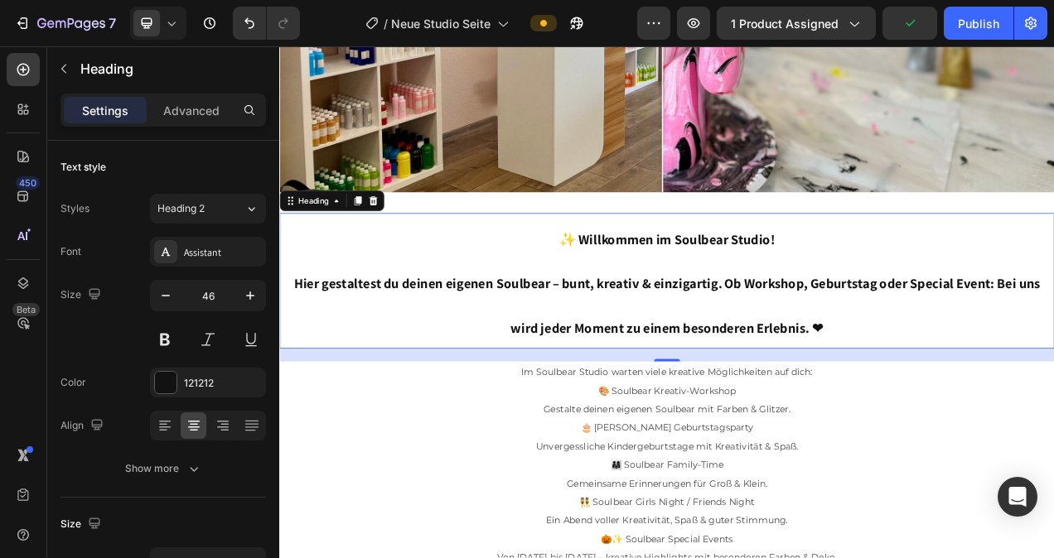
click at [220, 247] on div "Assistant" at bounding box center [223, 252] width 78 height 15
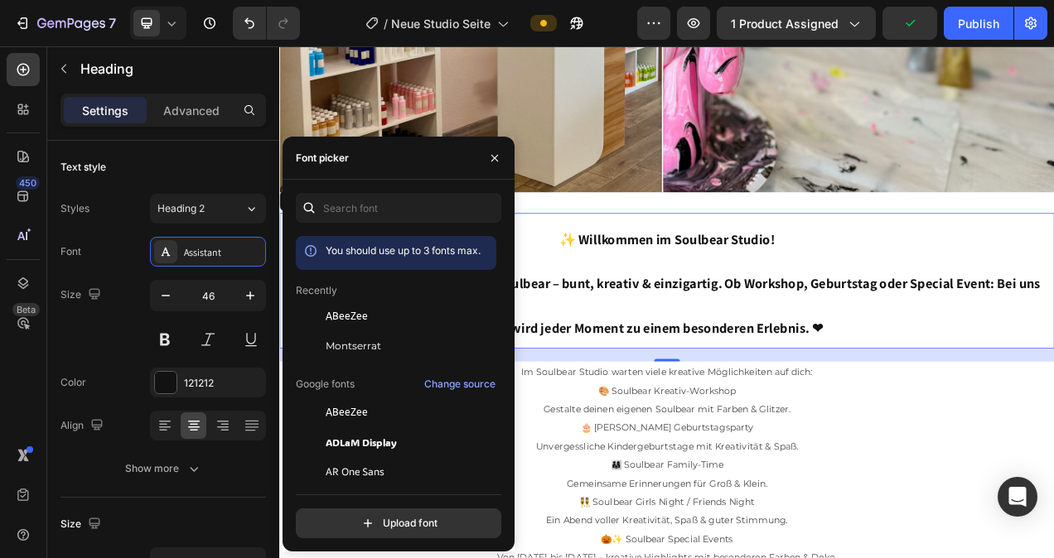
click at [355, 335] on div "Montserrat" at bounding box center [396, 346] width 200 height 30
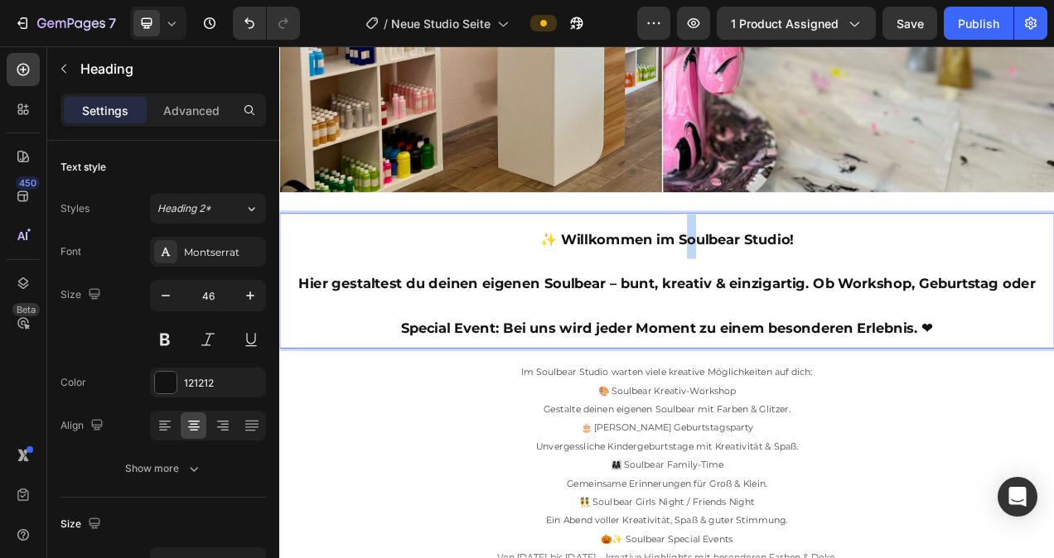
click at [802, 289] on strong "✨ Willkommen im Soulbear Studio!" at bounding box center [777, 294] width 326 height 21
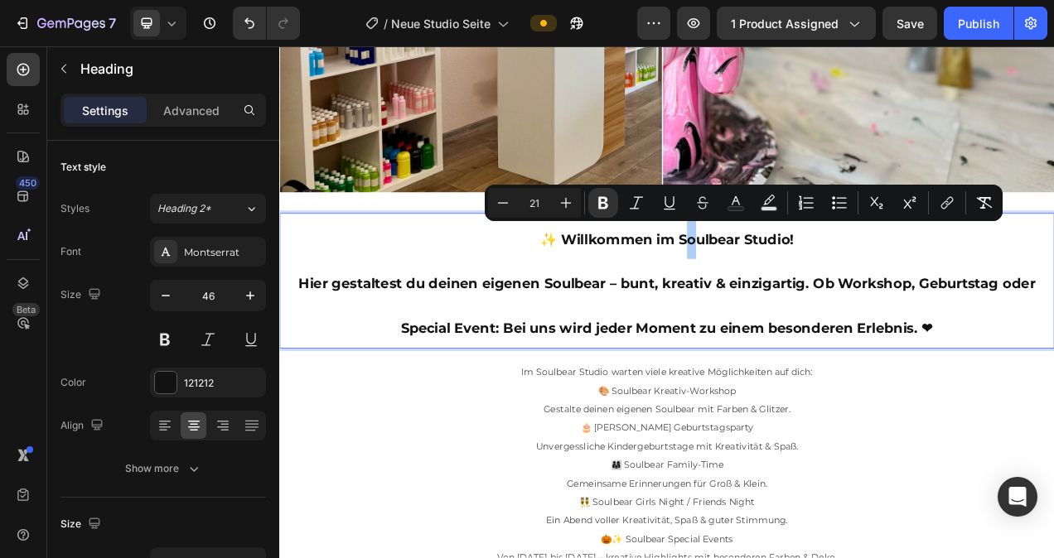
click at [981, 27] on div "Publish" at bounding box center [977, 23] width 41 height 17
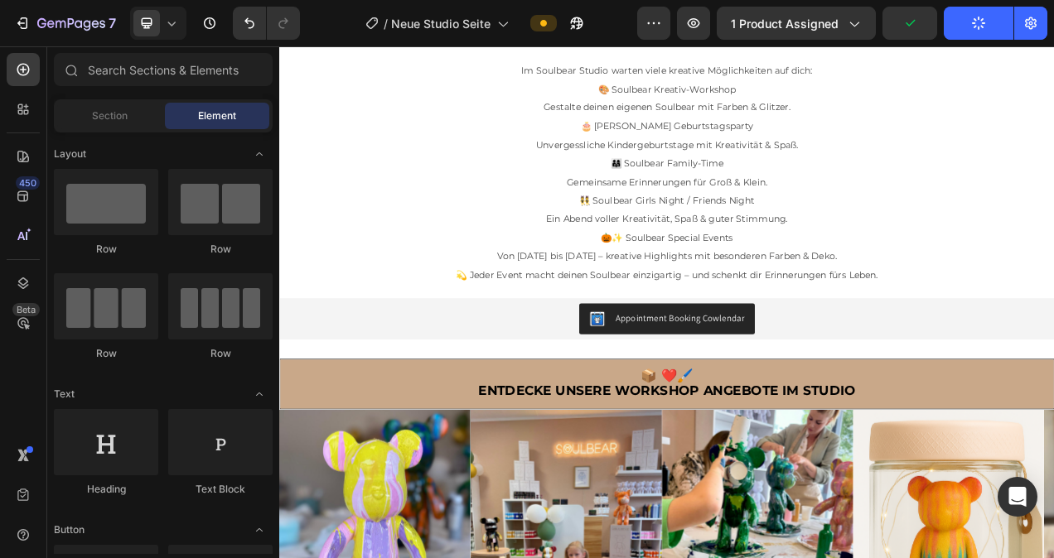
scroll to position [891, 0]
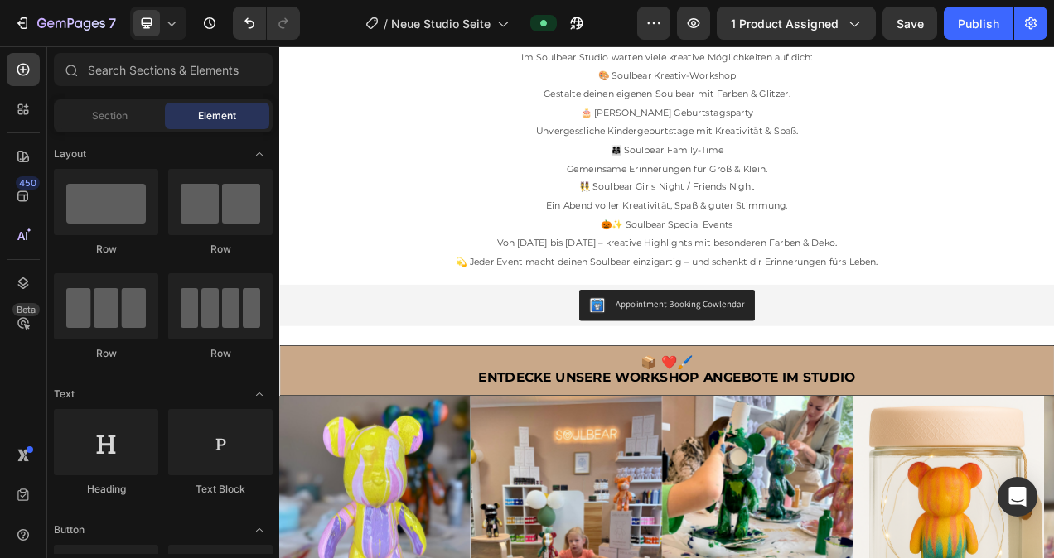
click at [977, 26] on div "Publish" at bounding box center [977, 23] width 41 height 17
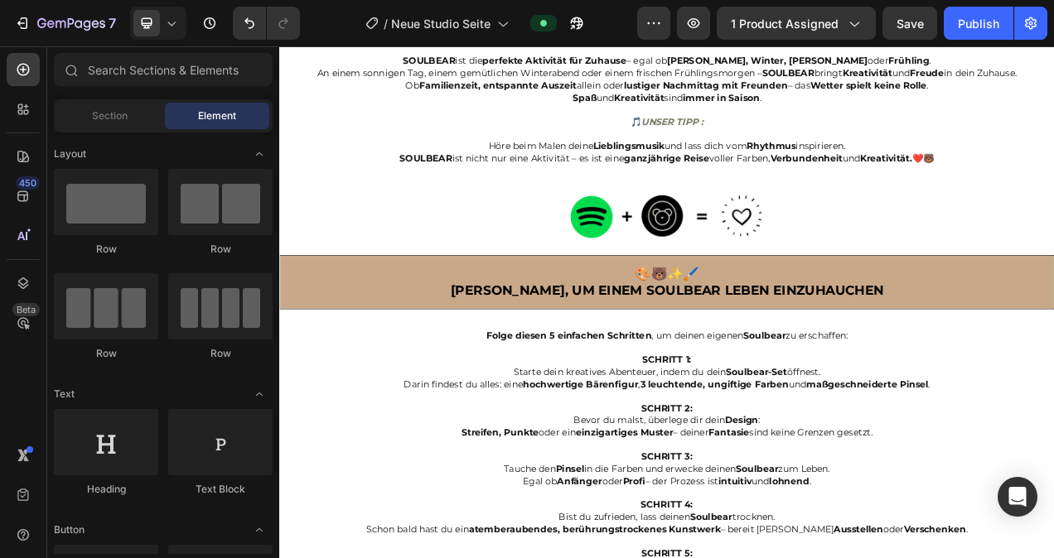
scroll to position [4608, 0]
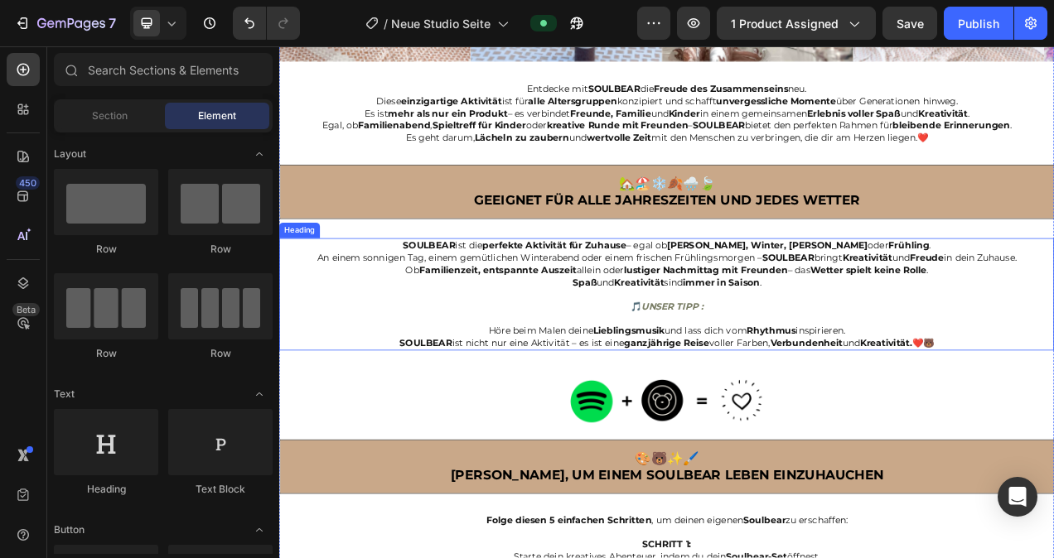
click at [352, 390] on h2 "SOULBEAR ist die perfekte Aktivität für Zuhause – egal ob Sommer, Winter, Herbs…" at bounding box center [776, 365] width 994 height 144
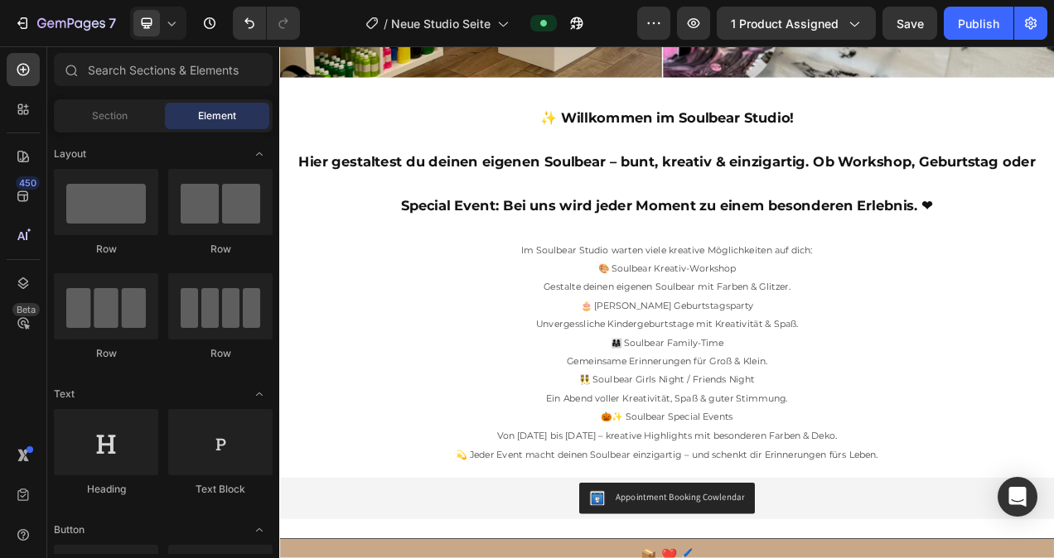
scroll to position [420, 0]
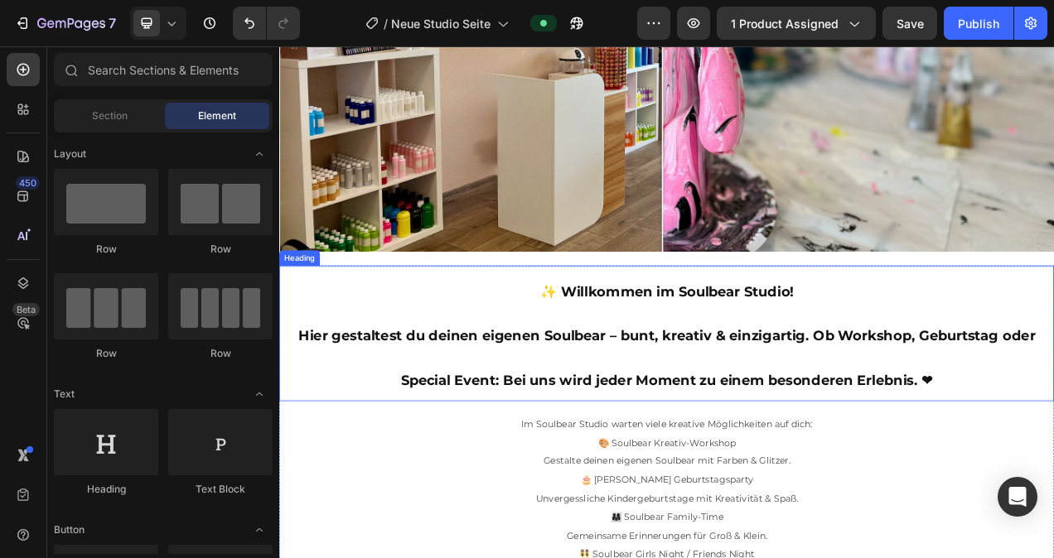
click at [369, 384] on h2 "✨ Willkommen im Soulbear Studio! Hier gestaltest du deinen eigenen Soulbear – b…" at bounding box center [776, 415] width 994 height 174
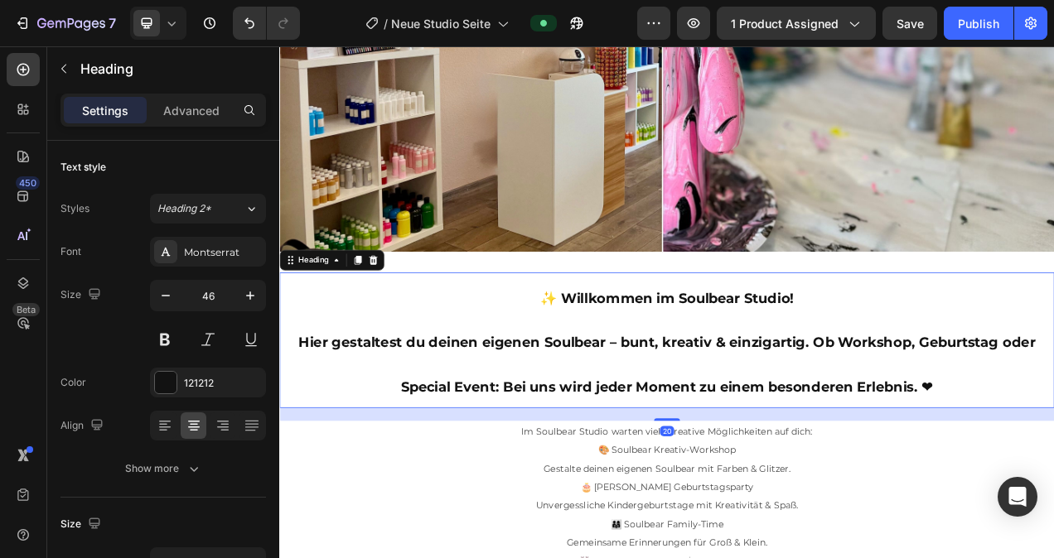
click at [165, 297] on icon "button" at bounding box center [165, 295] width 17 height 17
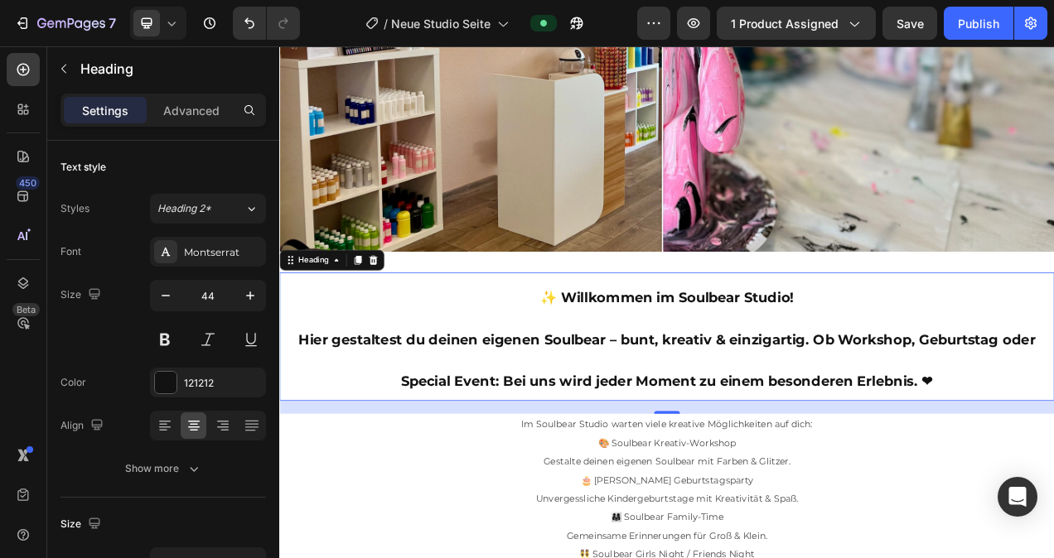
click at [165, 297] on icon "button" at bounding box center [165, 295] width 17 height 17
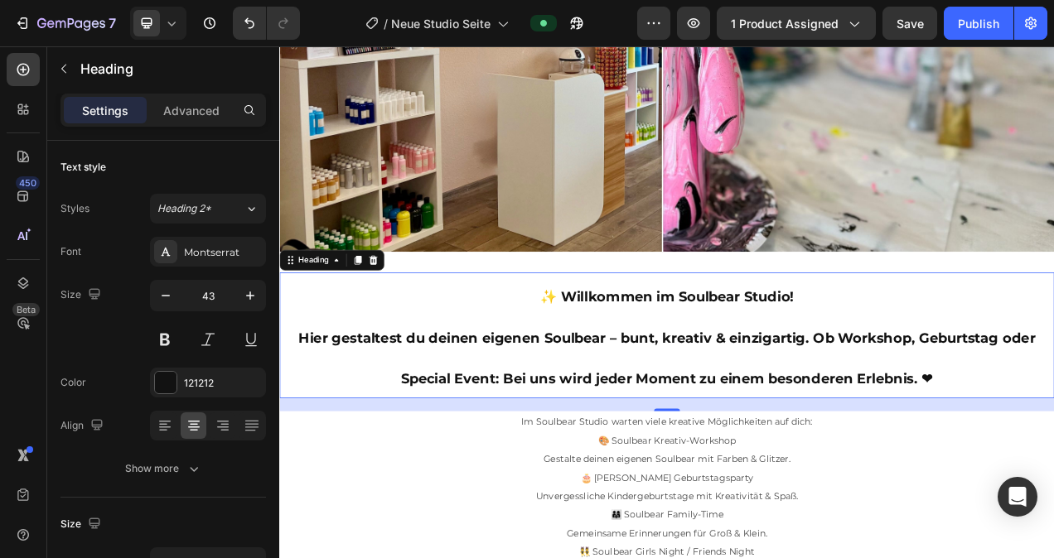
click at [165, 297] on icon "button" at bounding box center [165, 295] width 17 height 17
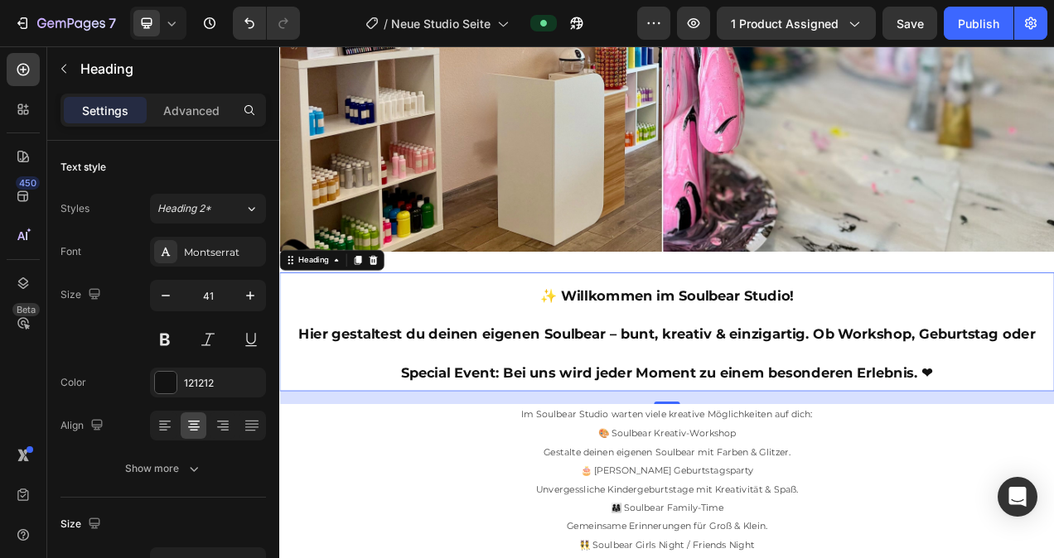
click at [165, 297] on icon "button" at bounding box center [165, 295] width 17 height 17
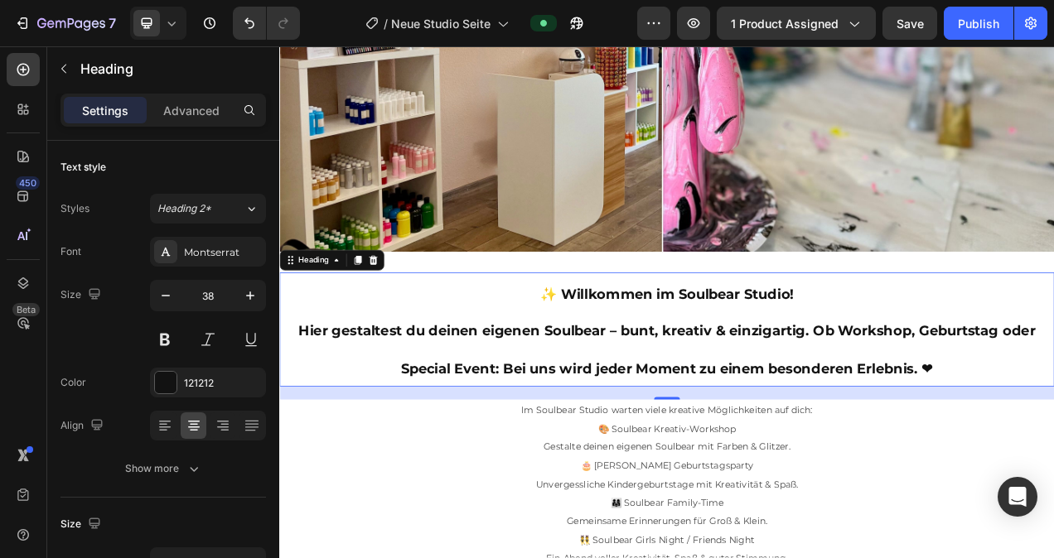
click at [165, 297] on icon "button" at bounding box center [165, 295] width 17 height 17
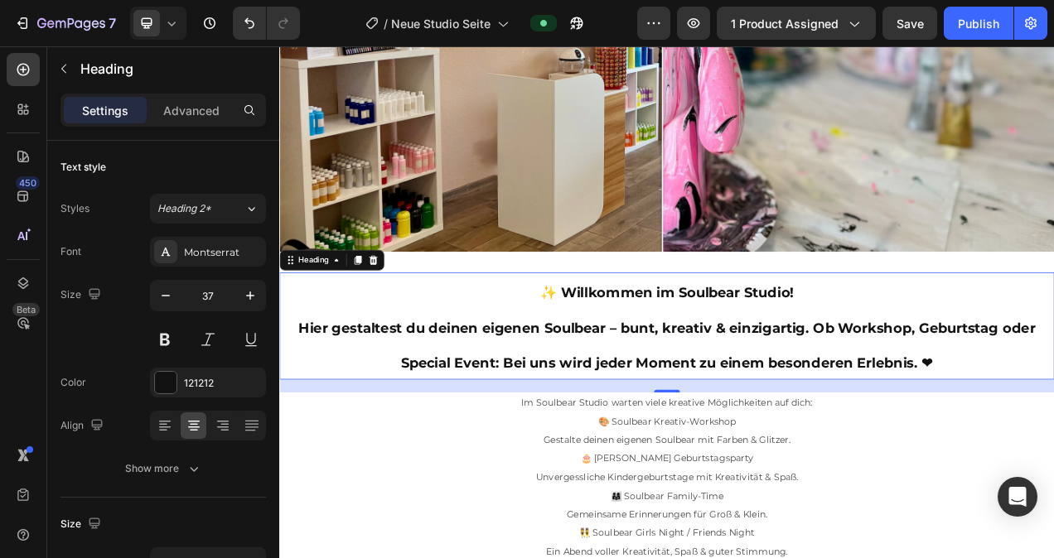
click at [165, 297] on icon "button" at bounding box center [165, 295] width 17 height 17
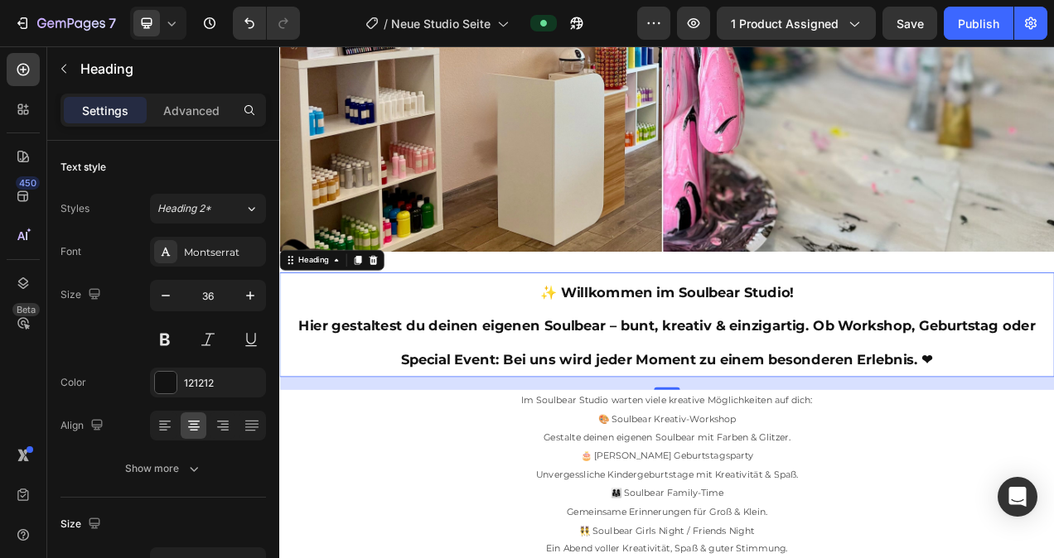
click at [165, 297] on icon "button" at bounding box center [165, 295] width 17 height 17
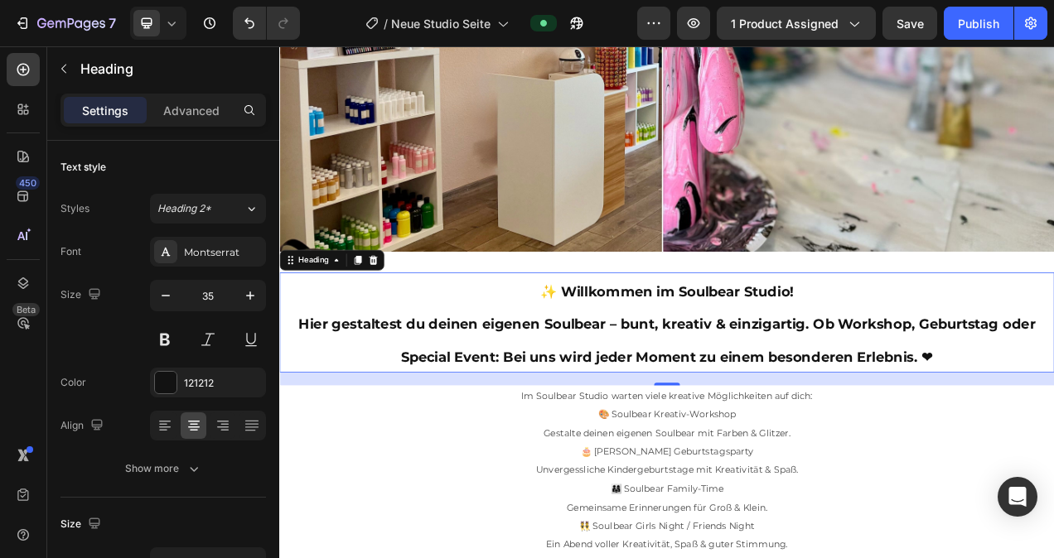
click at [165, 297] on icon "button" at bounding box center [165, 295] width 17 height 17
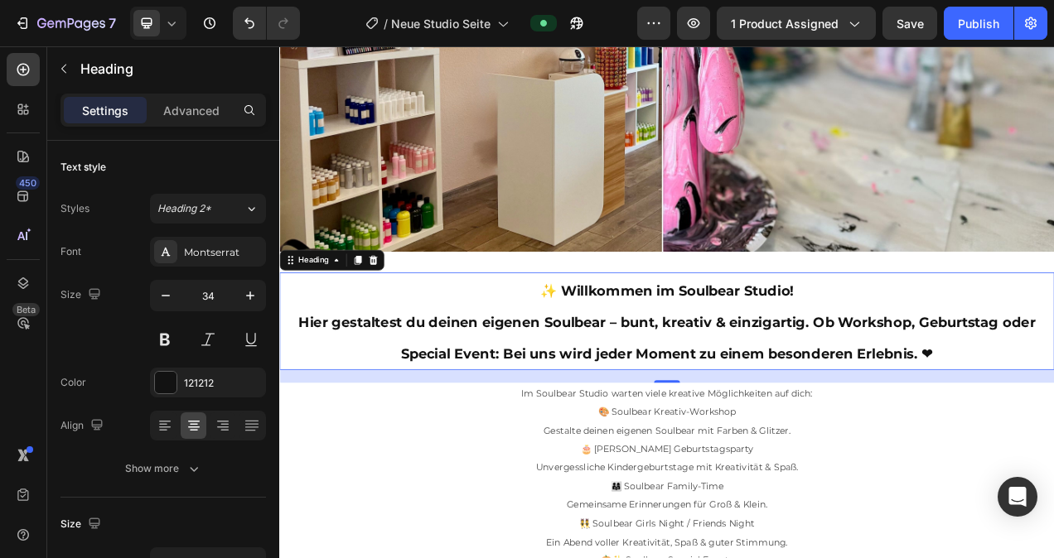
click at [165, 297] on icon "button" at bounding box center [165, 295] width 17 height 17
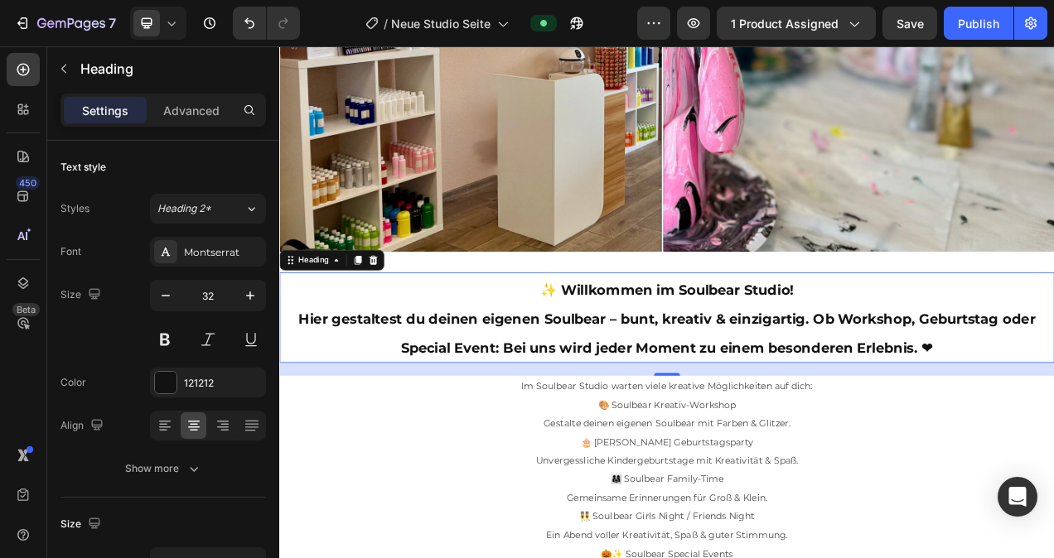
click at [165, 297] on icon "button" at bounding box center [165, 295] width 17 height 17
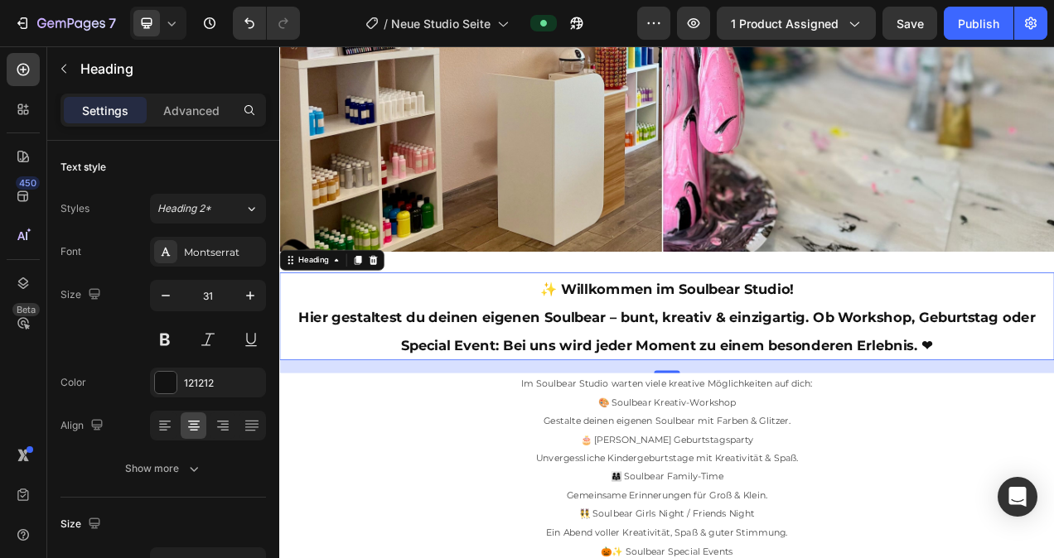
click at [165, 297] on icon "button" at bounding box center [165, 295] width 17 height 17
type input "30"
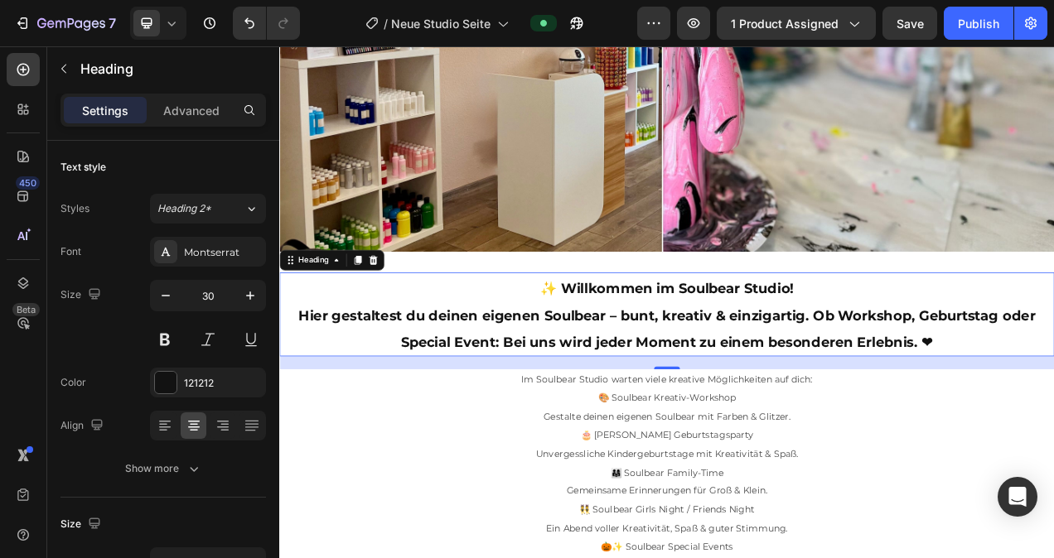
click at [972, 15] on div "Publish" at bounding box center [977, 23] width 41 height 17
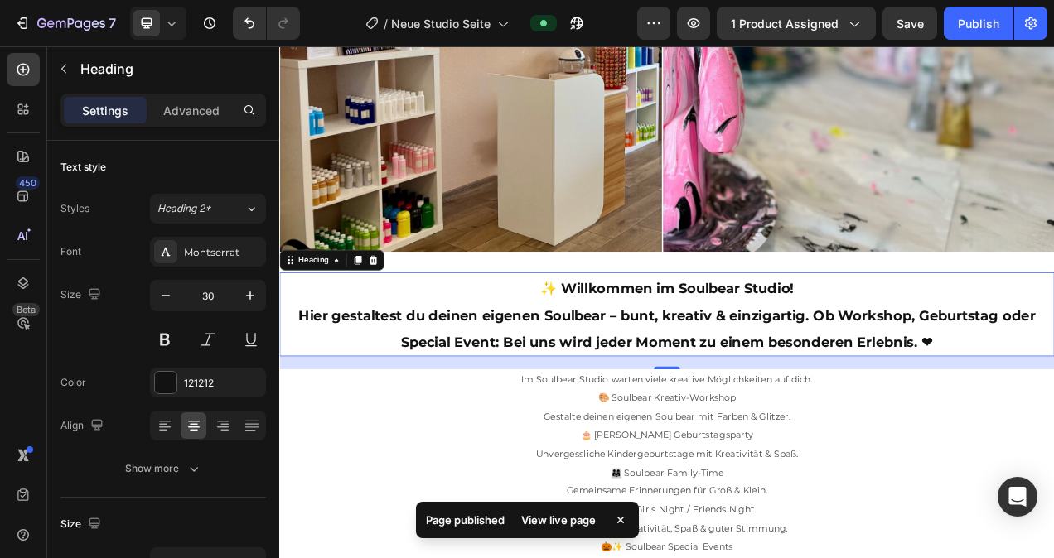
click at [973, 31] on div "Publish" at bounding box center [977, 23] width 41 height 17
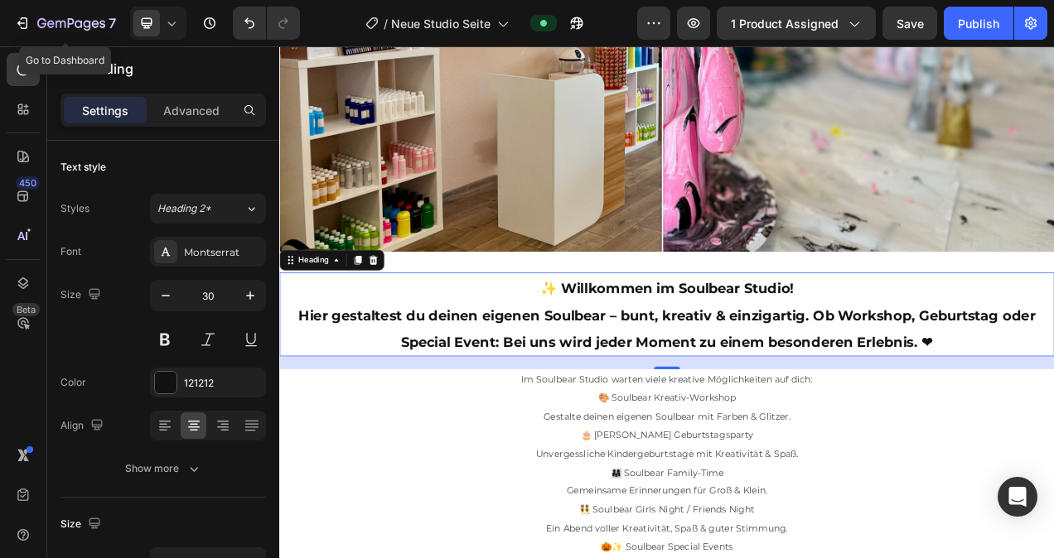
click at [14, 22] on icon "button" at bounding box center [22, 23] width 17 height 17
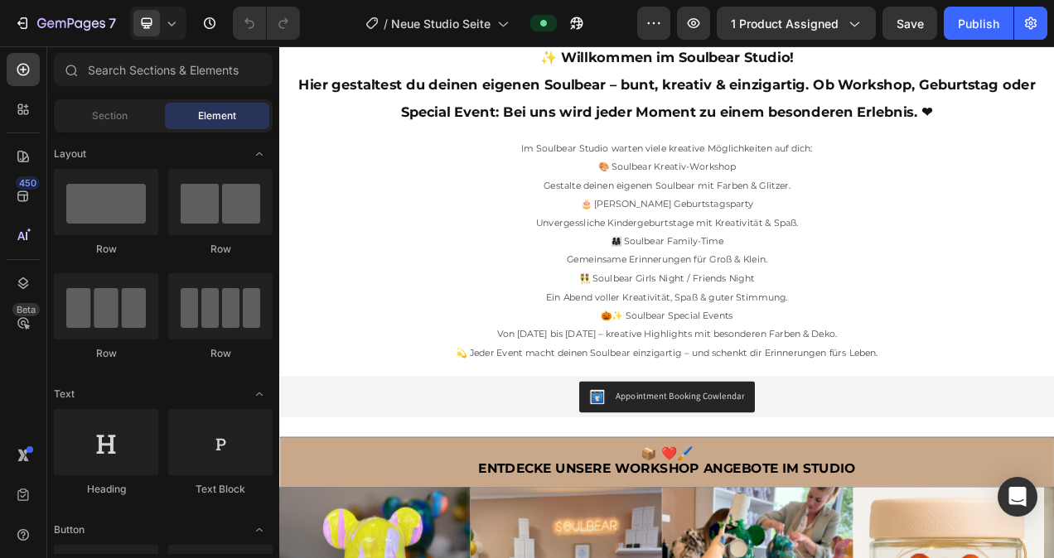
scroll to position [488, 0]
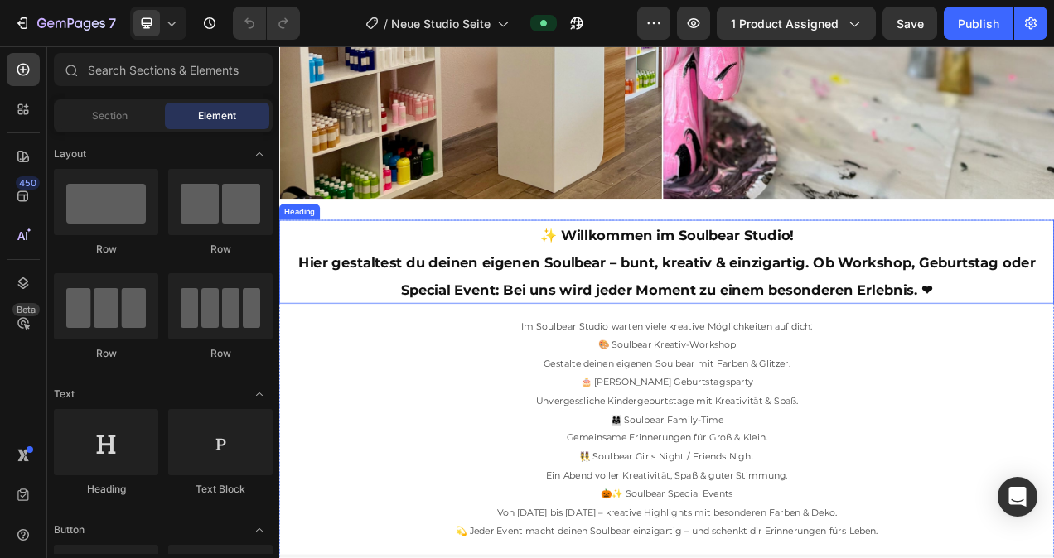
click at [372, 284] on h2 "✨ Willkommen im Soulbear Studio! Hier gestaltest du deinen eigenen Soulbear – b…" at bounding box center [776, 323] width 994 height 108
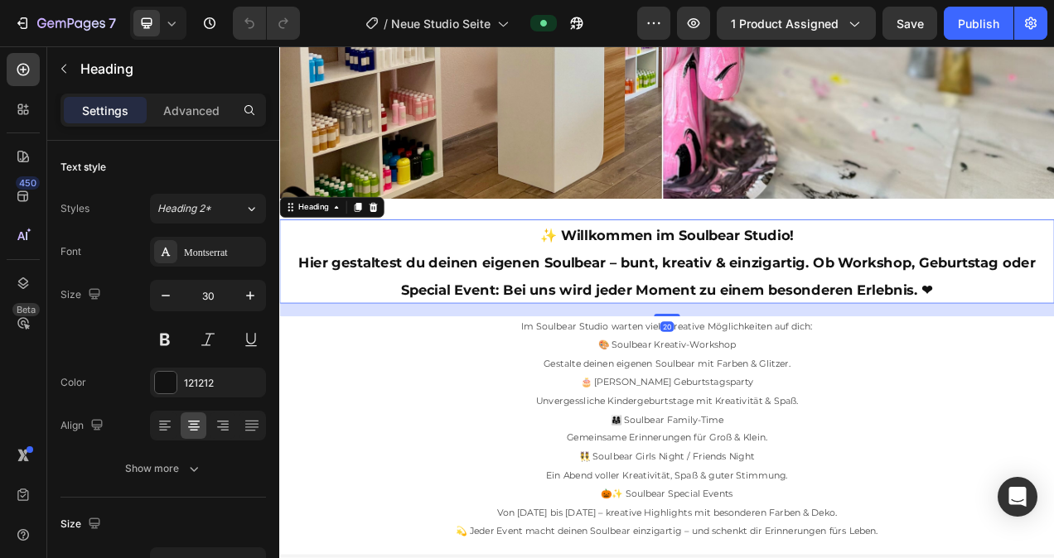
click at [177, 24] on icon at bounding box center [171, 23] width 17 height 17
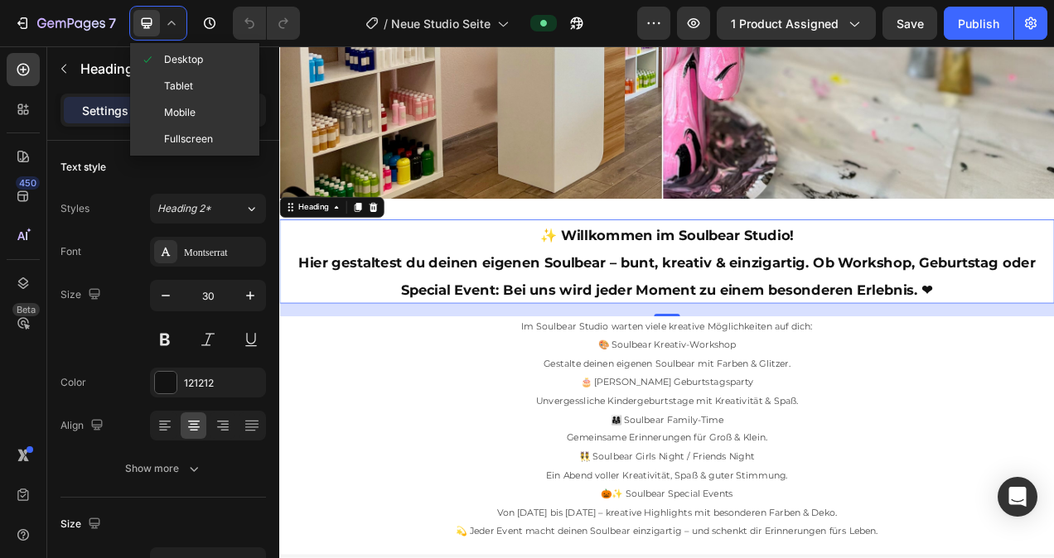
click at [178, 104] on div "Mobile" at bounding box center [194, 112] width 123 height 27
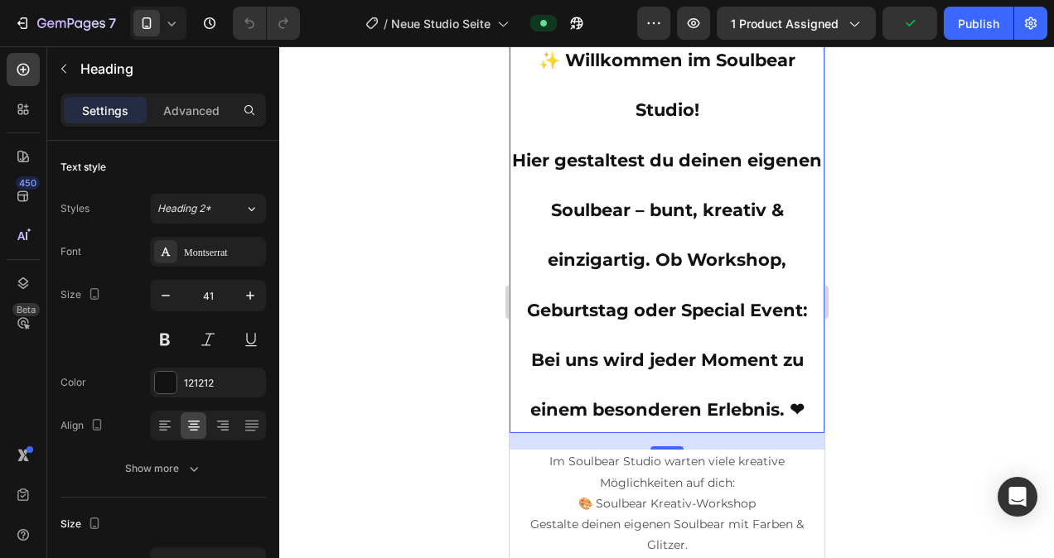
scroll to position [335, 0]
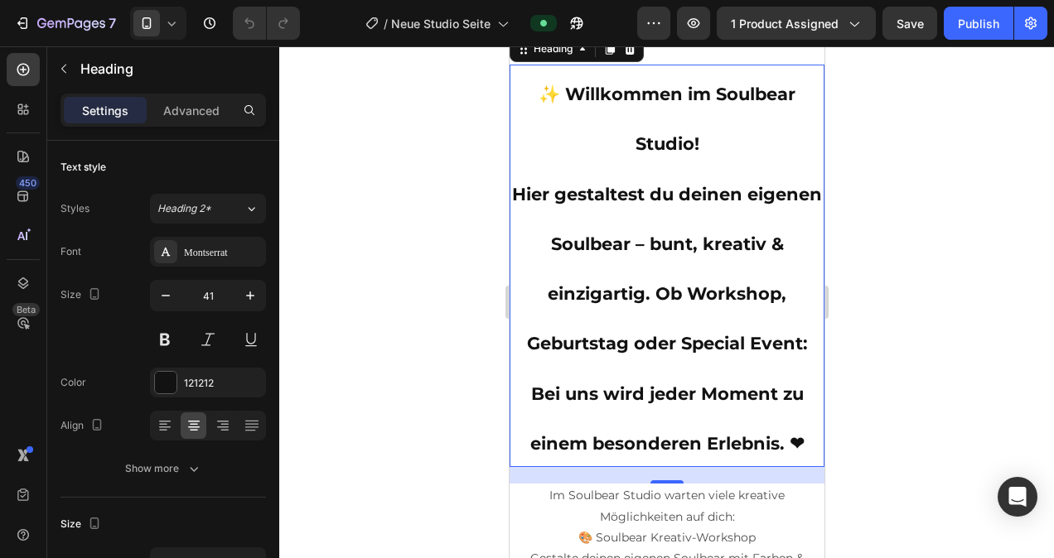
click at [166, 295] on icon "button" at bounding box center [166, 296] width 8 height 2
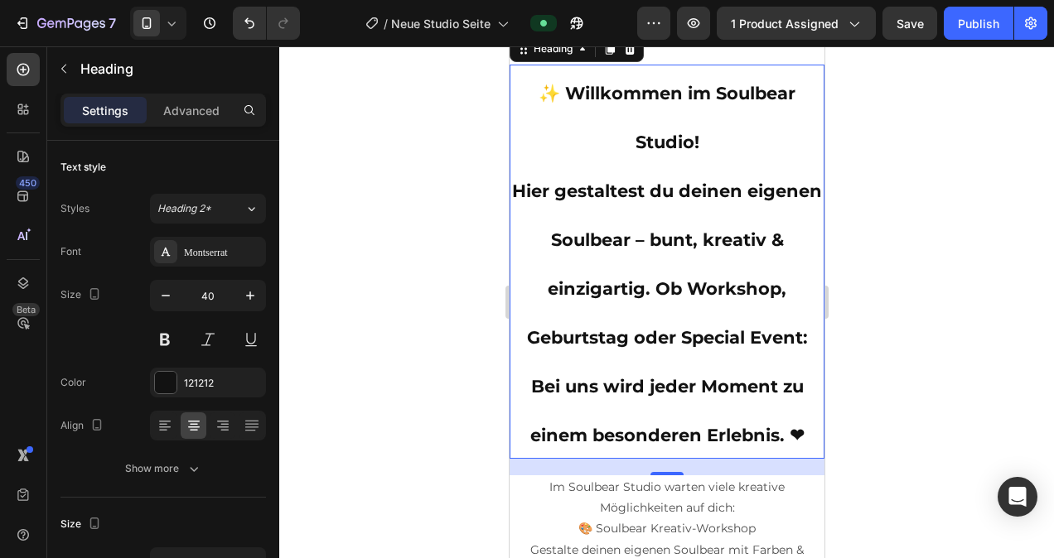
click at [166, 295] on icon "button" at bounding box center [166, 296] width 8 height 2
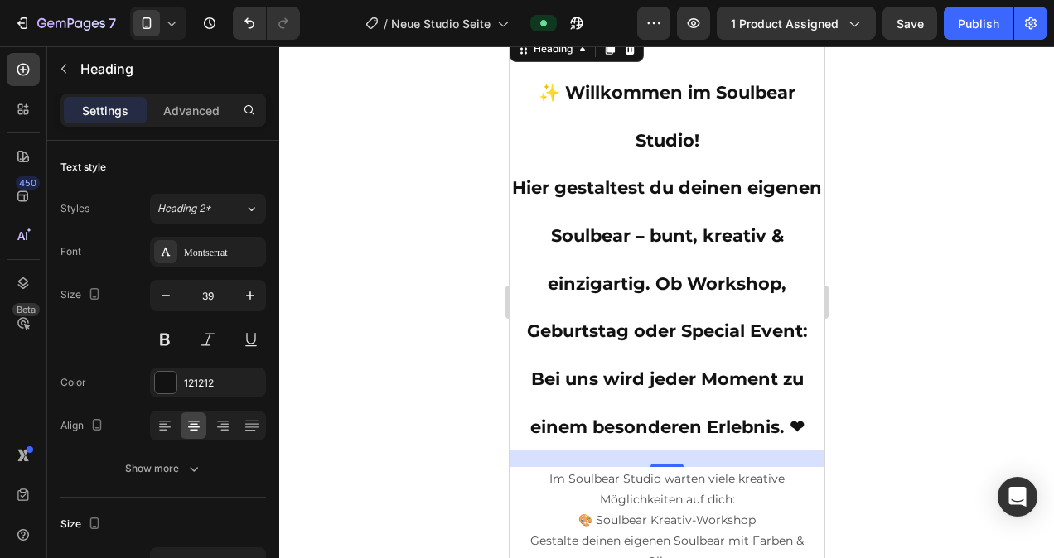
click at [166, 295] on icon "button" at bounding box center [166, 296] width 8 height 2
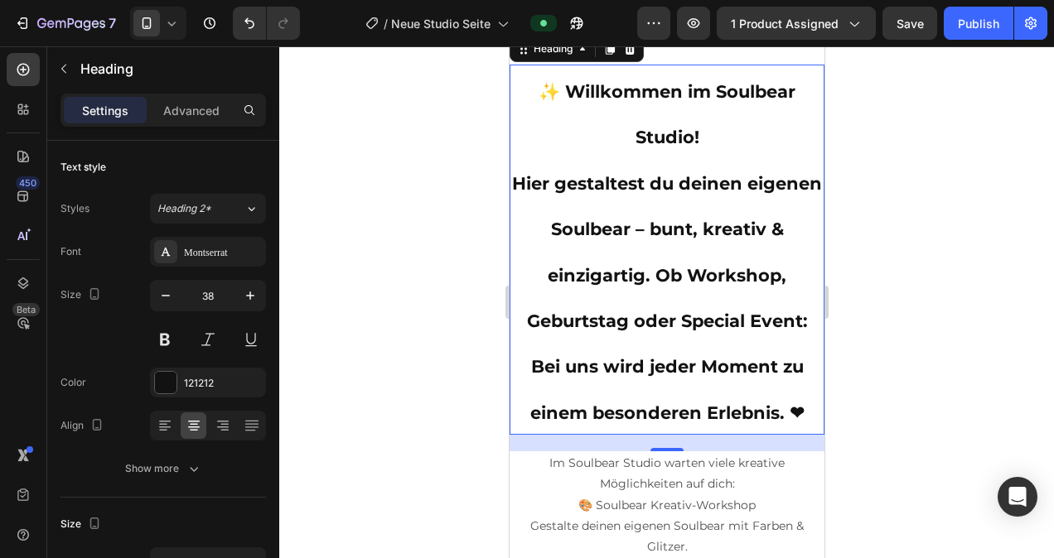
click at [166, 295] on icon "button" at bounding box center [166, 296] width 8 height 2
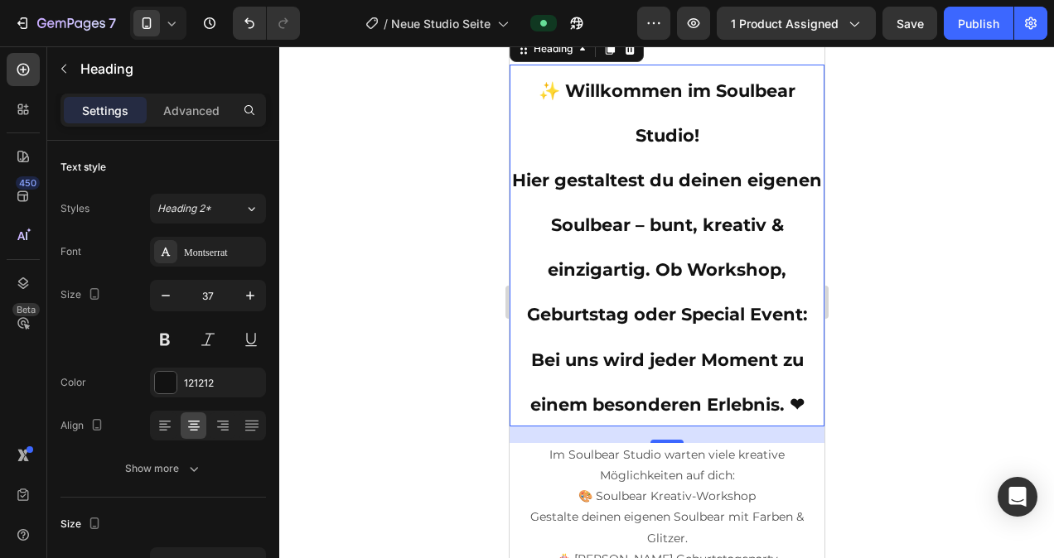
click at [166, 295] on icon "button" at bounding box center [166, 296] width 8 height 2
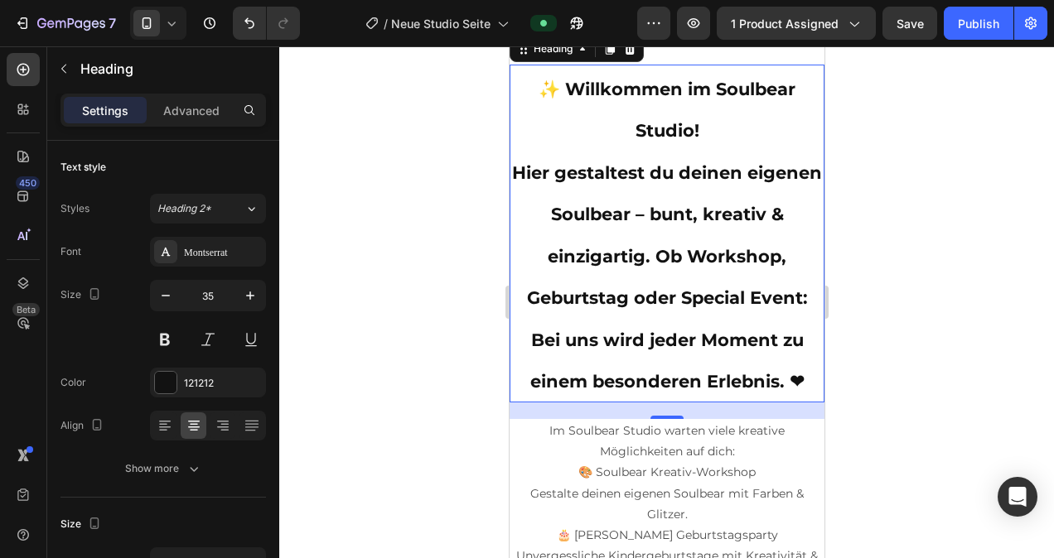
click at [166, 295] on icon "button" at bounding box center [166, 296] width 8 height 2
click at [166, 294] on icon "button" at bounding box center [165, 295] width 17 height 17
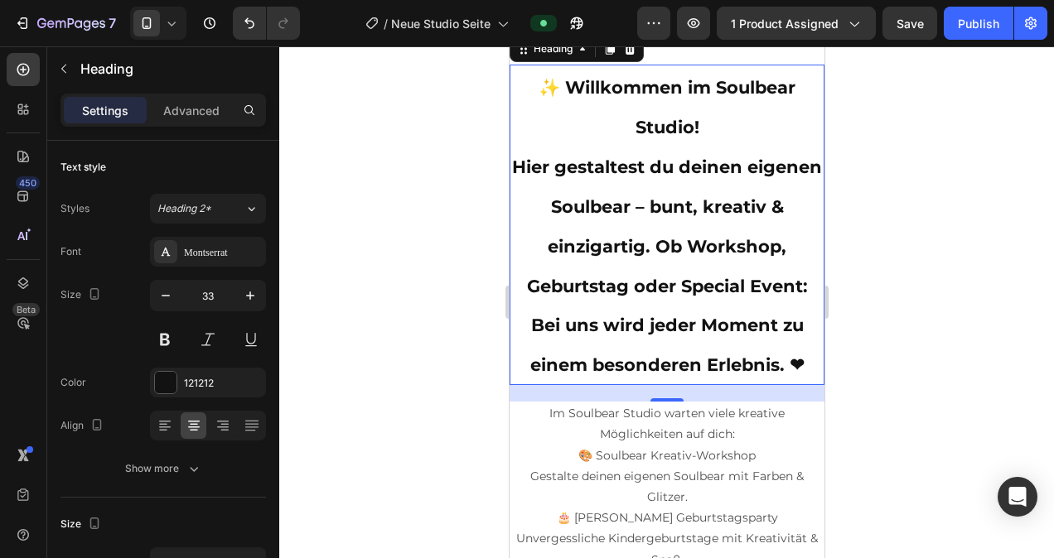
click at [166, 294] on icon "button" at bounding box center [165, 295] width 17 height 17
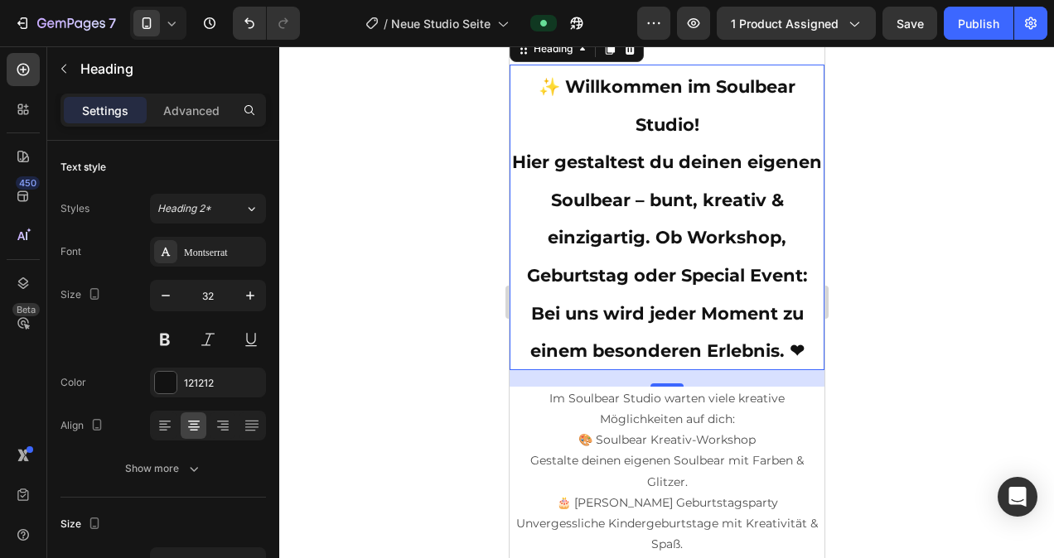
click at [166, 294] on icon "button" at bounding box center [165, 295] width 17 height 17
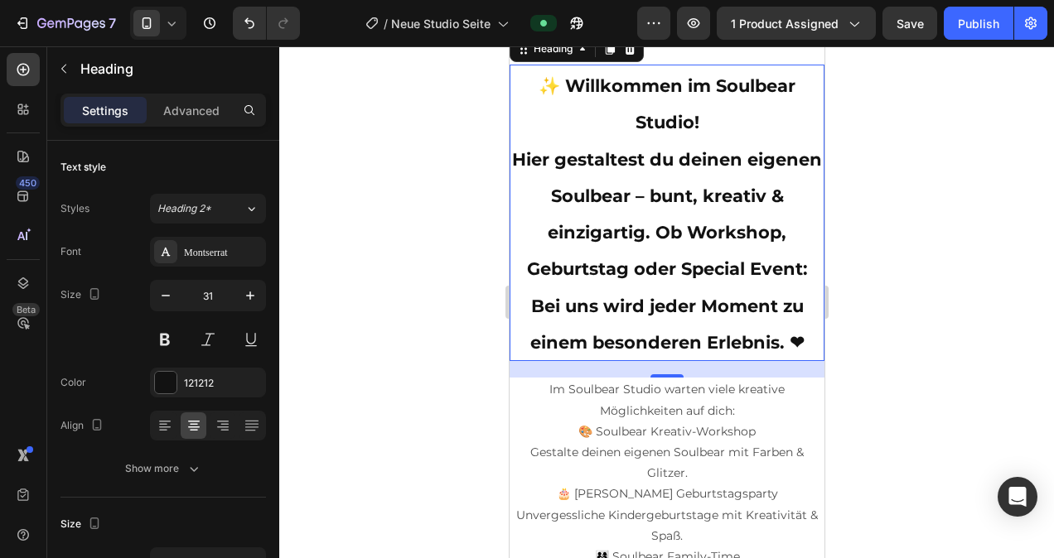
click at [166, 294] on icon "button" at bounding box center [165, 295] width 17 height 17
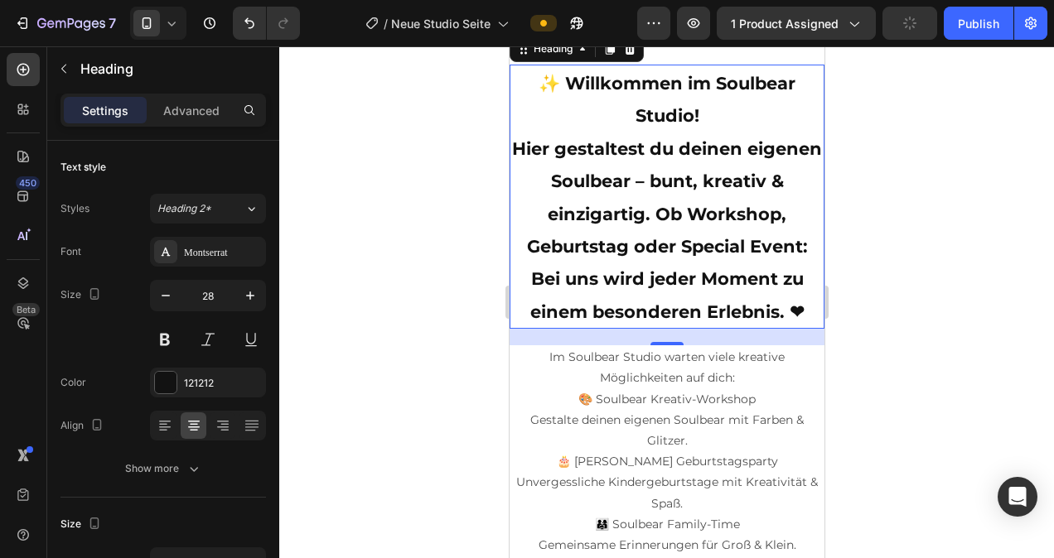
click at [178, 22] on icon at bounding box center [171, 23] width 17 height 17
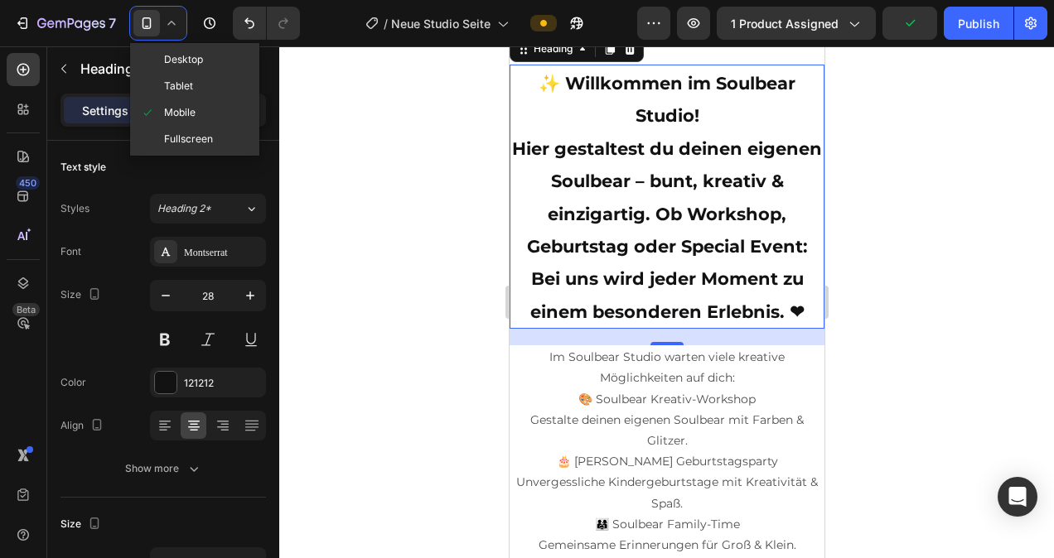
click at [187, 58] on span "Desktop" at bounding box center [183, 59] width 39 height 17
type input "30"
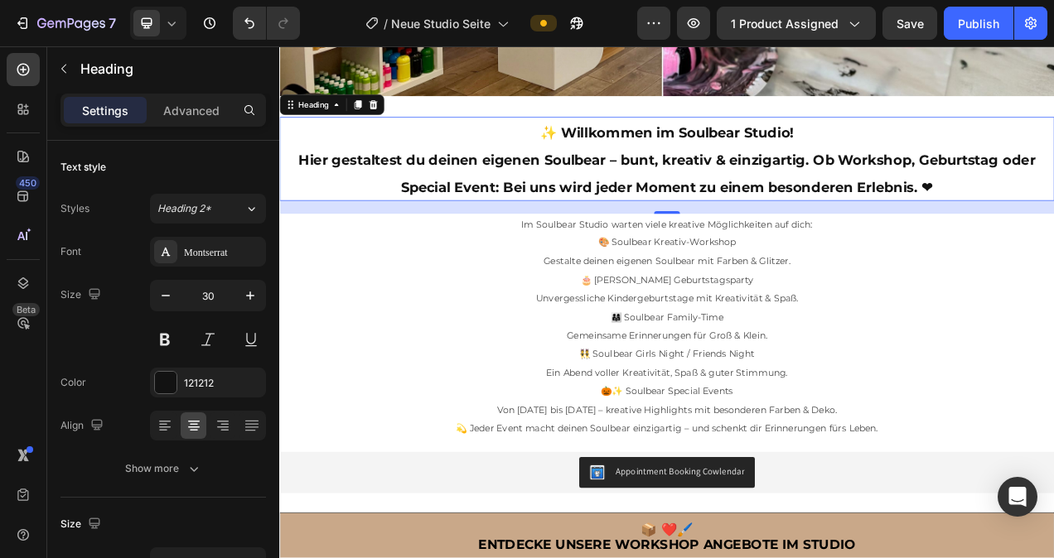
scroll to position [643, 0]
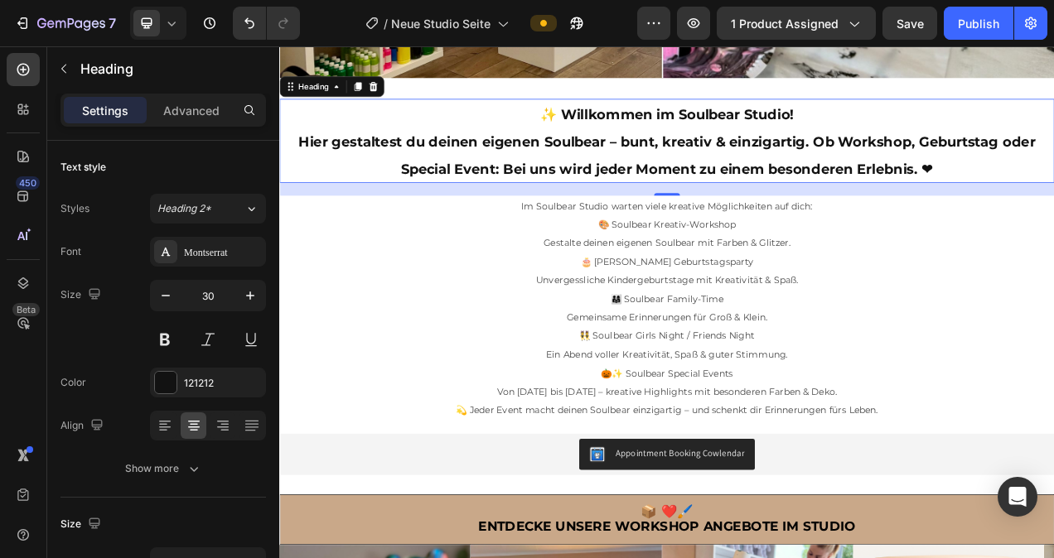
click at [1053, 200] on h2 "✨ Willkommen im Soulbear Studio! Hier gestaltest du deinen eigenen Soulbear – b…" at bounding box center [776, 168] width 994 height 108
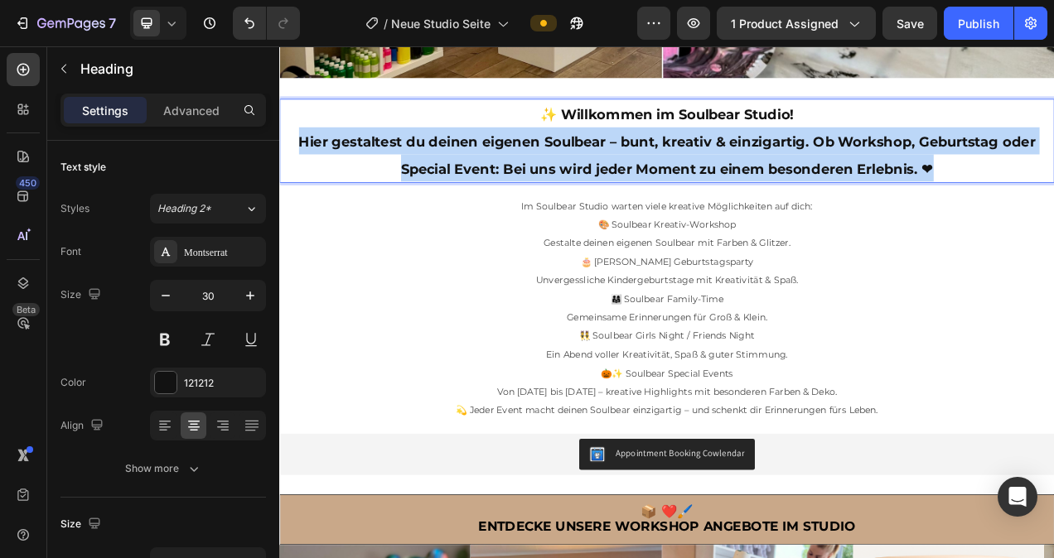
drag, startPoint x: 1133, startPoint y: 193, endPoint x: 297, endPoint y: 158, distance: 836.4
click at [297, 158] on p "✨ Willkommen im Soulbear Studio! Hier gestaltest du deinen eigenen Soulbear – b…" at bounding box center [776, 168] width 991 height 104
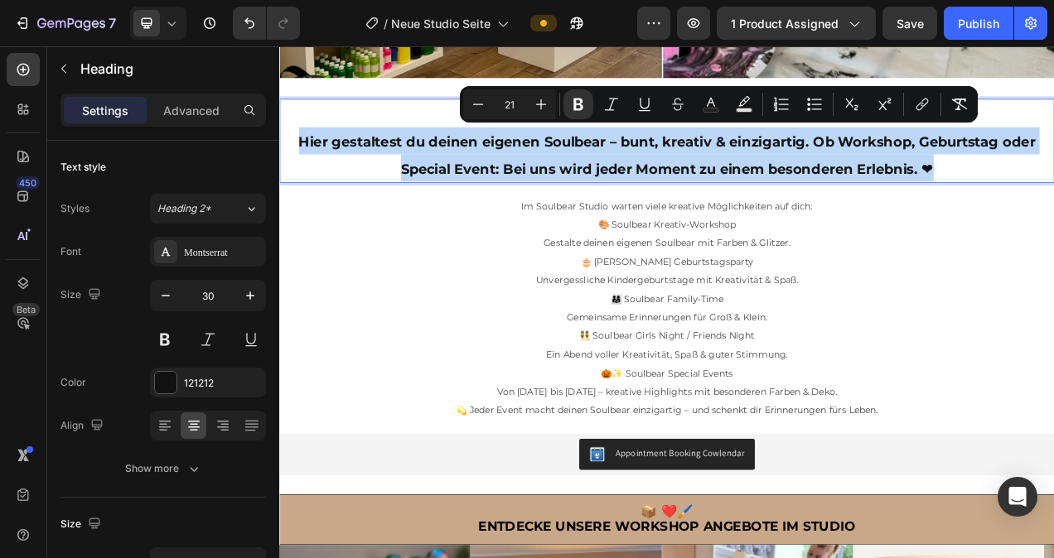
copy strong "Hier gestaltest du deinen eigenen Soulbear – bunt, kreativ & einzigartig. Ob Wo…"
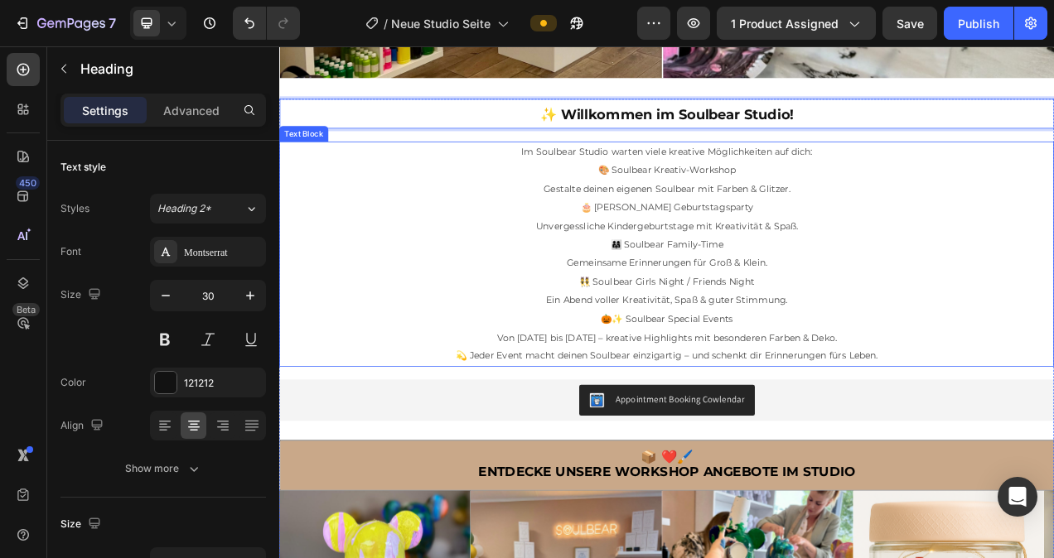
click at [579, 171] on p "Im Soulbear Studio warten viele kreative Möglichkeiten auf dich:" at bounding box center [776, 183] width 991 height 24
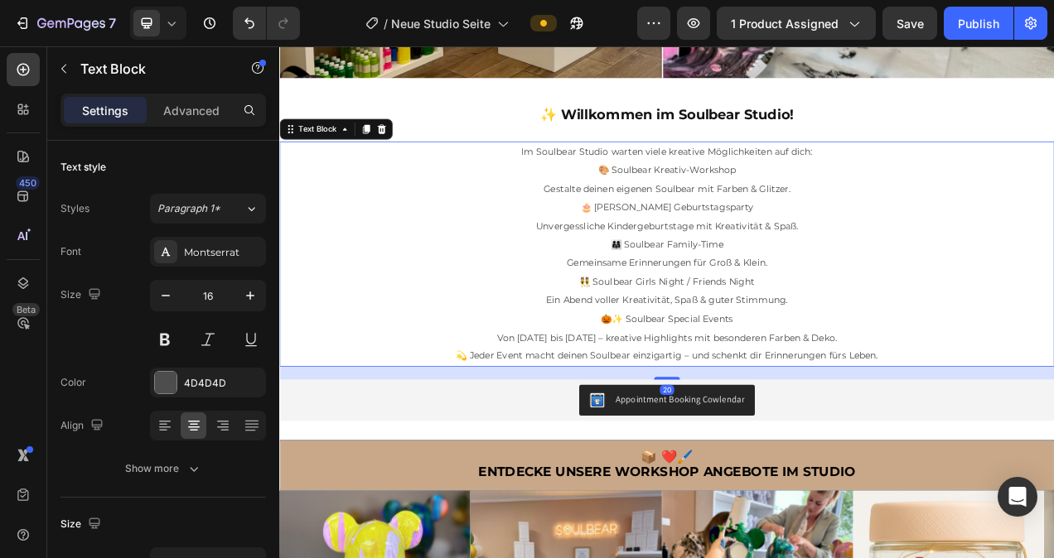
click at [579, 171] on p "Im Soulbear Studio warten viele kreative Möglichkeiten auf dich:" at bounding box center [776, 183] width 991 height 24
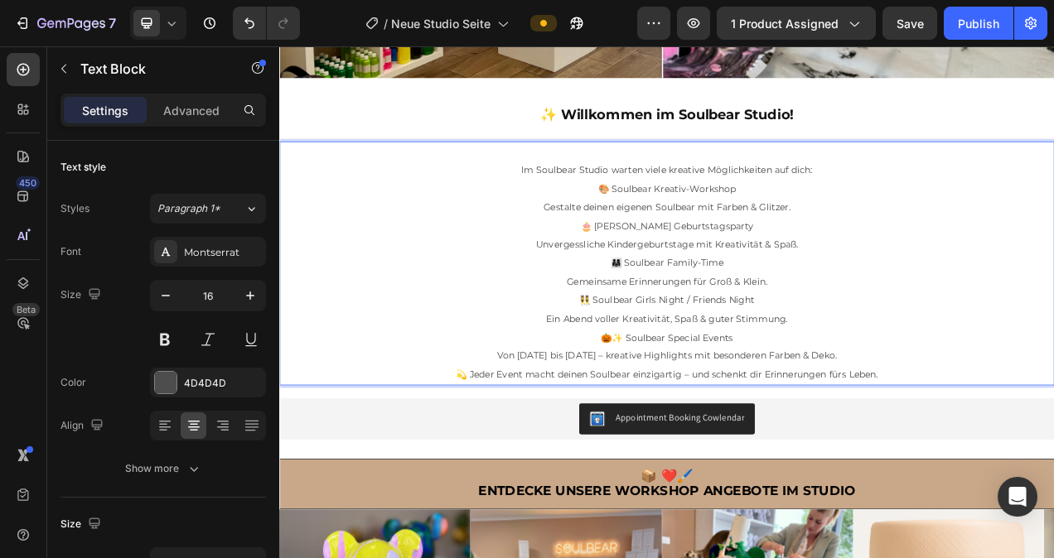
click at [627, 171] on p "Rich Text Editor. Editing area: main" at bounding box center [776, 183] width 991 height 24
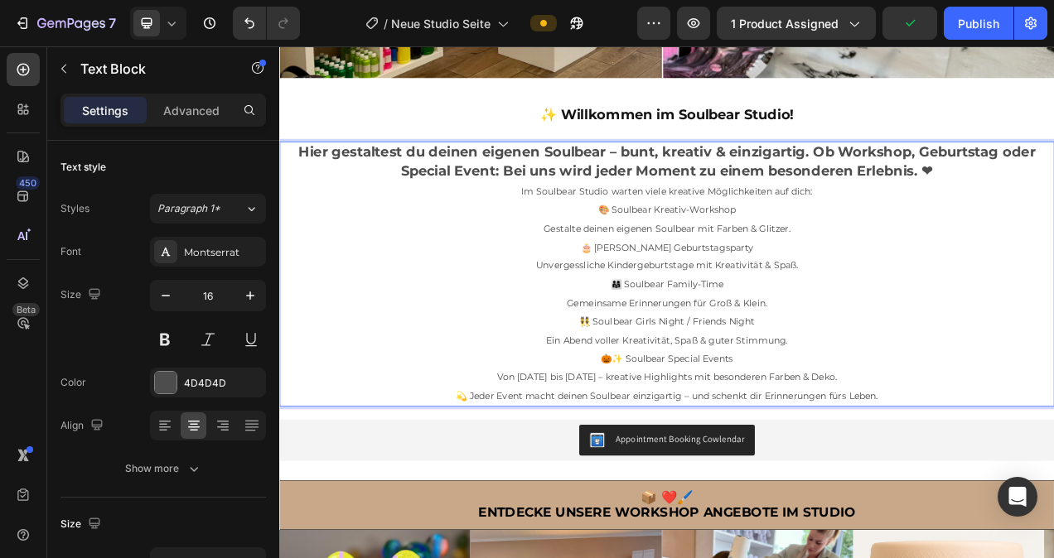
click at [1053, 195] on p "Hier gestaltest du deinen eigenen Soulbear – bunt, kreativ & einzigartig. Ob Wo…" at bounding box center [776, 196] width 991 height 51
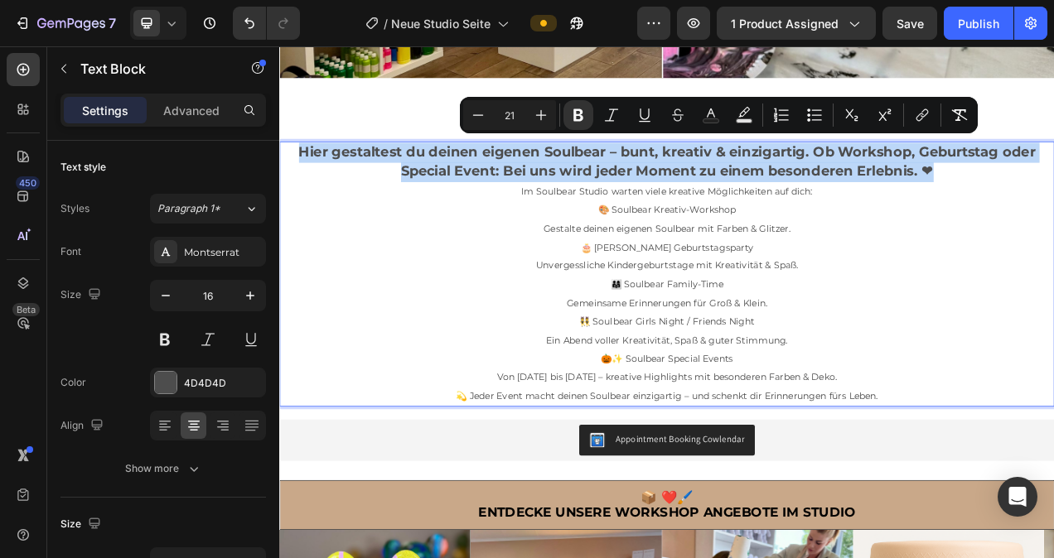
drag, startPoint x: 1125, startPoint y: 195, endPoint x: 298, endPoint y: 169, distance: 827.0
click at [298, 171] on p "Hier gestaltest du deinen eigenen Soulbear – bunt, kreativ & einzigartig. Ob Wo…" at bounding box center [776, 196] width 991 height 51
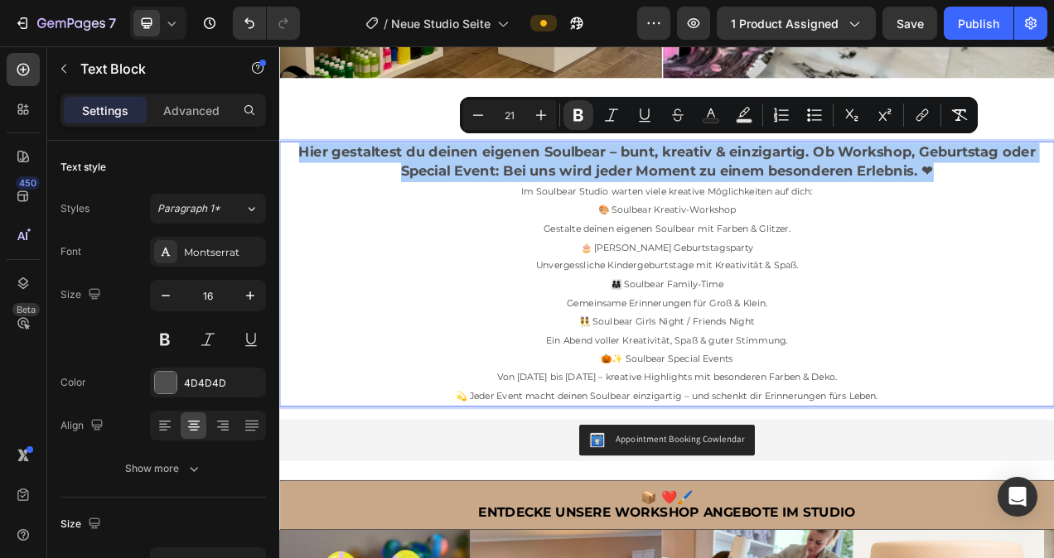
click at [476, 108] on icon "Editor contextual toolbar" at bounding box center [478, 115] width 17 height 17
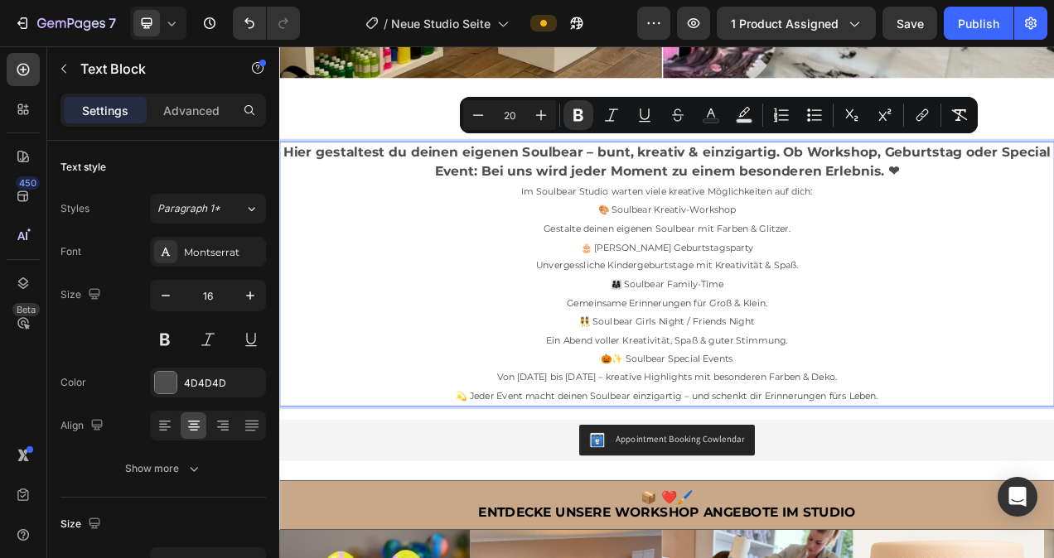
click at [476, 108] on icon "Editor contextual toolbar" at bounding box center [478, 115] width 17 height 17
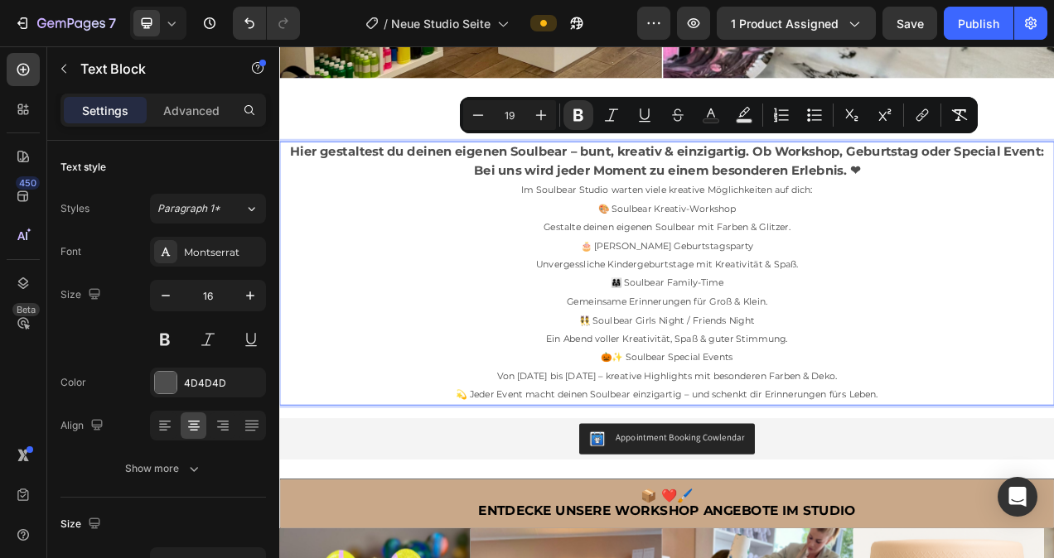
click at [476, 108] on icon "Editor contextual toolbar" at bounding box center [478, 115] width 17 height 17
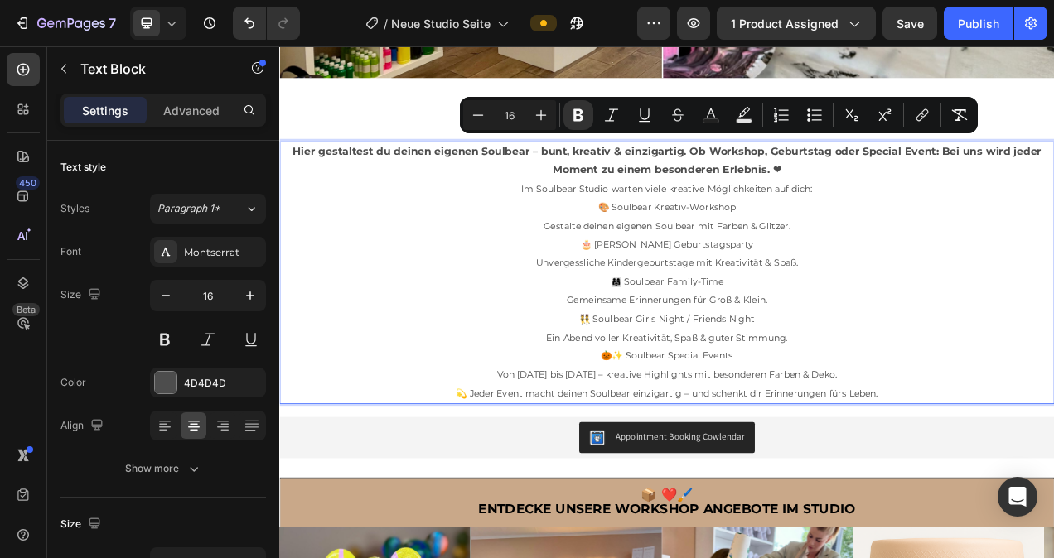
click at [476, 108] on icon "Editor contextual toolbar" at bounding box center [478, 115] width 17 height 17
type input "14"
click at [974, 218] on p "Im Soulbear Studio warten viele kreative Möglichkeiten auf dich:" at bounding box center [776, 230] width 991 height 24
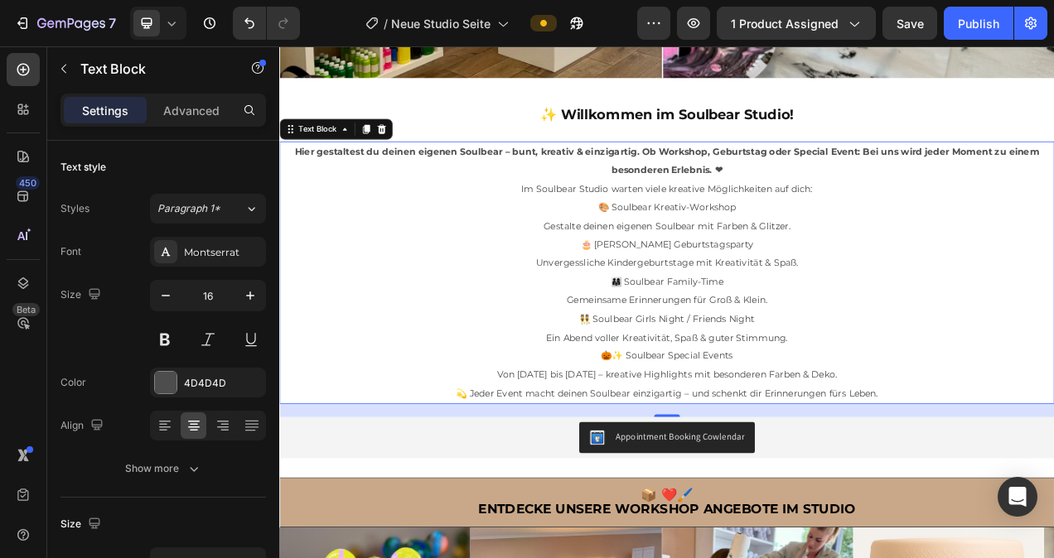
click at [178, 20] on icon at bounding box center [171, 23] width 17 height 17
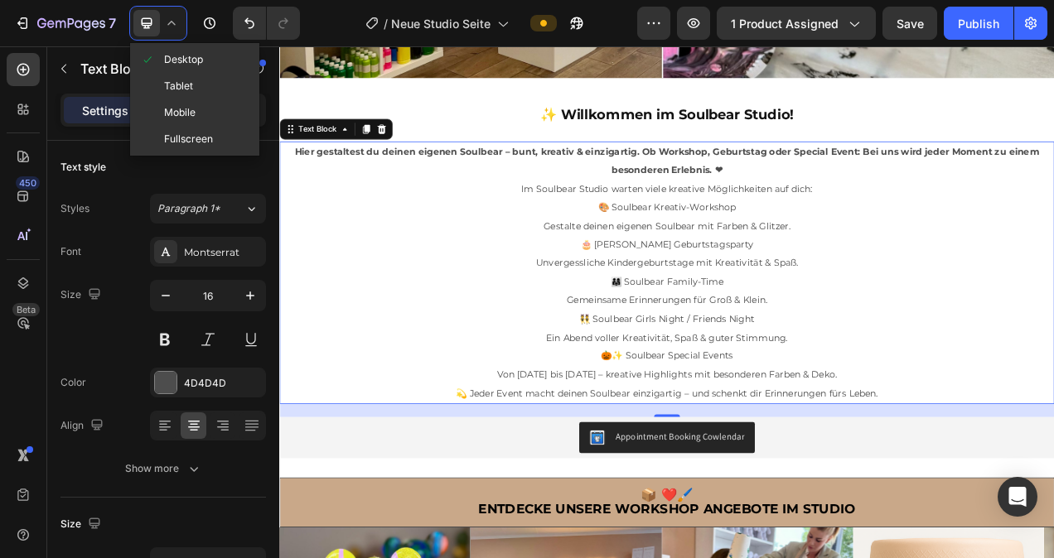
click at [186, 103] on div "Mobile" at bounding box center [194, 112] width 123 height 27
type input "14"
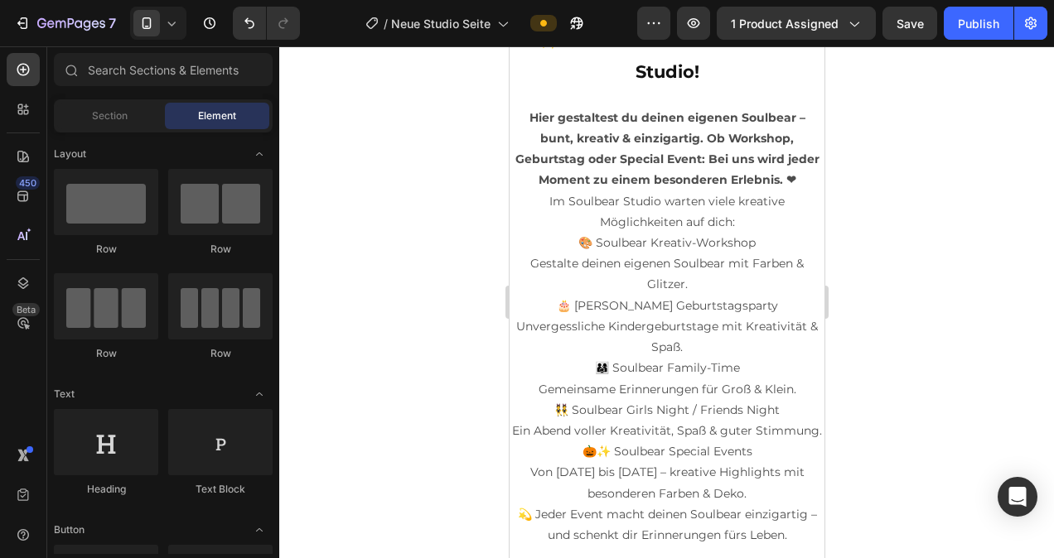
scroll to position [322, 0]
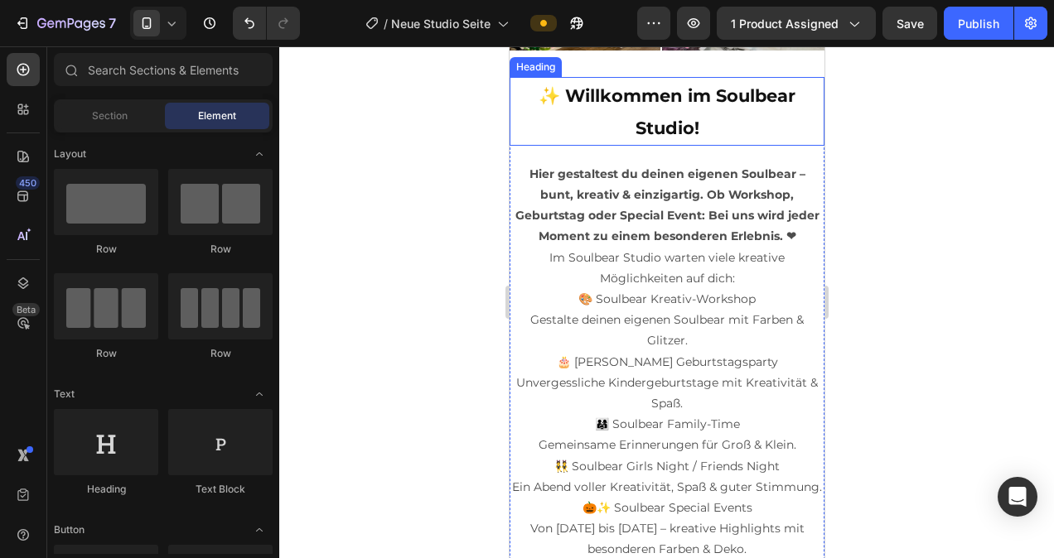
click at [728, 173] on p "Hier gestaltest du deinen eigenen Soulbear – bunt, kreativ & einzigartig. Ob Wo…" at bounding box center [665, 206] width 311 height 84
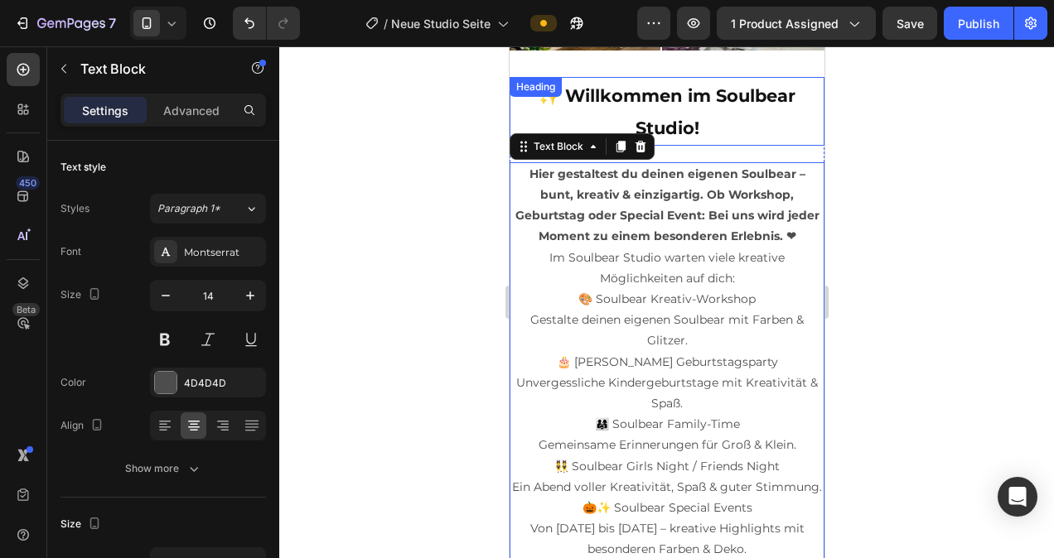
click at [732, 118] on p "⁠⁠⁠⁠⁠⁠⁠ ✨ Willkommen im Soulbear Studio!" at bounding box center [665, 111] width 311 height 65
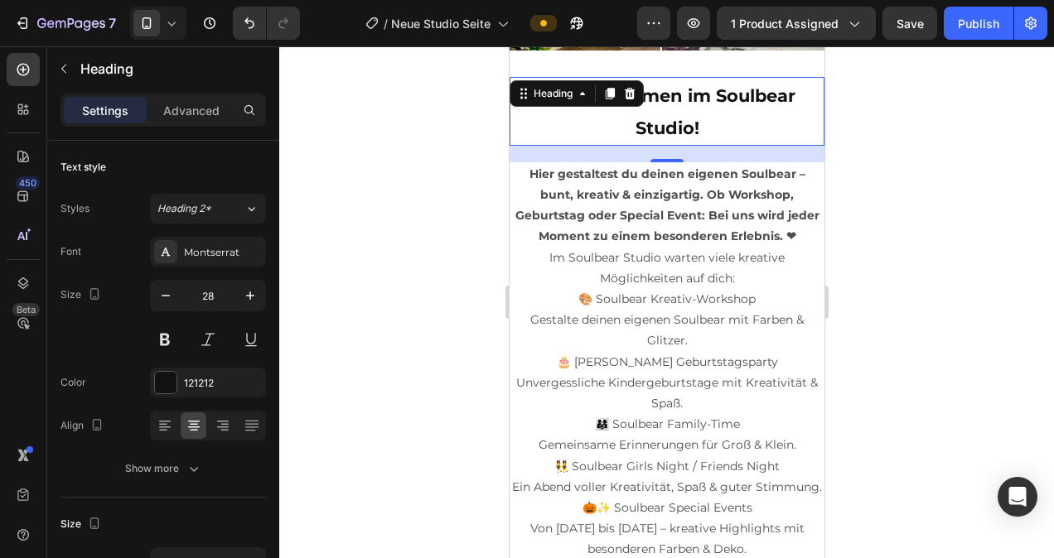
click at [181, 27] on div at bounding box center [158, 23] width 56 height 33
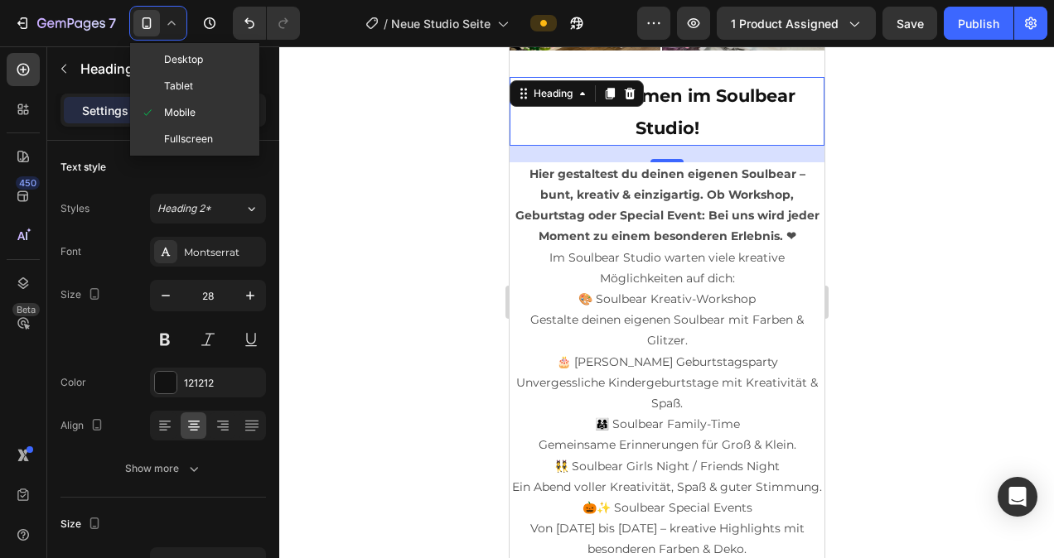
click at [186, 52] on span "Desktop" at bounding box center [183, 59] width 39 height 17
type input "30"
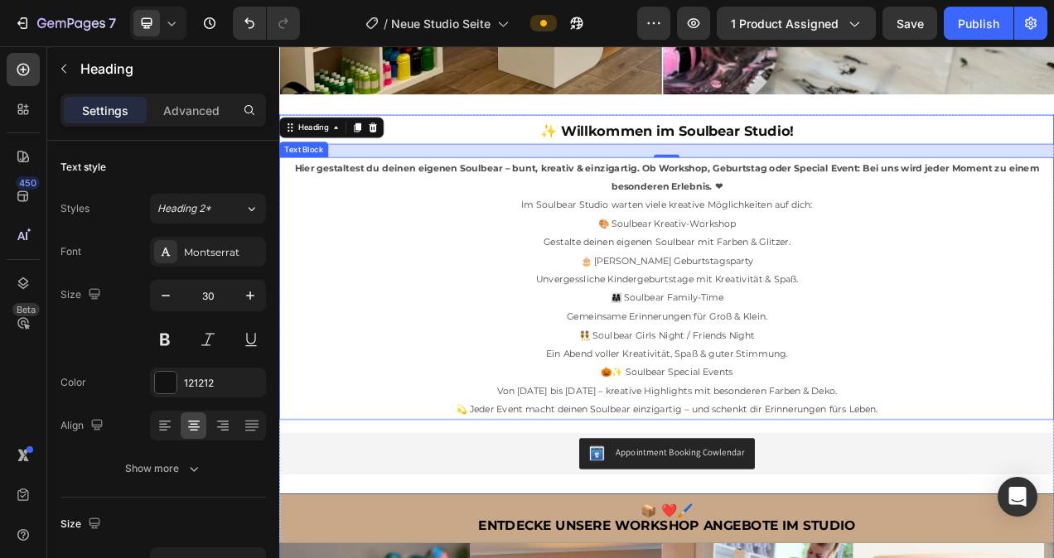
scroll to position [643, 0]
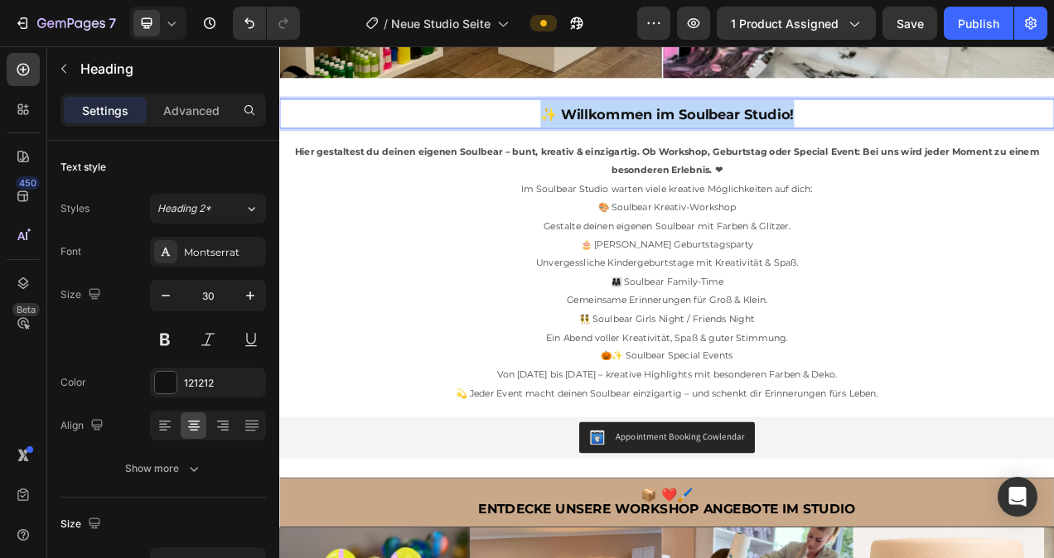
drag, startPoint x: 948, startPoint y: 122, endPoint x: 602, endPoint y: 136, distance: 345.7
click at [602, 136] on p "✨ Willkommen im Soulbear Studio!" at bounding box center [776, 133] width 991 height 35
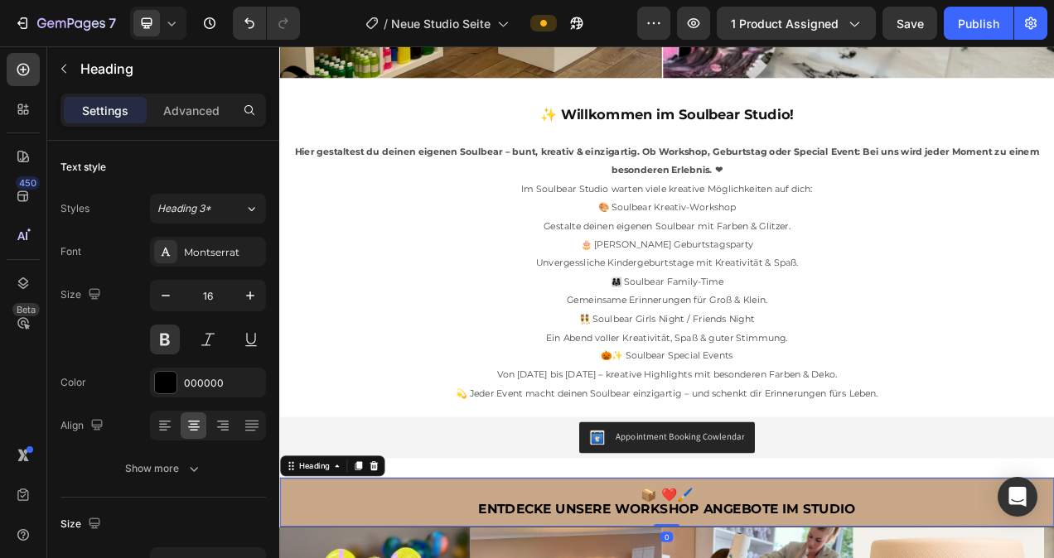
drag, startPoint x: 1015, startPoint y: 631, endPoint x: 915, endPoint y: 629, distance: 99.4
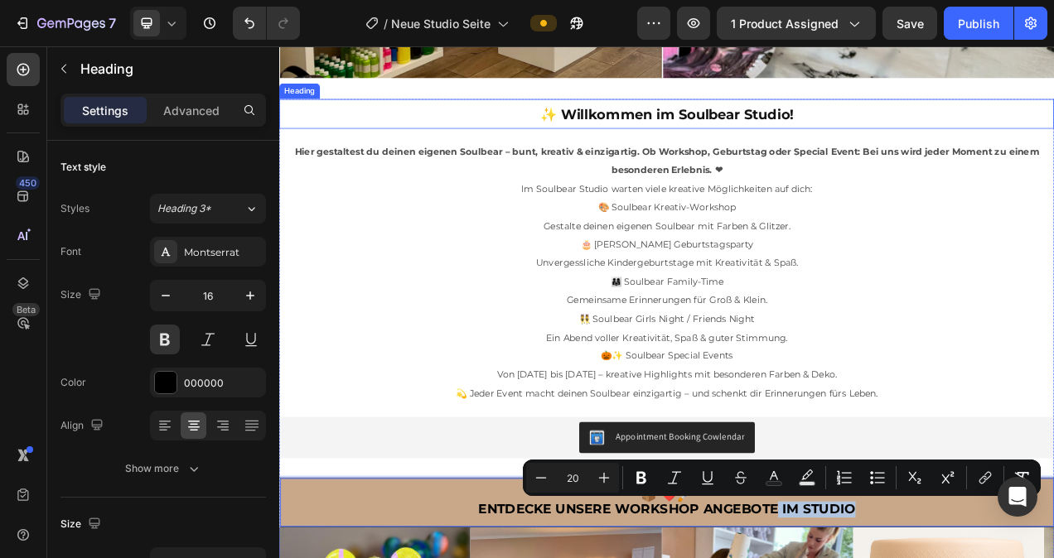
click at [936, 119] on p "⁠⁠⁠⁠⁠⁠⁠ ✨ Willkommen im Soulbear Studio!" at bounding box center [776, 133] width 991 height 35
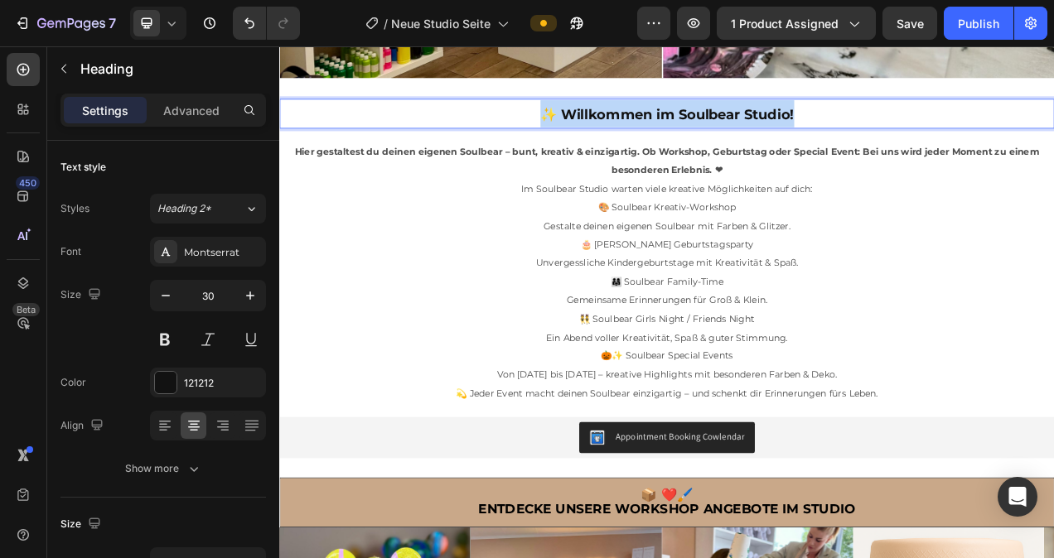
drag, startPoint x: 943, startPoint y: 119, endPoint x: 606, endPoint y: 125, distance: 336.3
click at [606, 125] on p "✨ Willkommen im Soulbear Studio!" at bounding box center [776, 133] width 991 height 35
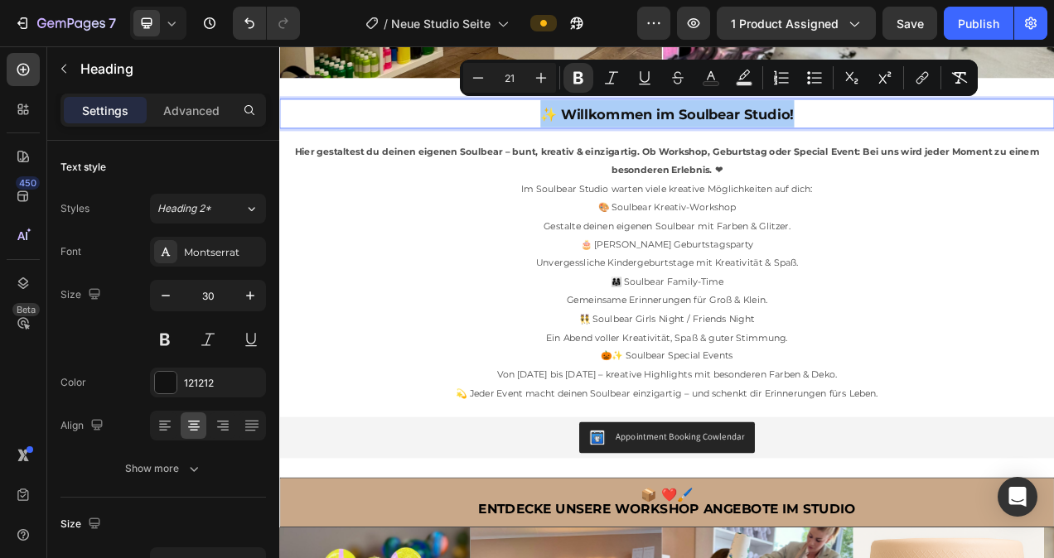
click at [468, 78] on button "Minus" at bounding box center [478, 78] width 30 height 30
type input "20"
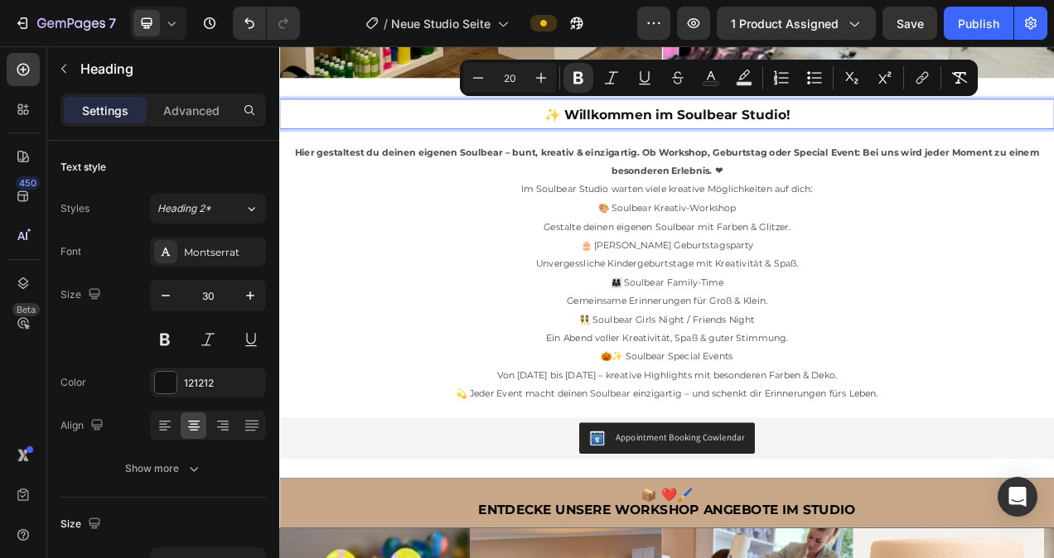
click at [970, 123] on p "✨ Willkommen im Soulbear Studio!" at bounding box center [776, 134] width 991 height 36
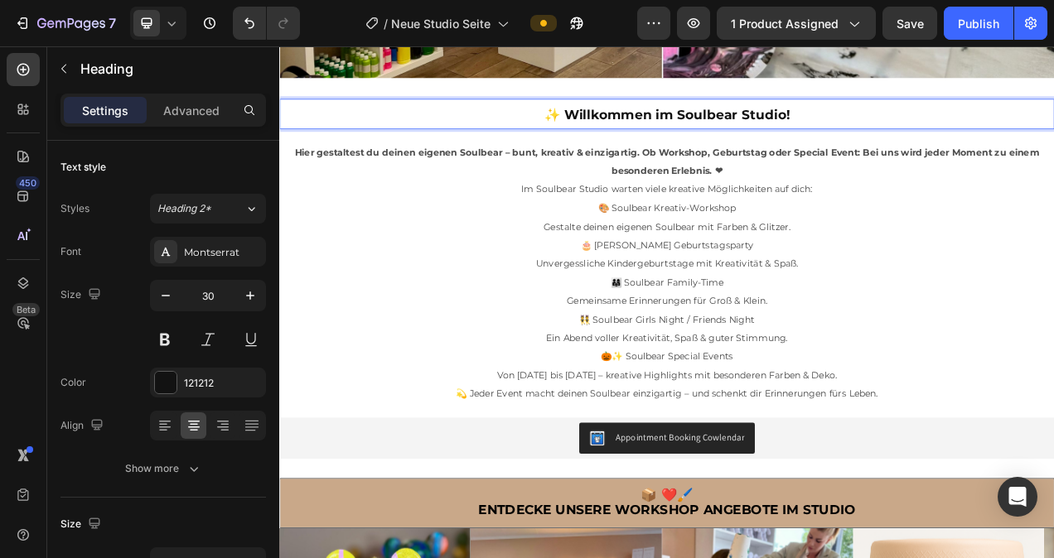
click at [175, 16] on icon at bounding box center [171, 23] width 17 height 17
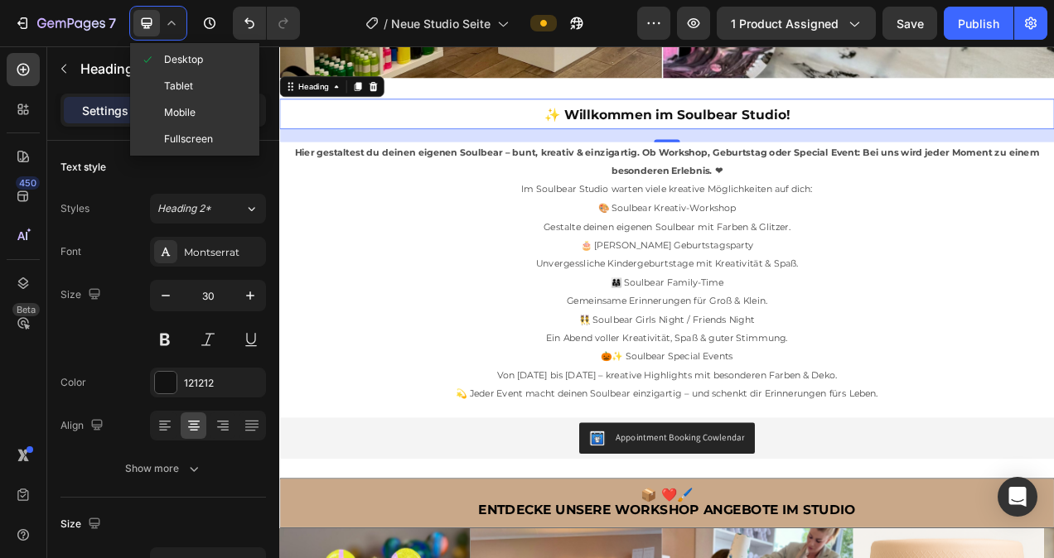
click at [200, 100] on div "Mobile" at bounding box center [194, 112] width 123 height 27
type input "28"
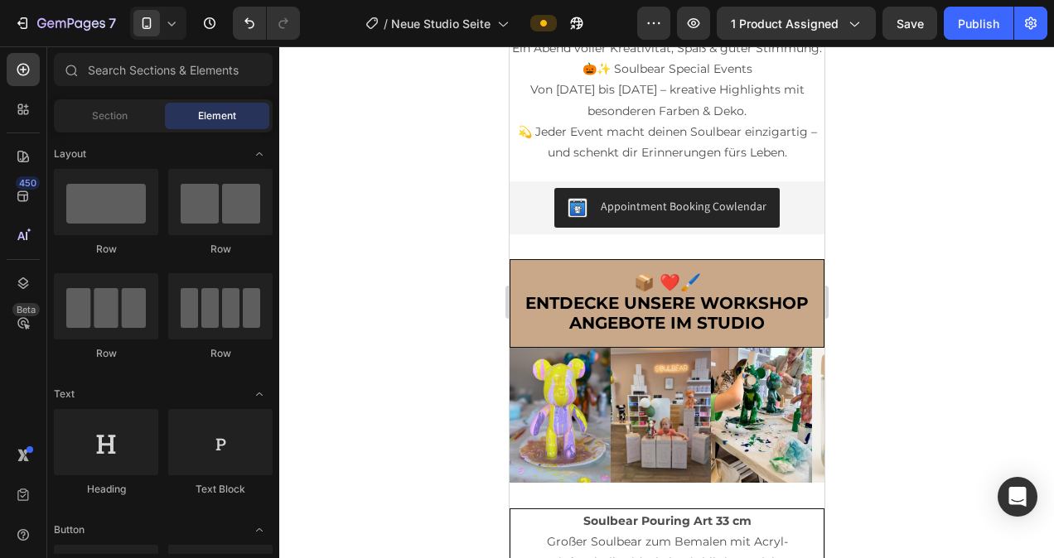
scroll to position [756, 0]
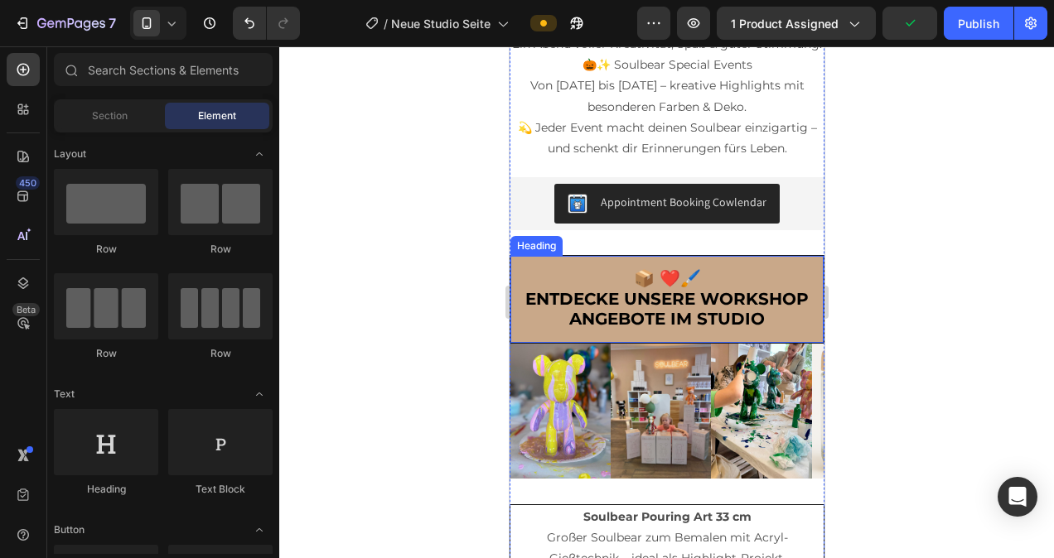
click at [751, 322] on p "⁠⁠⁠⁠⁠⁠⁠ 📦 ❤️🖌️ Entdecke UNSERE WORKSHOP ANGEBOTE IM STUDIO" at bounding box center [666, 299] width 287 height 60
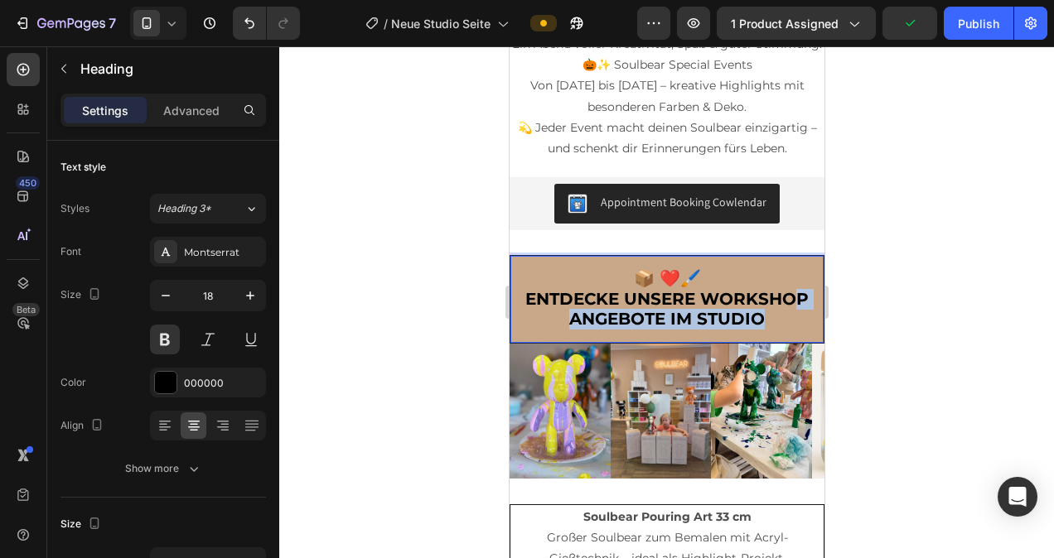
drag, startPoint x: 714, startPoint y: 352, endPoint x: 638, endPoint y: 331, distance: 79.0
click at [638, 330] on p "📦 ❤️🖌️ Entdecke UNSERE WORKSHOP ANGEBOTE IM STUDIO" at bounding box center [666, 299] width 287 height 60
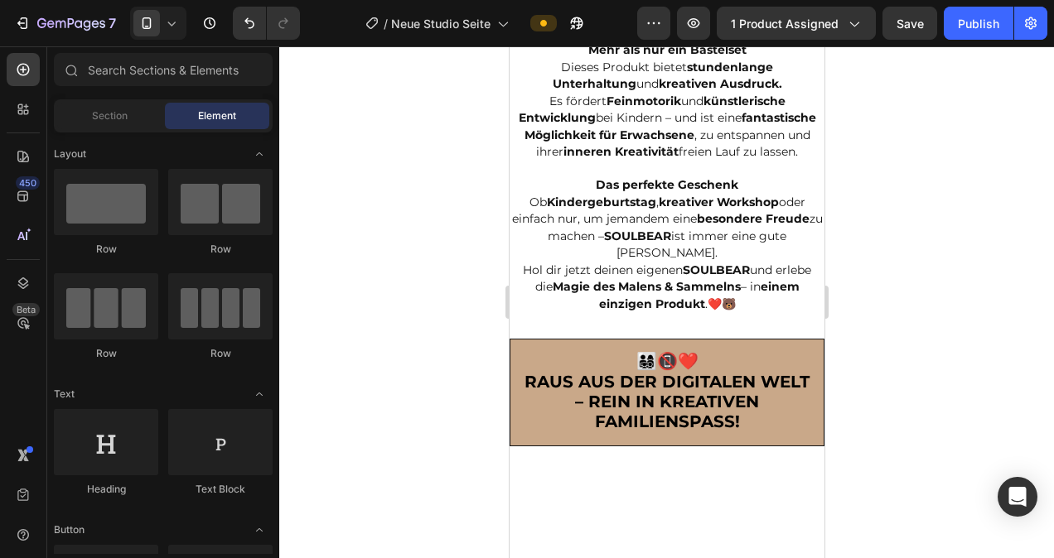
scroll to position [3975, 0]
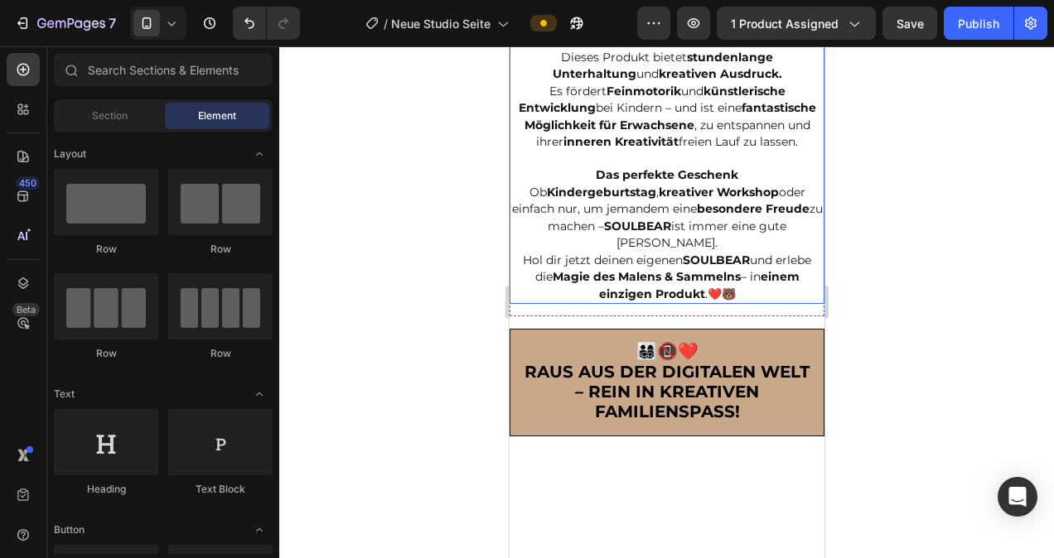
click at [563, 213] on h2 "Tauche ein in eine Welt voller Kreativität und Spaß mit SOULBEAR. Dieser entzüc…" at bounding box center [666, 7] width 315 height 595
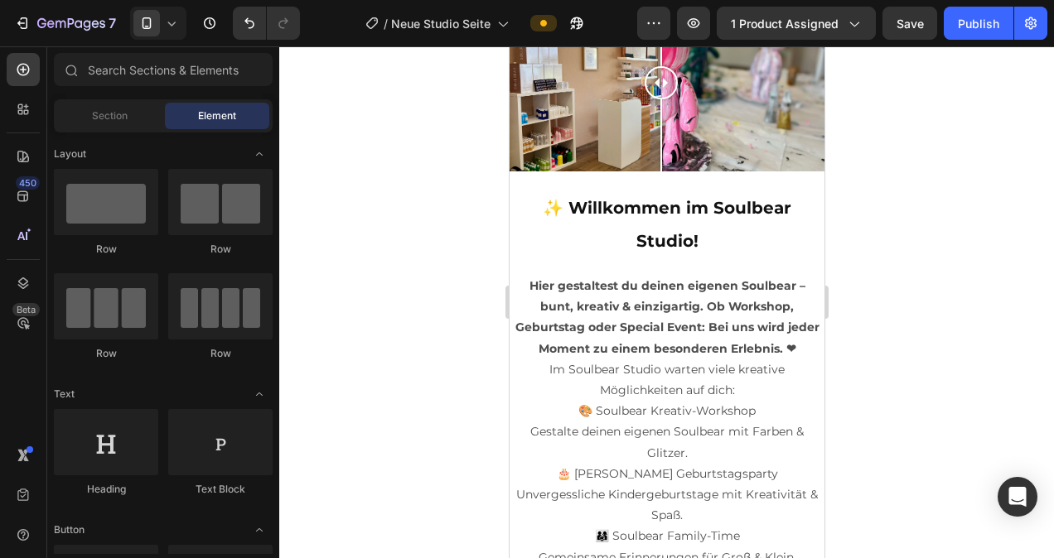
scroll to position [290, 0]
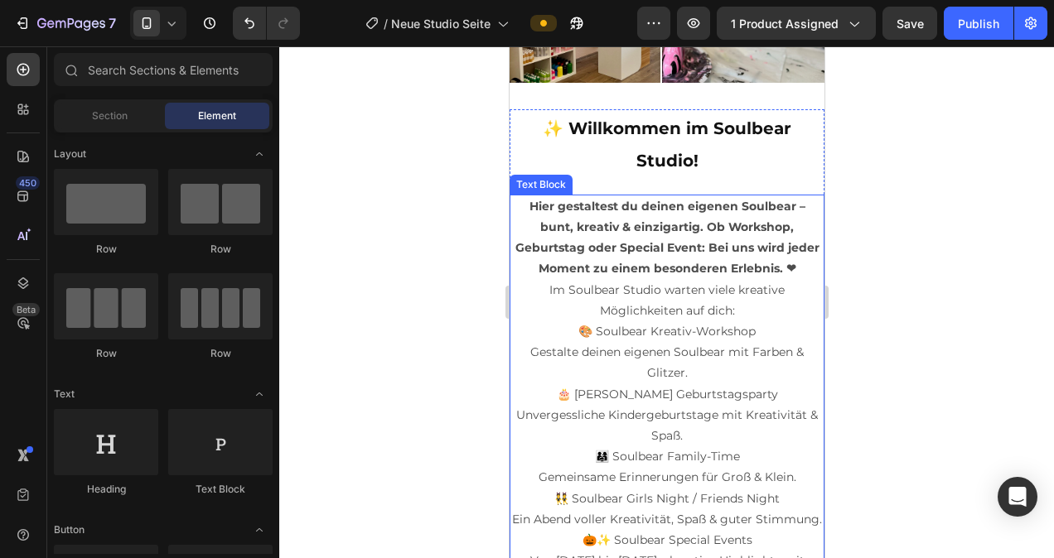
click at [648, 287] on p "Im Soulbear Studio warten viele kreative Möglichkeiten auf dich:" at bounding box center [665, 300] width 311 height 41
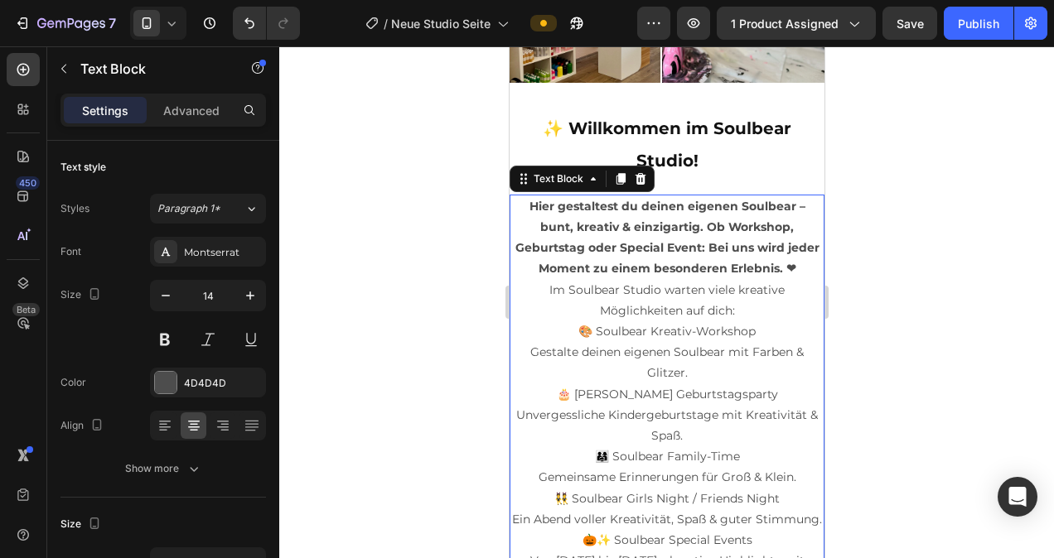
click at [254, 292] on icon "button" at bounding box center [250, 295] width 17 height 17
type input "15"
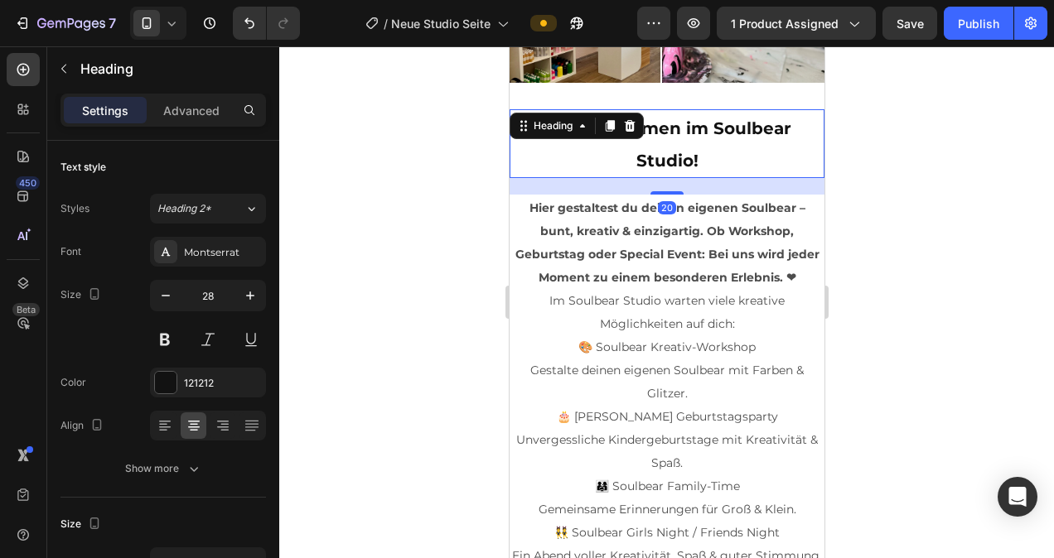
click at [716, 153] on h2 "✨ Willkommen im Soulbear Studio!" at bounding box center [666, 143] width 315 height 69
click at [728, 142] on h2 "✨ Willkommen im Soulbear Studio!" at bounding box center [666, 143] width 315 height 69
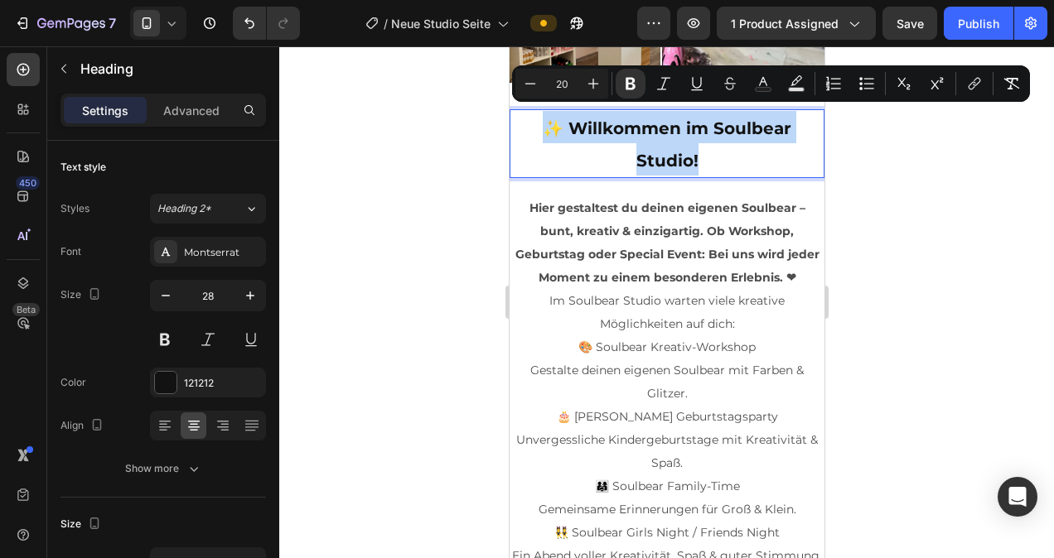
drag, startPoint x: 728, startPoint y: 147, endPoint x: 528, endPoint y: 122, distance: 202.0
click at [528, 122] on p "✨ Willkommen im Soulbear Studio!" at bounding box center [665, 143] width 311 height 65
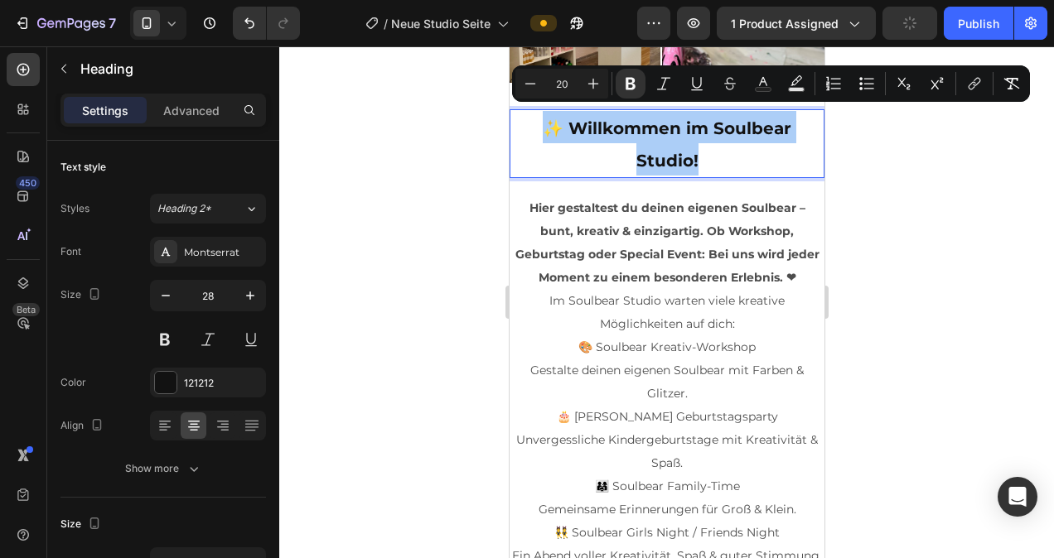
click at [978, 21] on div "Publish" at bounding box center [977, 23] width 41 height 17
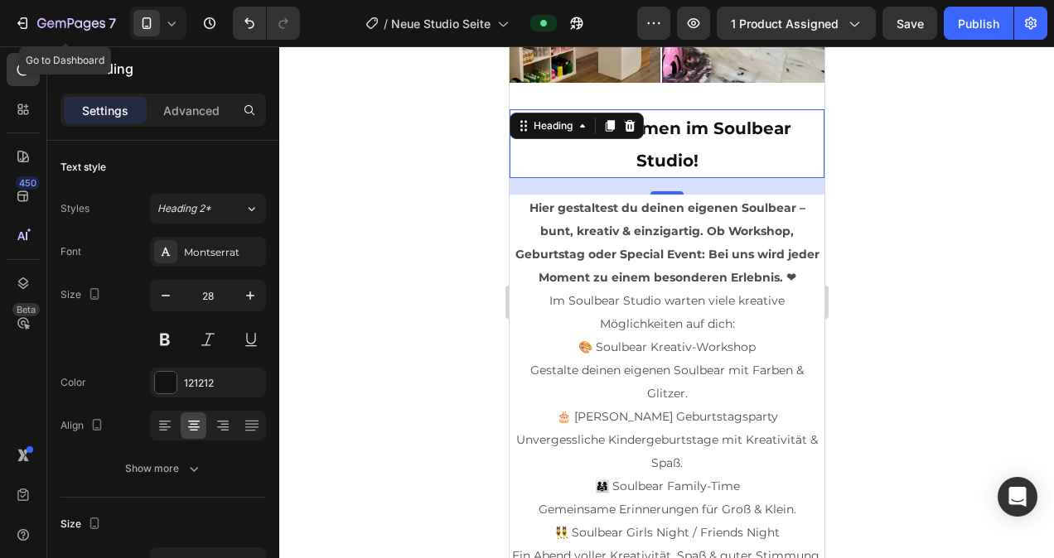
click at [18, 20] on icon "button" at bounding box center [22, 23] width 17 height 17
